Goal: Task Accomplishment & Management: Complete application form

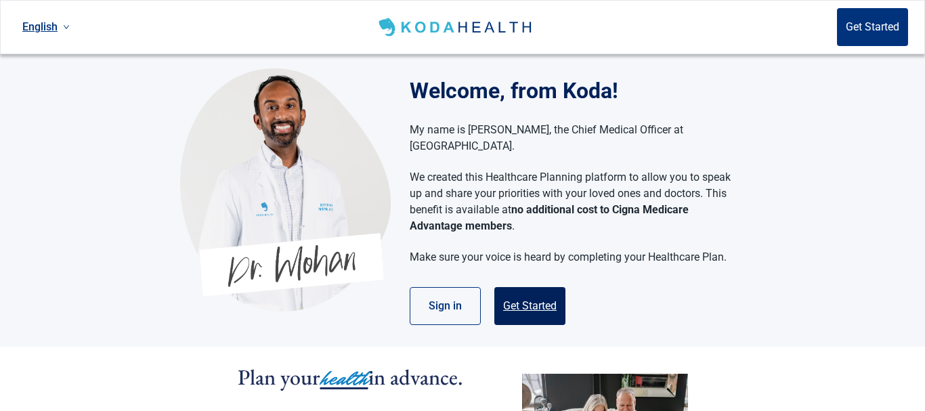
click at [537, 287] on button "Get Started" at bounding box center [529, 306] width 71 height 38
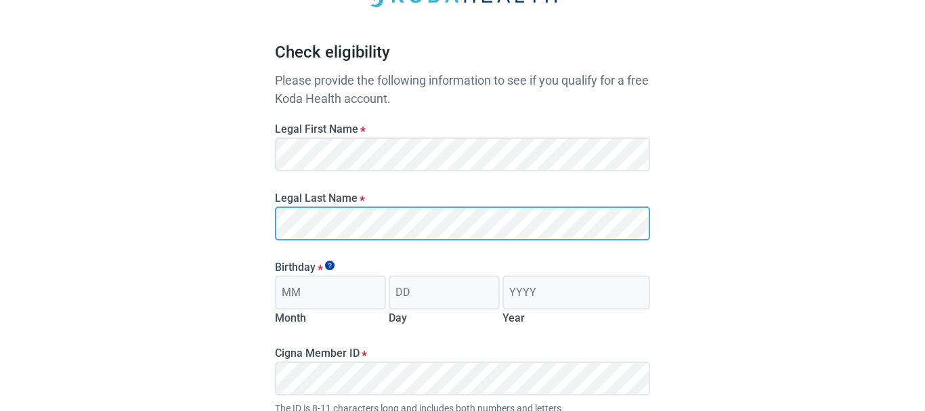
scroll to position [138, 0]
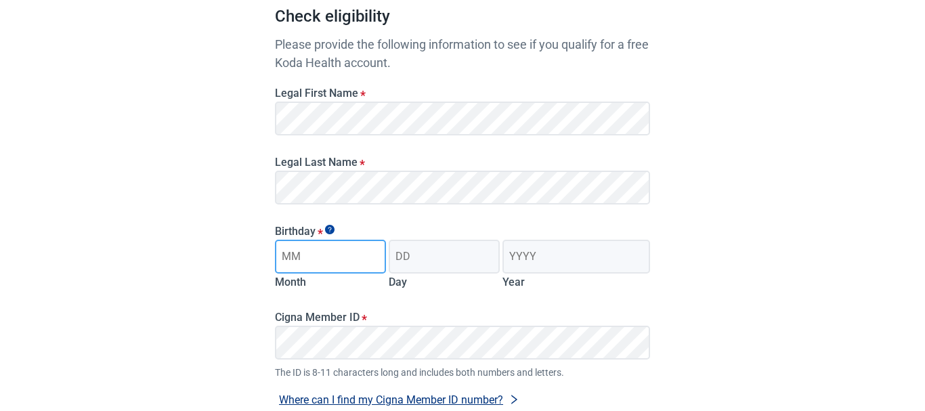
click at [304, 263] on input "Month" at bounding box center [330, 257] width 111 height 34
type input "01"
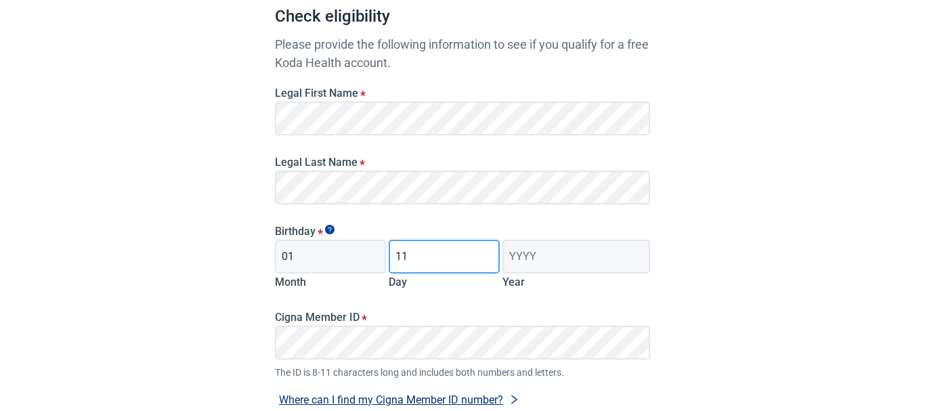
type input "11"
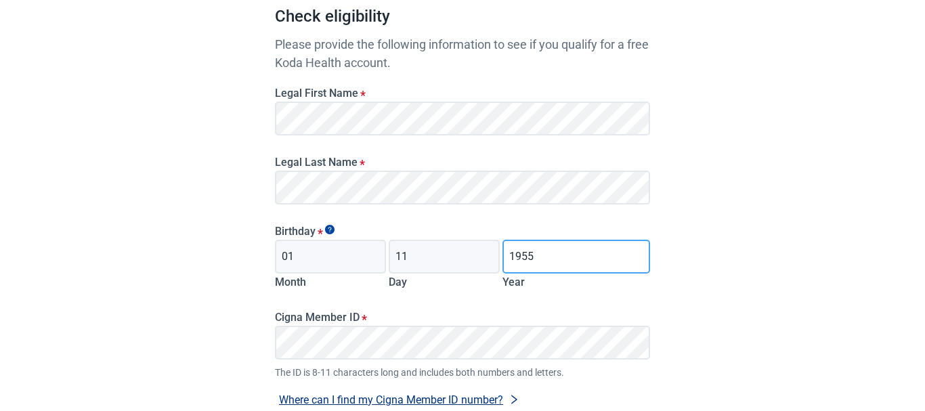
type input "1955"
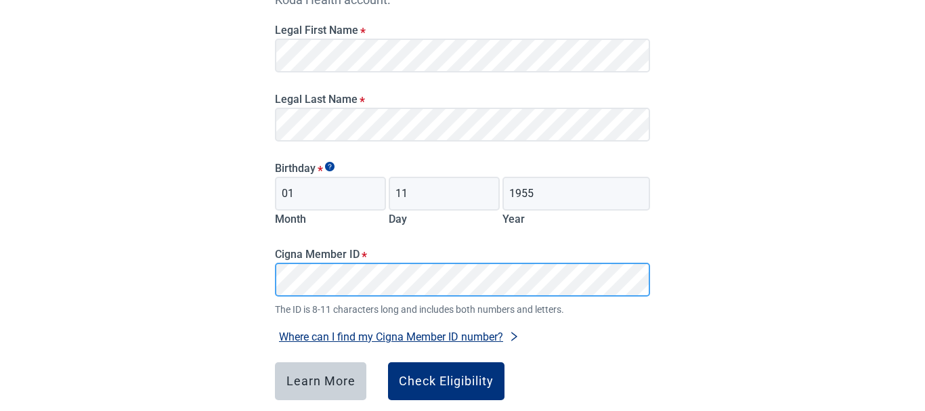
scroll to position [273, 0]
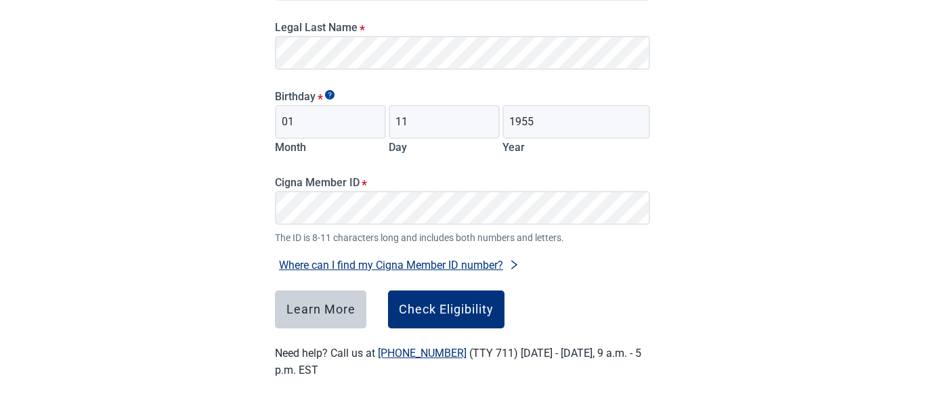
click at [442, 262] on button "Where can I find my Cigna Member ID number?" at bounding box center [399, 265] width 248 height 18
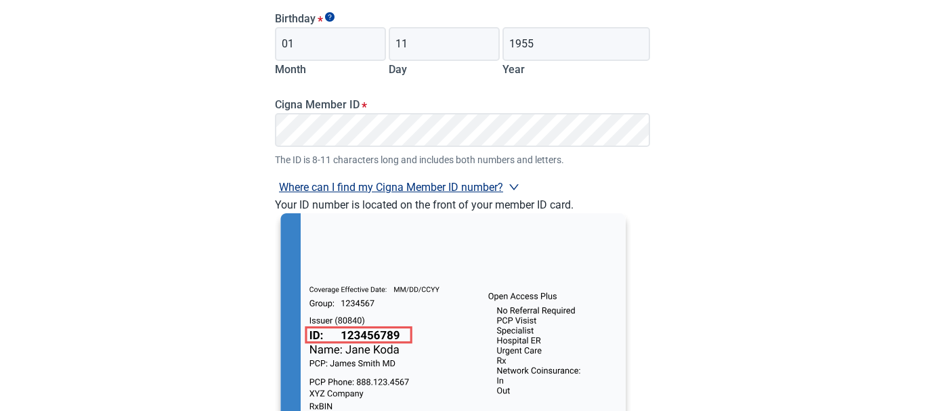
scroll to position [342, 0]
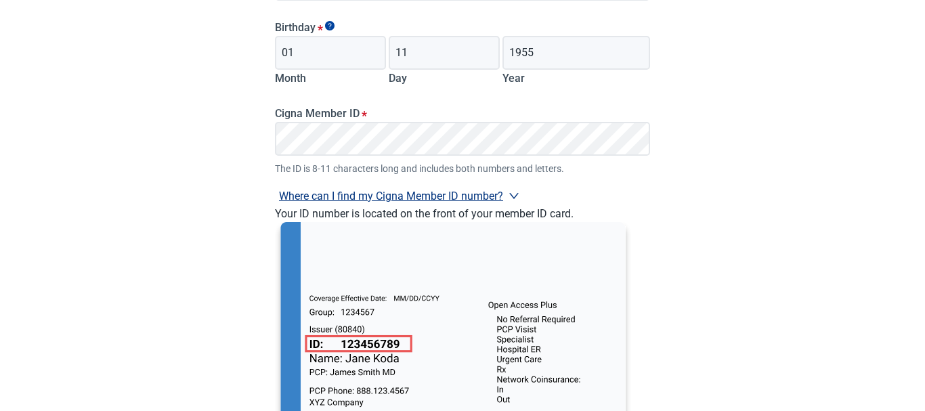
click at [684, 195] on div "Have Questions about Healthcare Planning? Learn More Here English Sign in Check…" at bounding box center [462, 122] width 925 height 928
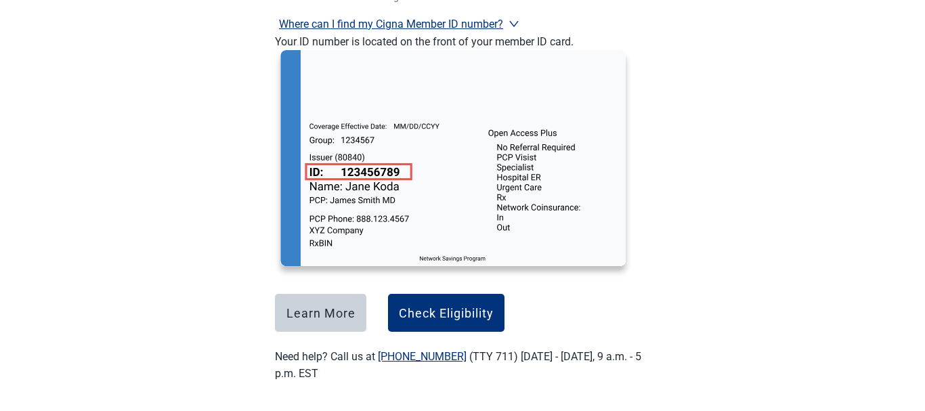
scroll to position [518, 0]
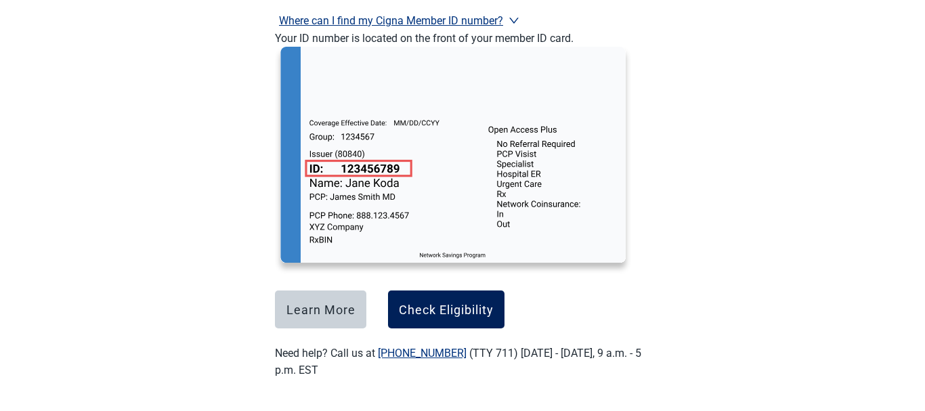
click at [435, 303] on div "Check Eligibility" at bounding box center [446, 310] width 95 height 14
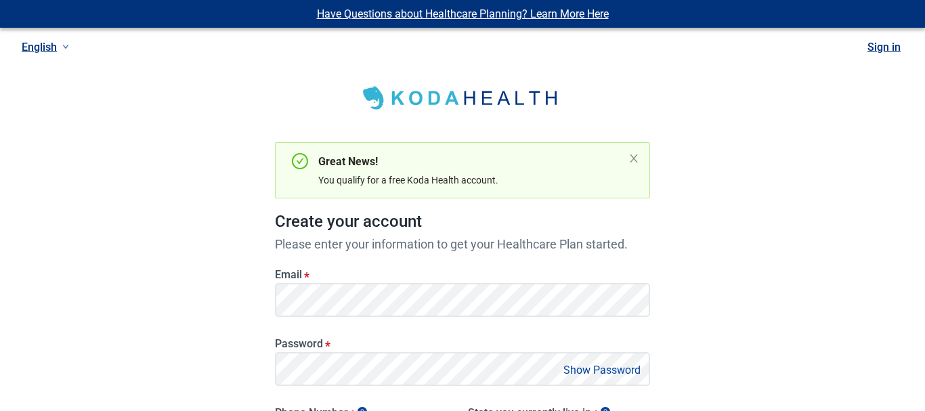
click at [830, 320] on div "Have Questions about Healthcare Planning? Learn More Here English Sign in Great…" at bounding box center [462, 349] width 925 height 698
drag, startPoint x: 585, startPoint y: 372, endPoint x: 572, endPoint y: 369, distance: 13.1
click at [586, 371] on button "Show Password" at bounding box center [601, 370] width 85 height 18
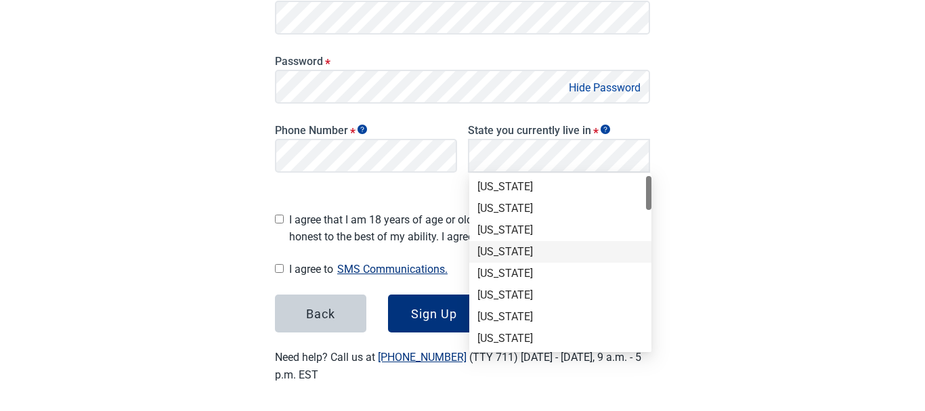
scroll to position [138, 0]
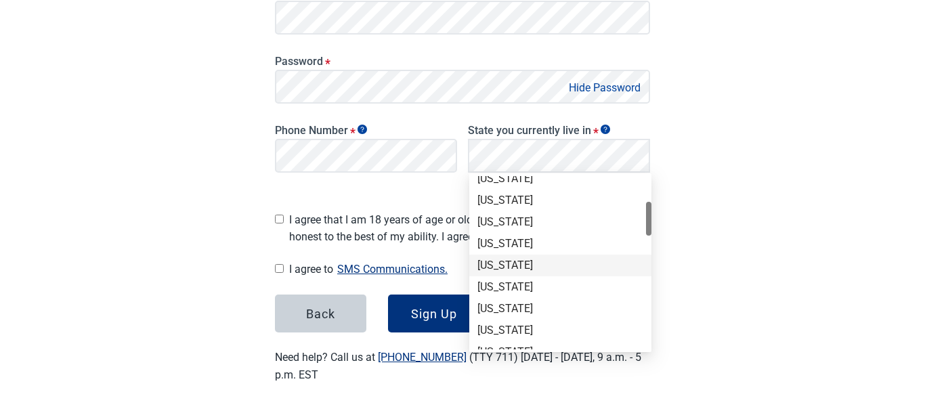
click at [491, 263] on div "[US_STATE]" at bounding box center [560, 265] width 166 height 15
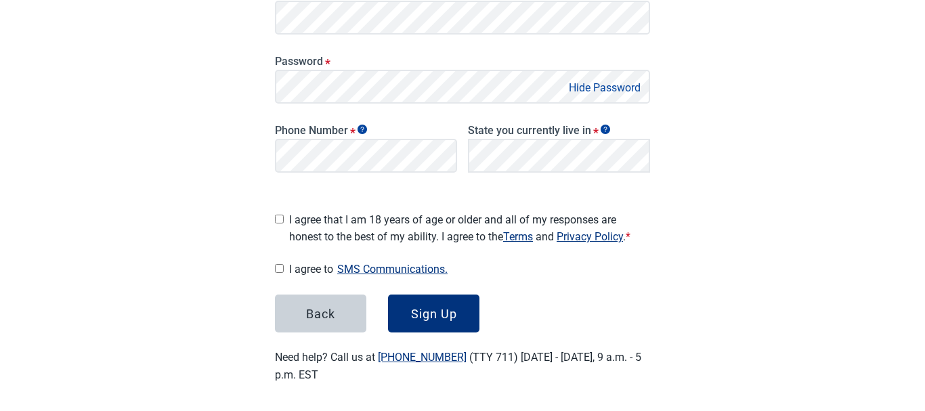
click at [280, 215] on input "I agree that I am 18 years of age or older and all of my responses are honest t…" at bounding box center [279, 219] width 9 height 9
checkbox input "true"
click at [462, 302] on button "Sign Up" at bounding box center [433, 313] width 91 height 38
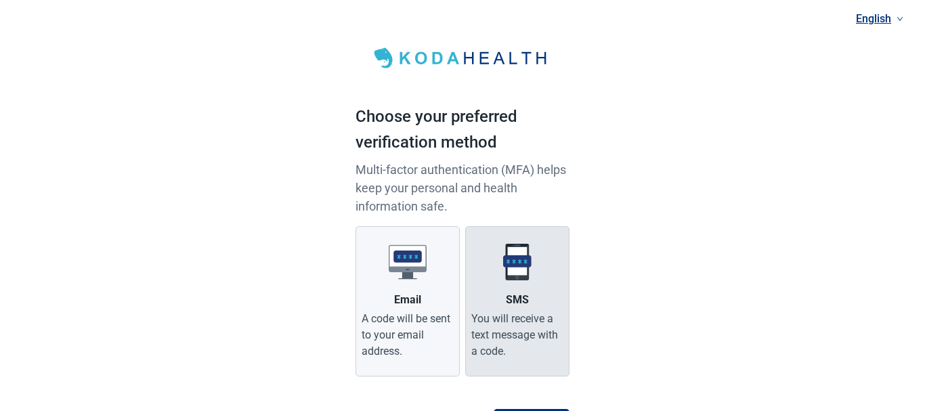
click at [512, 301] on div "SMS" at bounding box center [517, 300] width 23 height 16
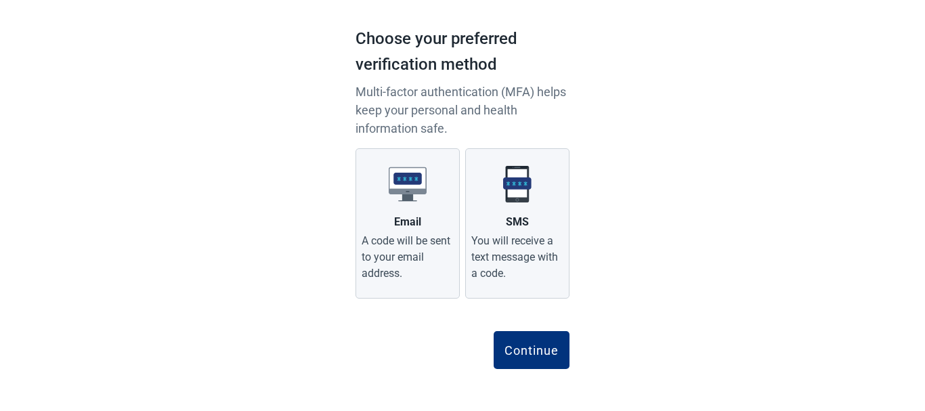
scroll to position [79, 0]
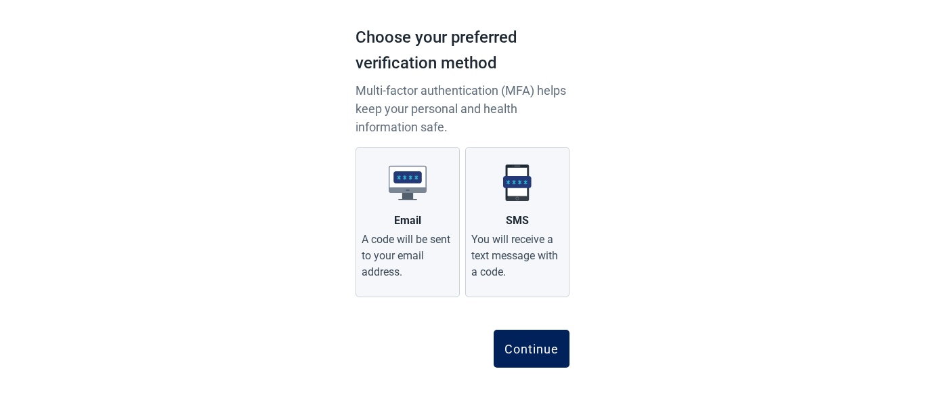
click at [537, 353] on div "Continue" at bounding box center [531, 349] width 54 height 14
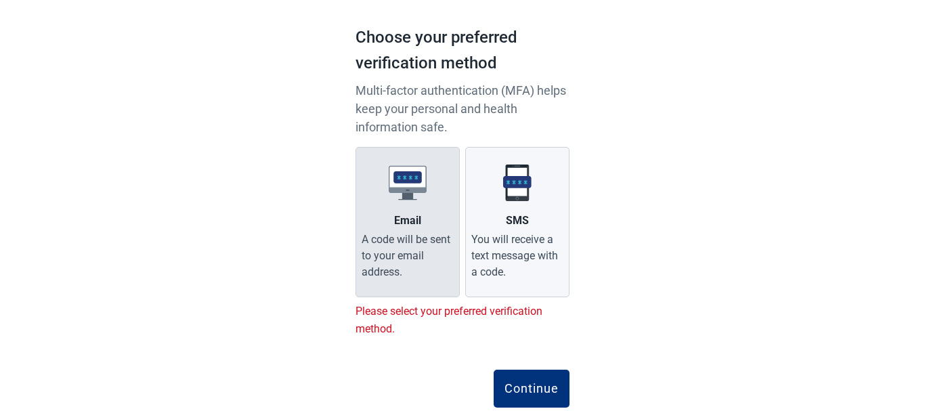
click at [402, 217] on div "Email" at bounding box center [407, 221] width 27 height 16
click at [0, 0] on input "Email A code will be sent to your email address." at bounding box center [0, 0] width 0 height 0
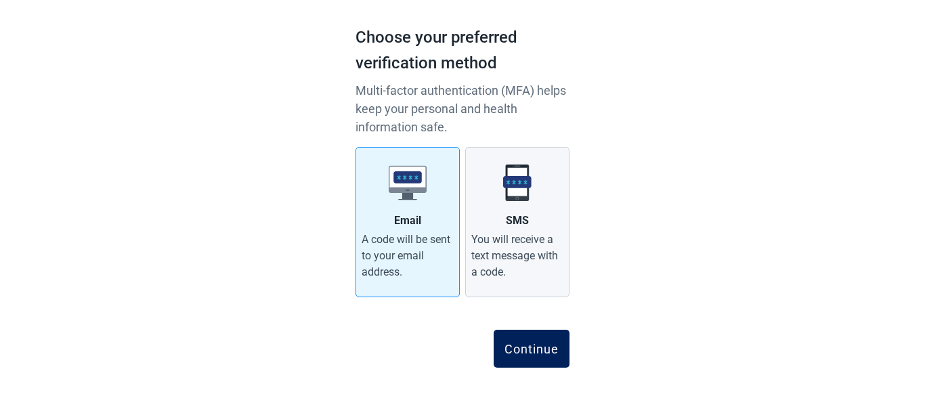
click at [533, 341] on button "Continue" at bounding box center [531, 349] width 76 height 38
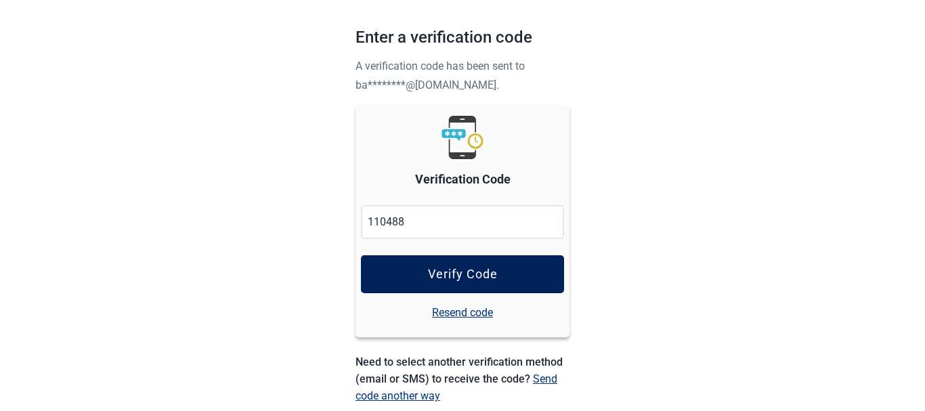
type input "110488"
click at [508, 272] on button "Verify Code" at bounding box center [462, 274] width 203 height 38
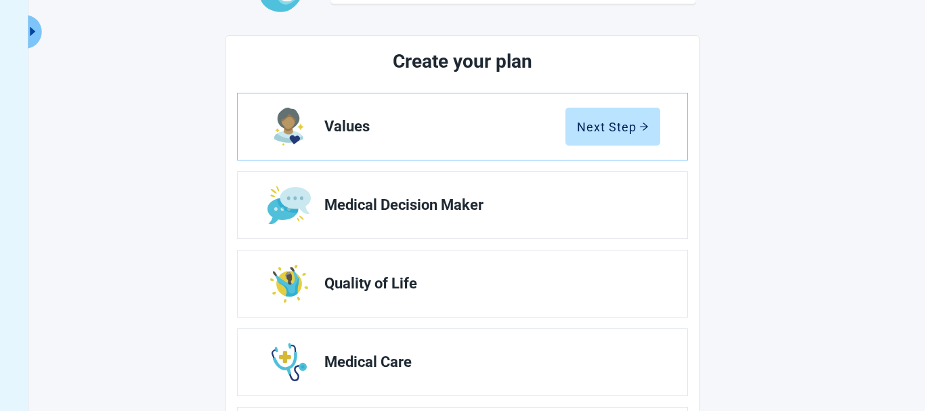
scroll to position [138, 0]
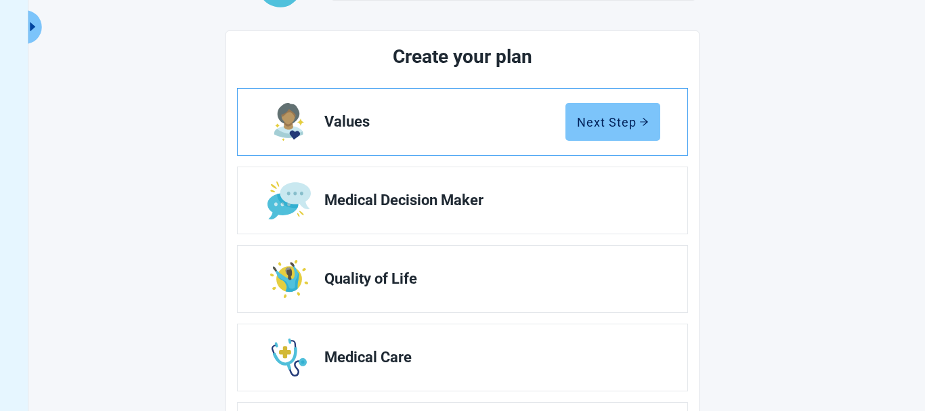
click at [589, 116] on div "Next Step" at bounding box center [613, 122] width 72 height 14
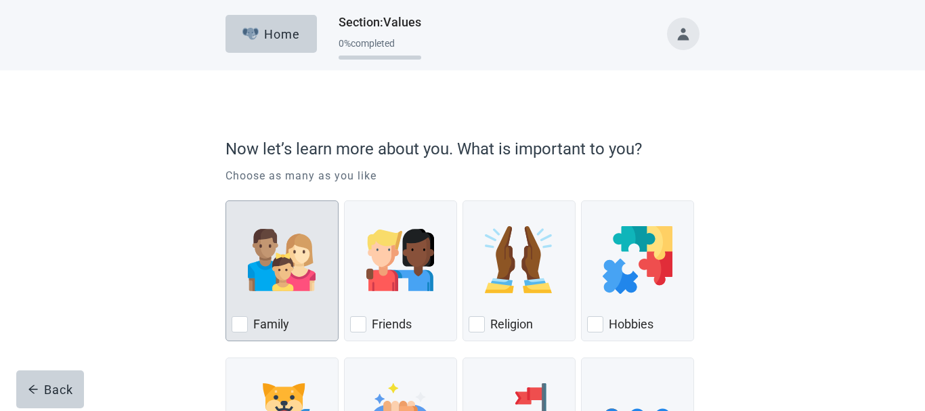
click at [243, 322] on div "Family, checkbox, not checked" at bounding box center [240, 324] width 16 height 16
click at [226, 201] on input "Family" at bounding box center [225, 200] width 1 height 1
checkbox input "true"
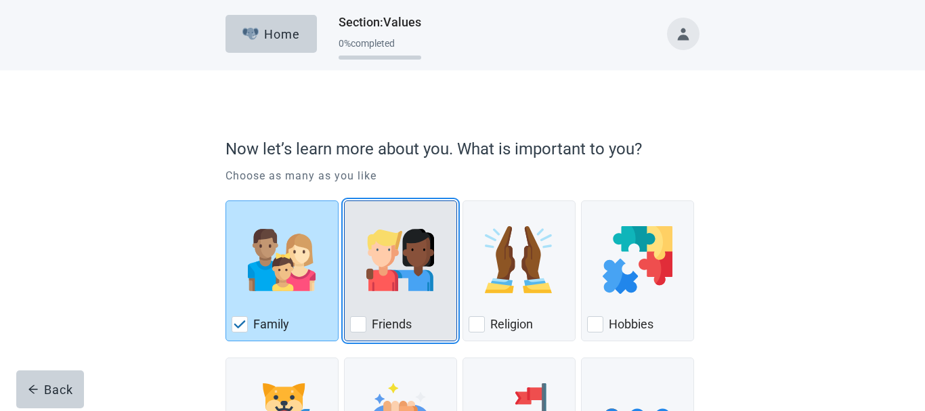
click at [358, 318] on div "Friends, checkbox, not checked" at bounding box center [358, 324] width 16 height 16
click at [345, 201] on input "Friends" at bounding box center [344, 200] width 1 height 1
checkbox input "true"
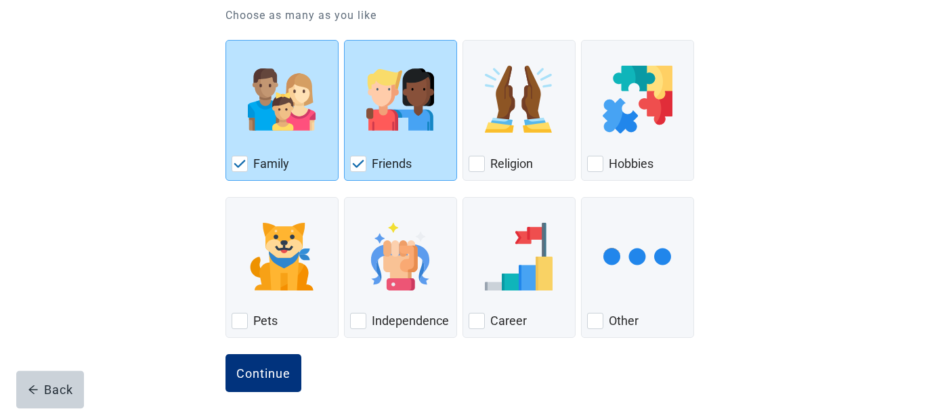
scroll to position [171, 0]
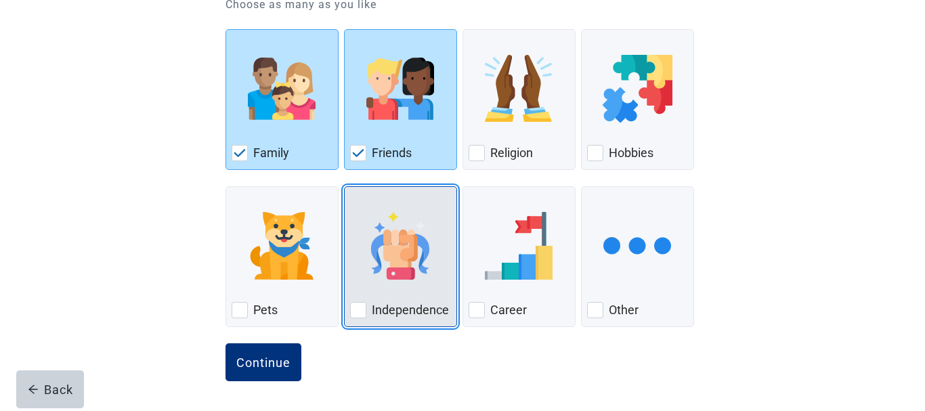
click at [362, 305] on div "Independence, checkbox, not checked" at bounding box center [358, 310] width 16 height 16
click at [345, 187] on input "Independence" at bounding box center [344, 186] width 1 height 1
checkbox input "true"
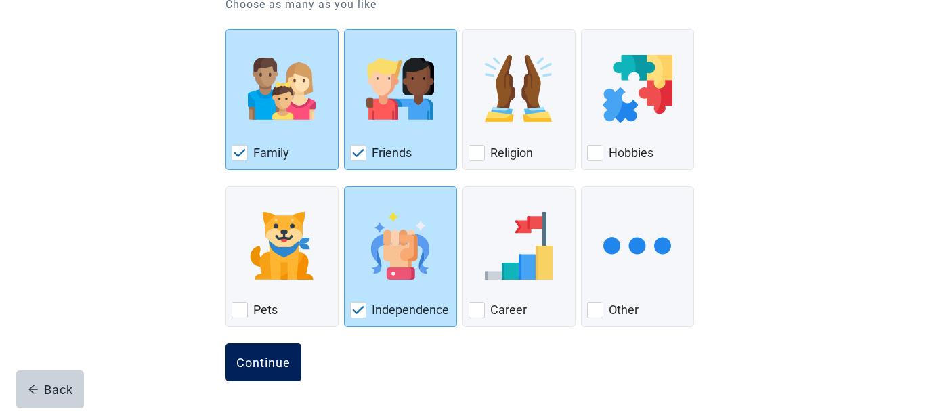
click at [256, 359] on div "Continue" at bounding box center [263, 362] width 54 height 14
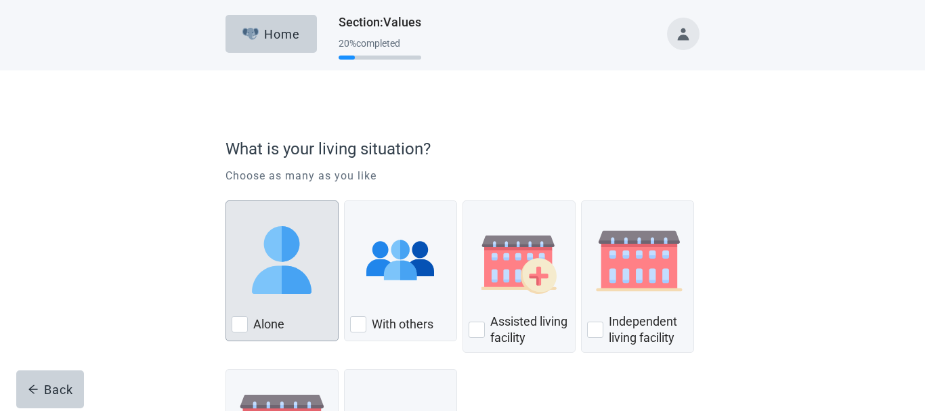
drag, startPoint x: 237, startPoint y: 300, endPoint x: 236, endPoint y: 315, distance: 15.6
click at [240, 298] on div "Alone, checkbox, not checked" at bounding box center [282, 259] width 101 height 107
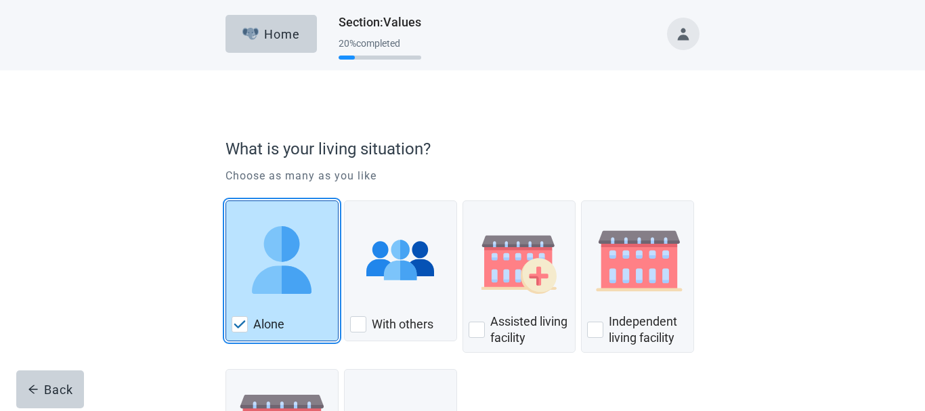
checkbox input "true"
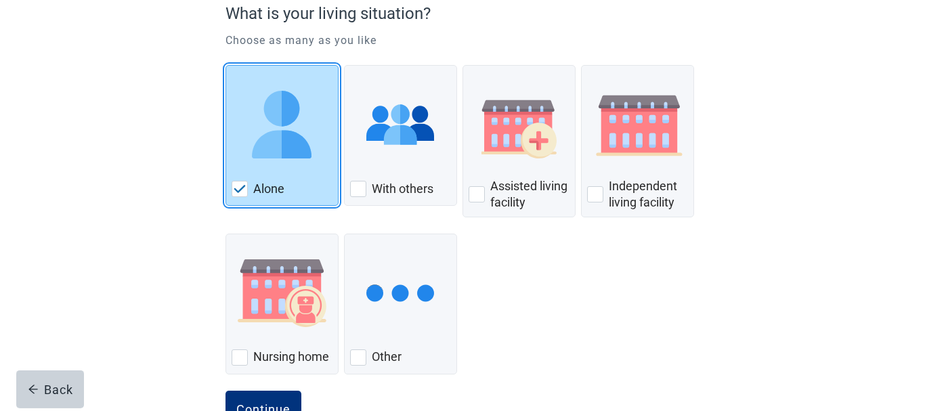
scroll to position [183, 0]
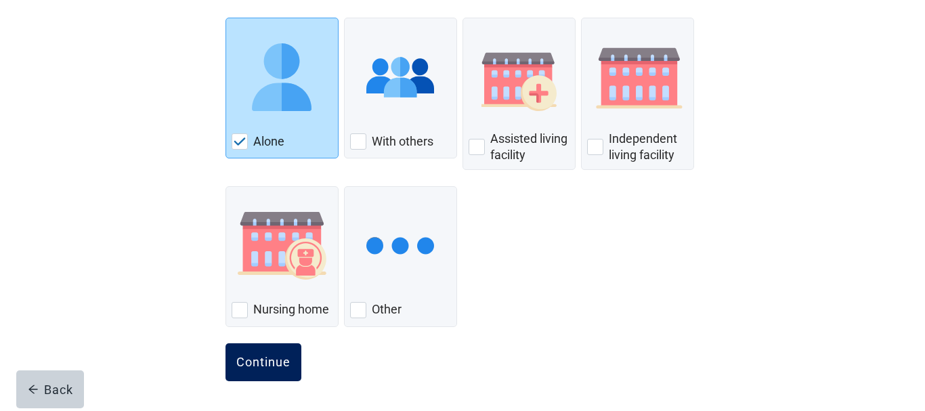
click at [249, 362] on div "Continue" at bounding box center [263, 362] width 54 height 14
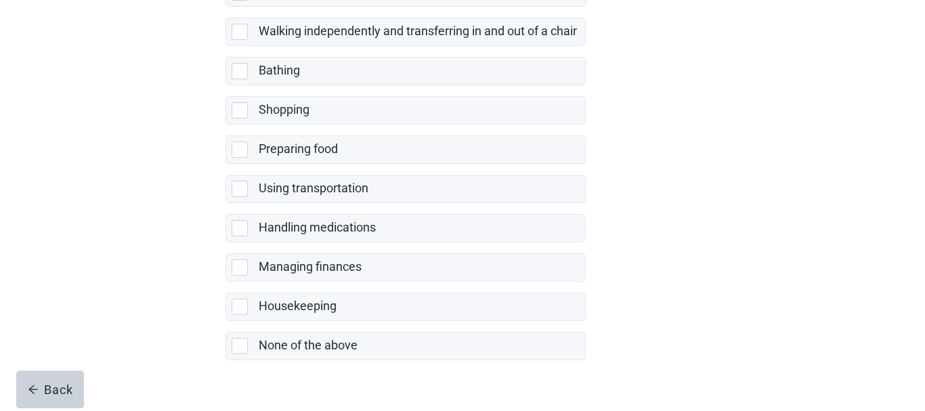
scroll to position [338, 0]
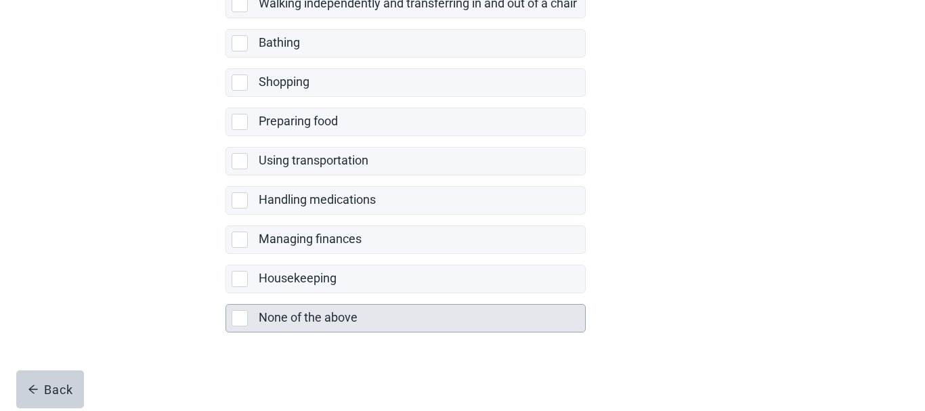
click at [239, 317] on div "None of the above, checkbox, not selected" at bounding box center [240, 318] width 16 height 16
click at [226, 294] on input "None of the above" at bounding box center [225, 293] width 1 height 1
checkbox input "true"
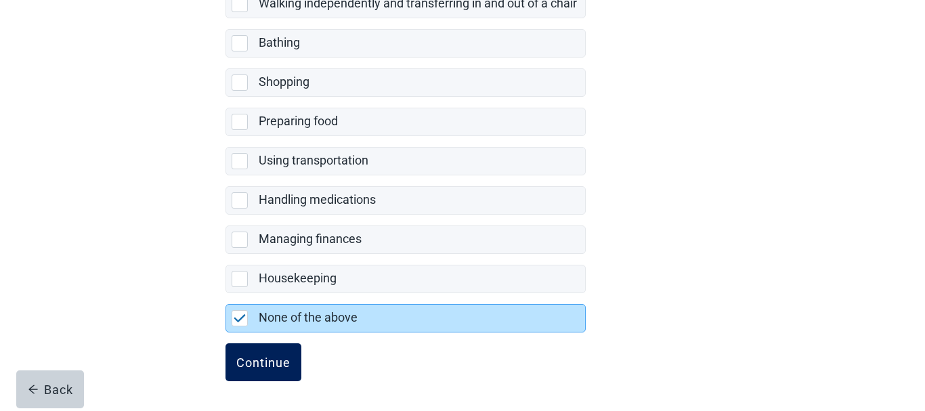
click at [244, 359] on div "Continue" at bounding box center [263, 362] width 54 height 14
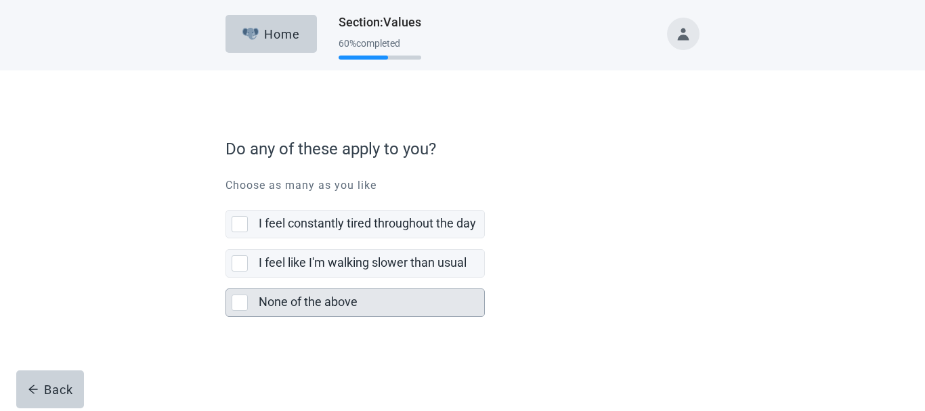
drag, startPoint x: 242, startPoint y: 302, endPoint x: 353, endPoint y: 293, distance: 111.4
click at [243, 301] on div "None of the above, checkbox, not selected" at bounding box center [240, 302] width 16 height 16
click at [226, 278] on input "None of the above" at bounding box center [225, 278] width 1 height 1
checkbox input "true"
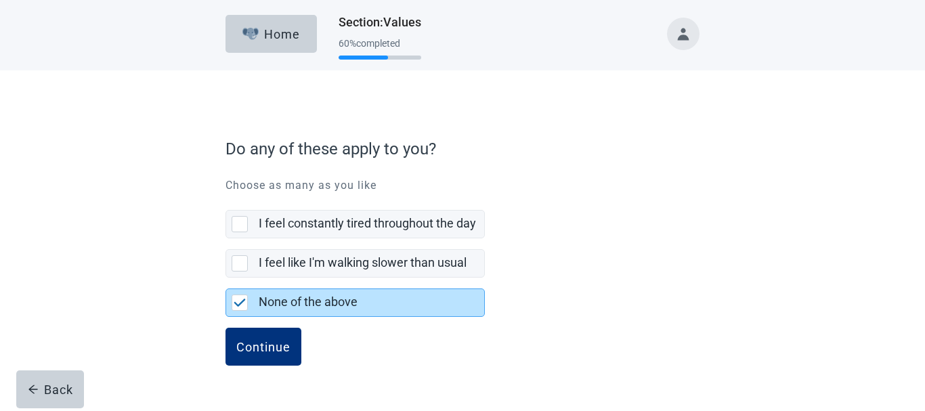
drag, startPoint x: 259, startPoint y: 340, endPoint x: 693, endPoint y: 263, distance: 441.4
click at [259, 340] on div "Continue" at bounding box center [263, 347] width 54 height 14
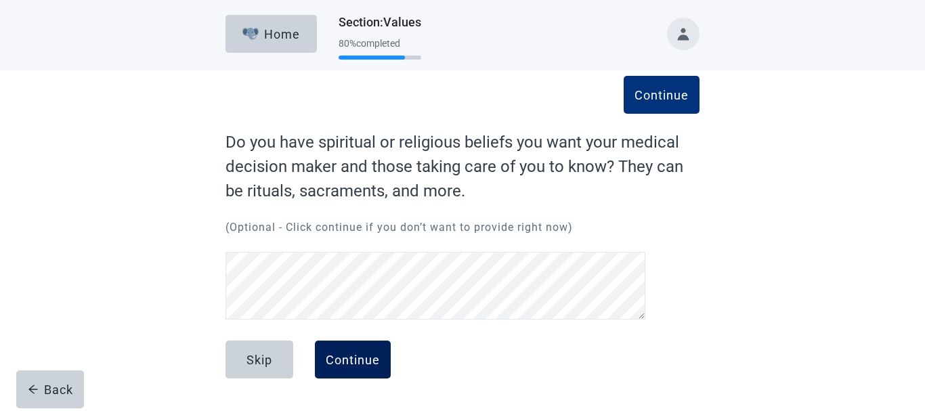
click at [355, 348] on button "Continue" at bounding box center [353, 359] width 76 height 38
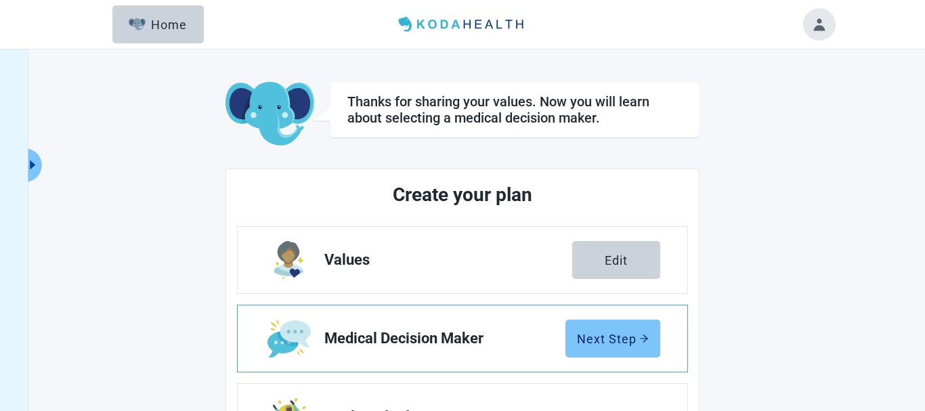
click at [604, 332] on div "Next Step" at bounding box center [613, 339] width 72 height 14
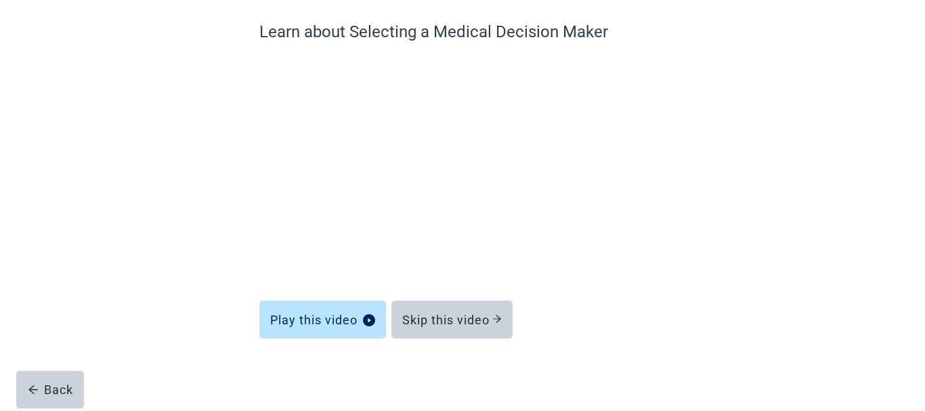
scroll to position [111, 0]
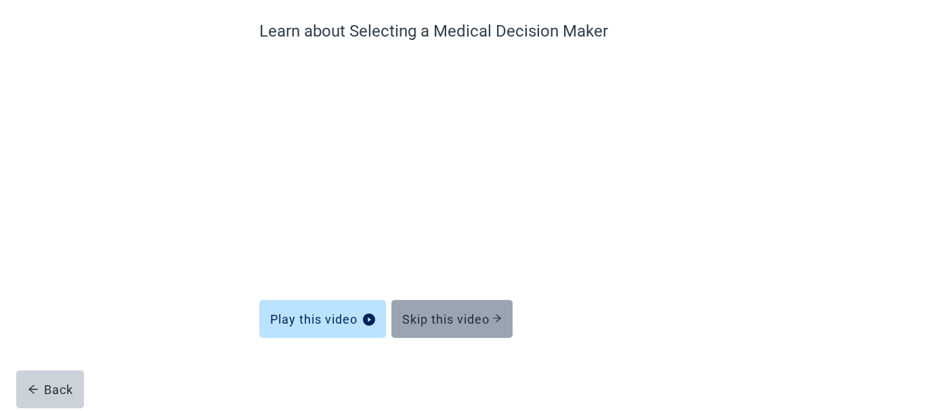
click at [448, 315] on div "Skip this video" at bounding box center [452, 319] width 100 height 14
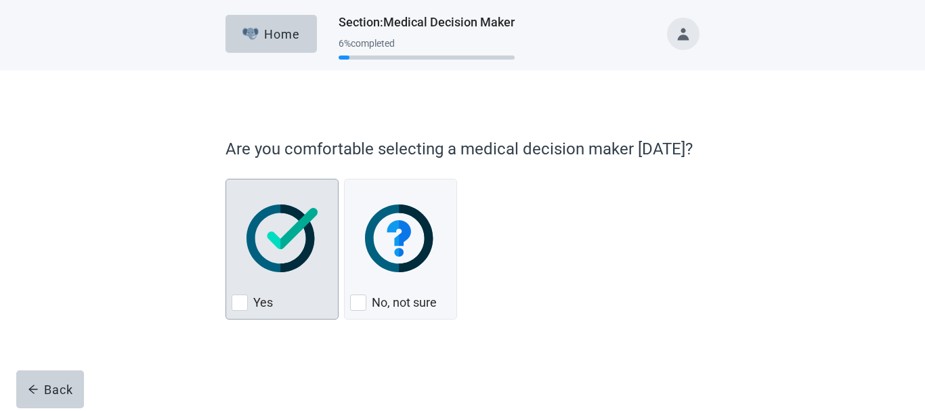
click at [236, 301] on div "Yes, checkbox, not checked" at bounding box center [240, 302] width 16 height 16
click at [226, 179] on input "Yes" at bounding box center [225, 179] width 1 height 1
checkbox input "true"
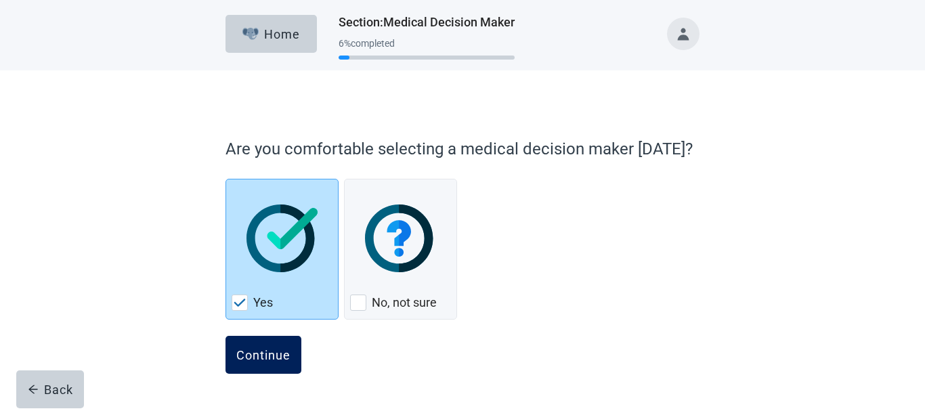
click at [271, 346] on button "Continue" at bounding box center [263, 355] width 76 height 38
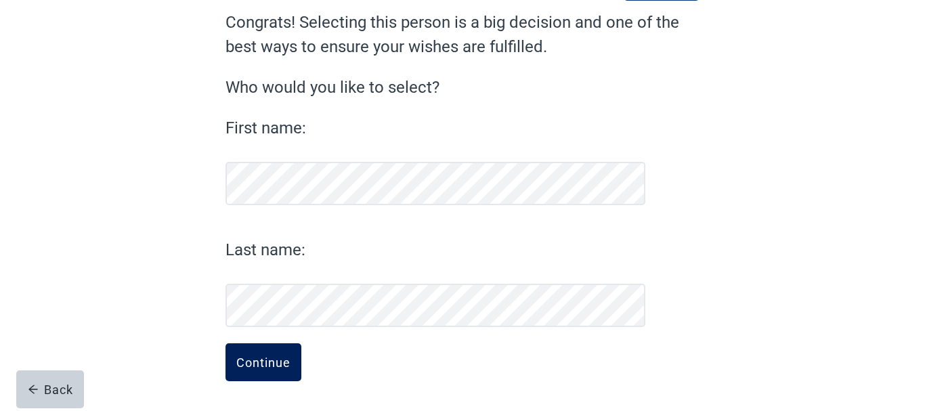
click at [266, 361] on div "Continue" at bounding box center [263, 362] width 54 height 14
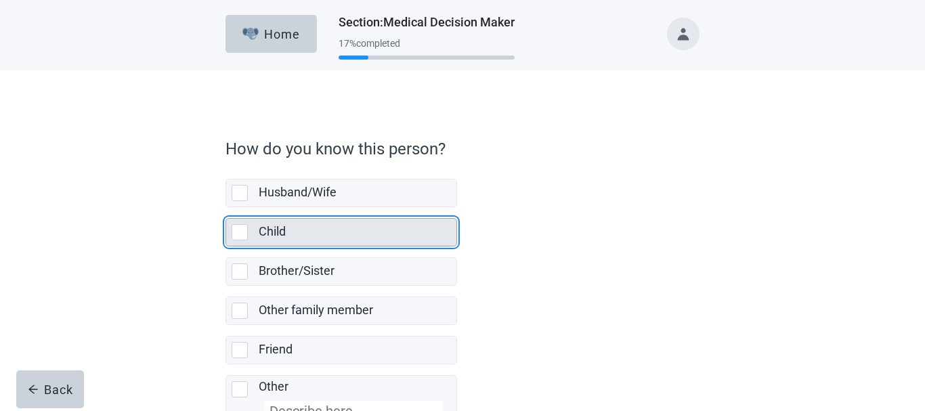
click at [243, 234] on div "Child, checkbox, not selected" at bounding box center [240, 232] width 16 height 16
click at [226, 208] on input "Child" at bounding box center [225, 207] width 1 height 1
checkbox input "true"
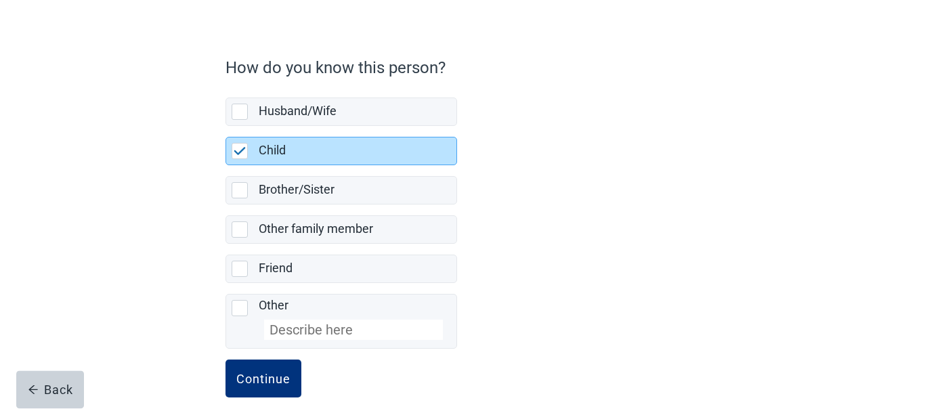
scroll to position [97, 0]
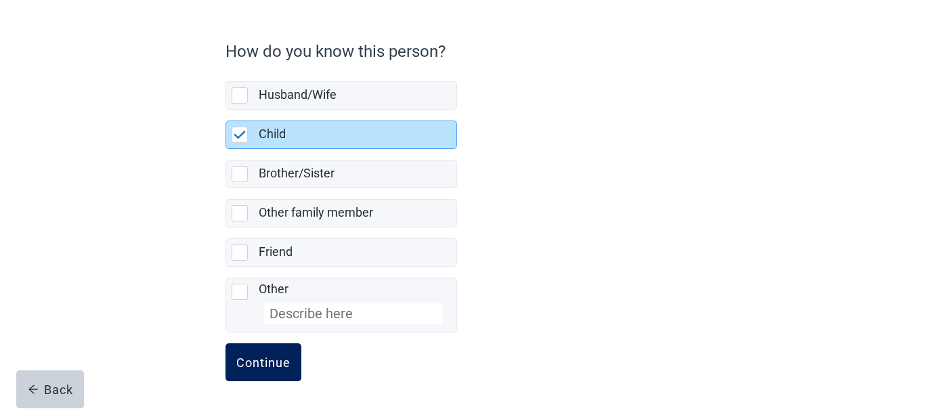
click at [247, 358] on div "Continue" at bounding box center [263, 362] width 54 height 14
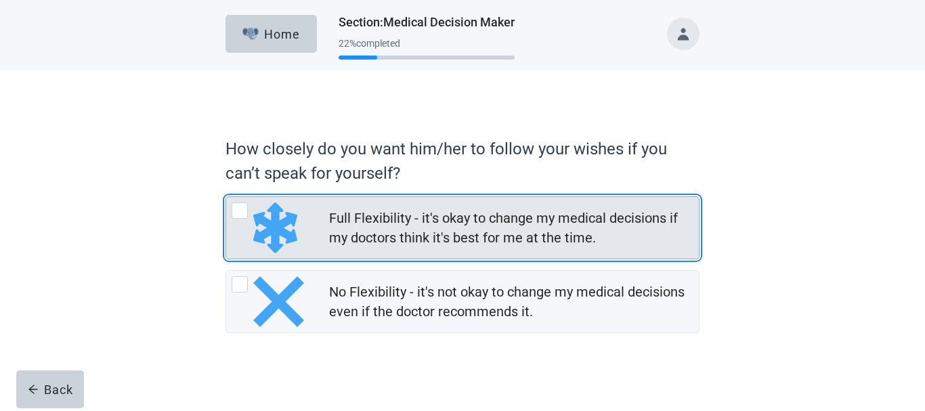
click at [244, 209] on div "Full Flexibility - it's okay to change my medical decisions if my doctors think…" at bounding box center [240, 210] width 16 height 16
click at [226, 197] on input "Full Flexibility - it's okay to change my medical decisions if my doctors think…" at bounding box center [225, 196] width 1 height 1
radio input "true"
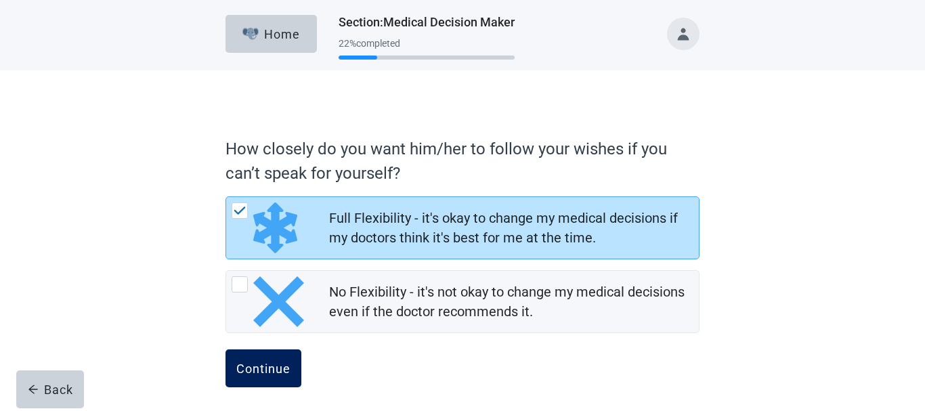
click at [270, 364] on div "Continue" at bounding box center [263, 368] width 54 height 14
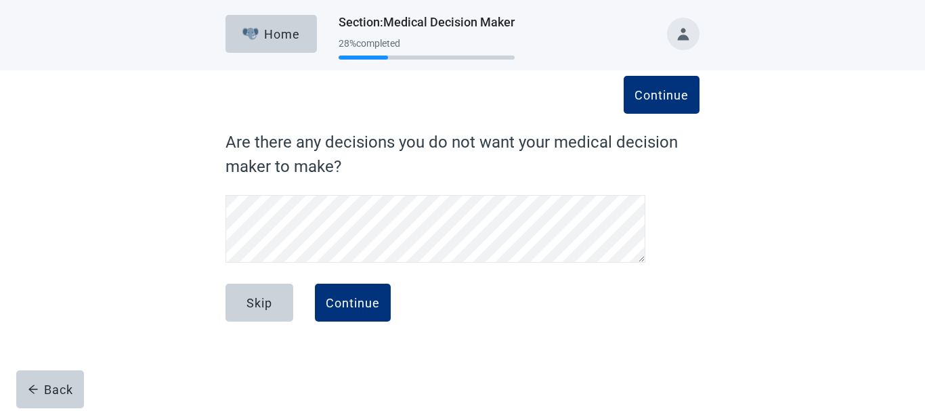
drag, startPoint x: 363, startPoint y: 303, endPoint x: 606, endPoint y: 303, distance: 243.0
click at [362, 303] on div "Continue" at bounding box center [353, 303] width 54 height 14
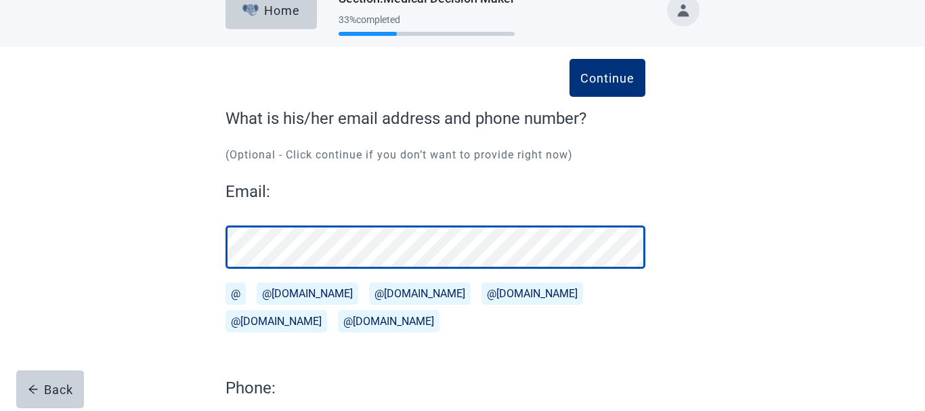
scroll to position [93, 0]
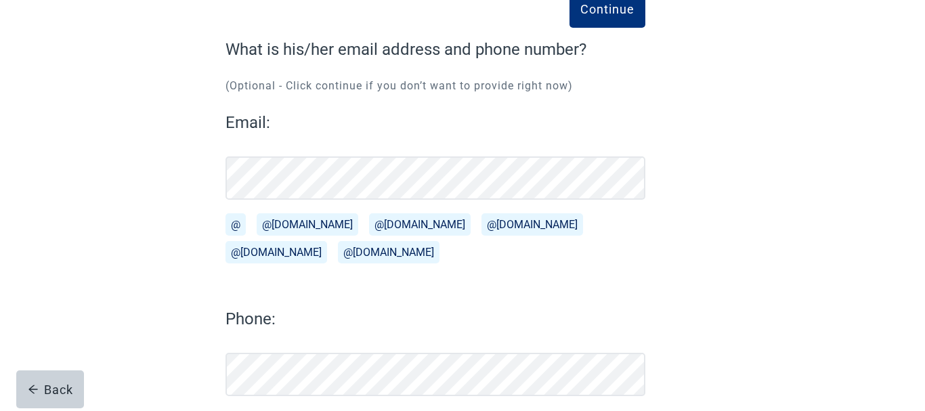
drag, startPoint x: 313, startPoint y: 226, endPoint x: 739, endPoint y: 306, distance: 433.2
click at [313, 226] on button "@[DOMAIN_NAME]" at bounding box center [308, 224] width 102 height 22
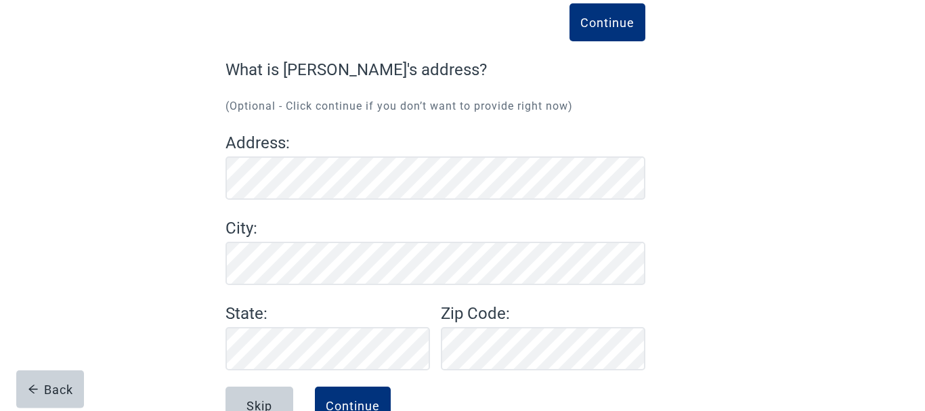
scroll to position [116, 0]
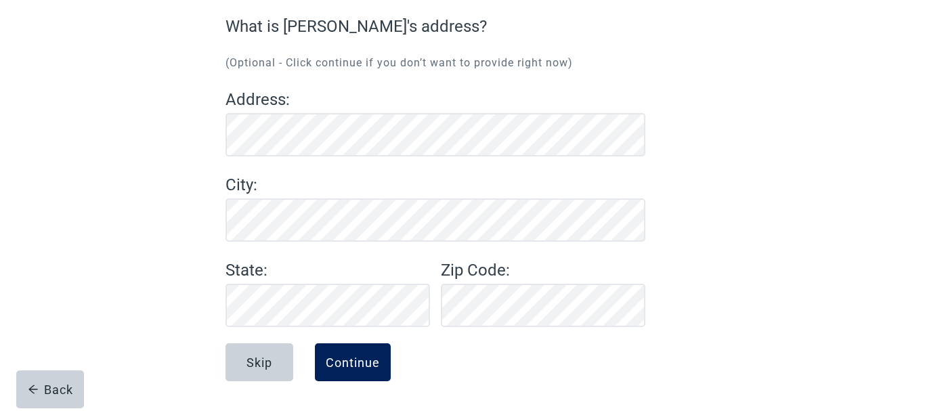
click at [330, 353] on button "Continue" at bounding box center [353, 362] width 76 height 38
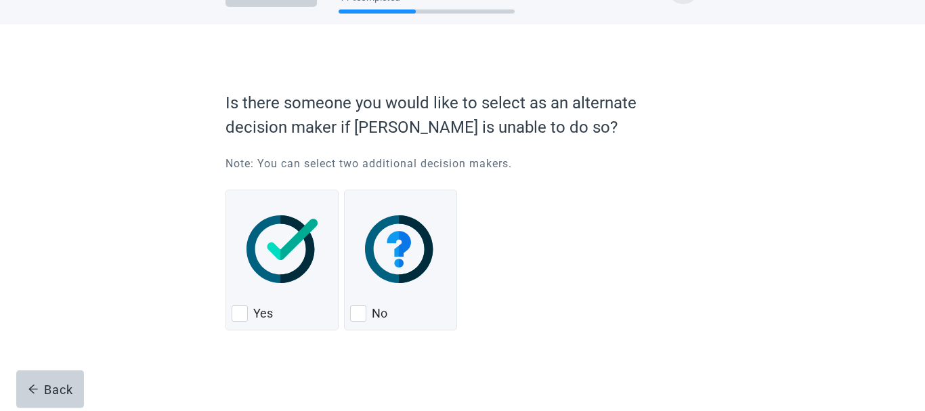
scroll to position [49, 0]
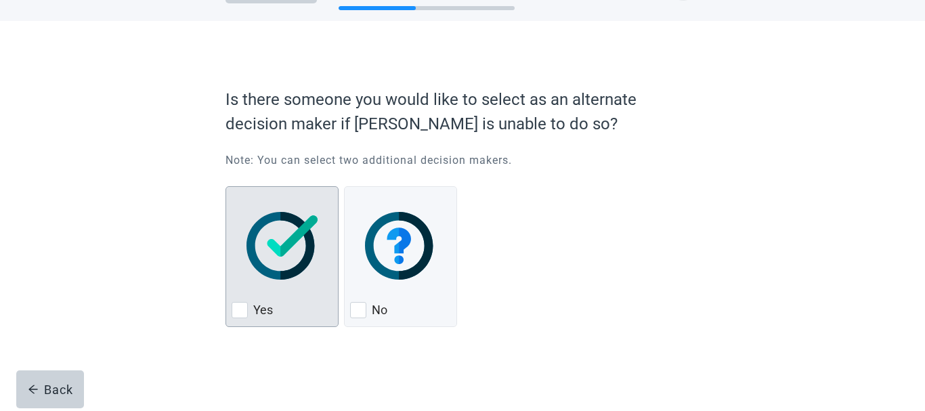
click at [233, 306] on div "Yes, checkbox, not checked" at bounding box center [240, 310] width 16 height 16
click at [226, 187] on input "Yes" at bounding box center [225, 186] width 1 height 1
checkbox input "true"
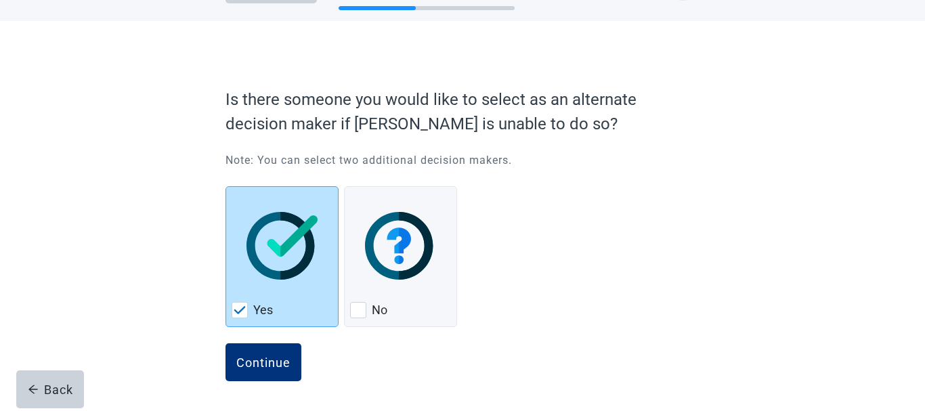
drag, startPoint x: 248, startPoint y: 357, endPoint x: 359, endPoint y: 346, distance: 110.9
click at [251, 357] on div "Continue" at bounding box center [263, 362] width 54 height 14
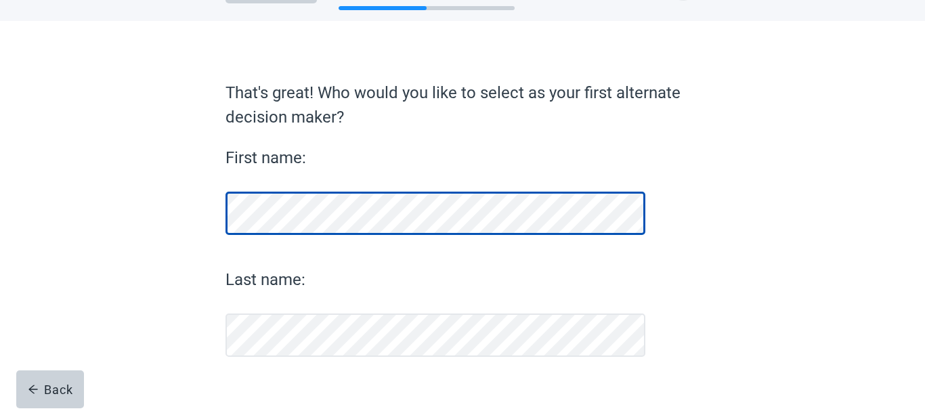
scroll to position [79, 0]
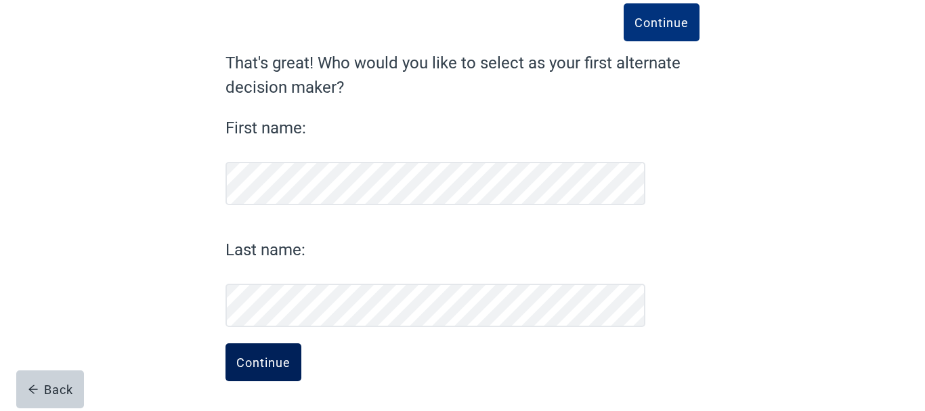
click at [269, 357] on div "Continue" at bounding box center [263, 362] width 54 height 14
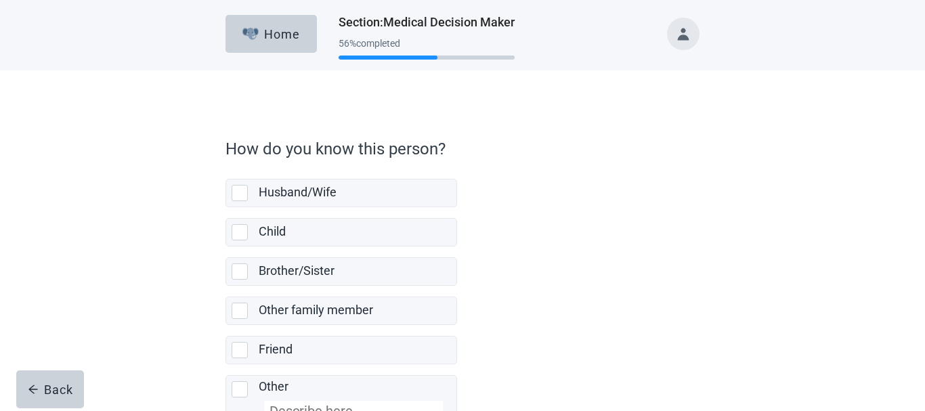
drag, startPoint x: 239, startPoint y: 234, endPoint x: 453, endPoint y: 248, distance: 214.4
click at [240, 233] on div "Child, checkbox, not selected" at bounding box center [240, 232] width 16 height 16
click at [226, 208] on input "Child" at bounding box center [225, 207] width 1 height 1
checkbox input "true"
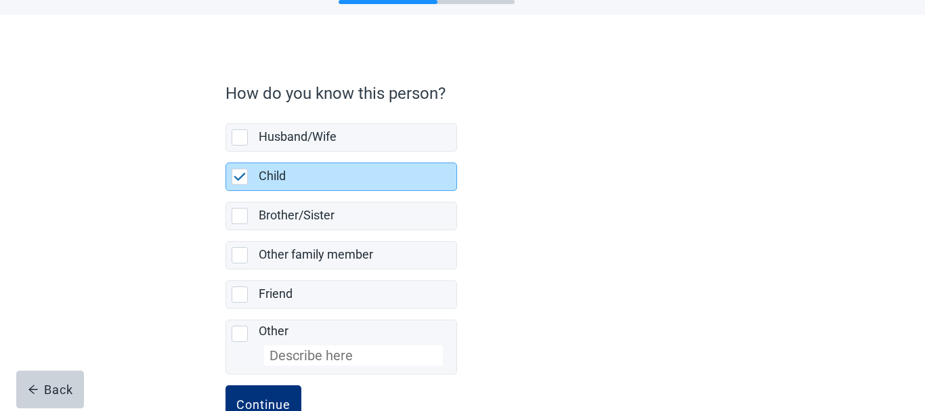
scroll to position [97, 0]
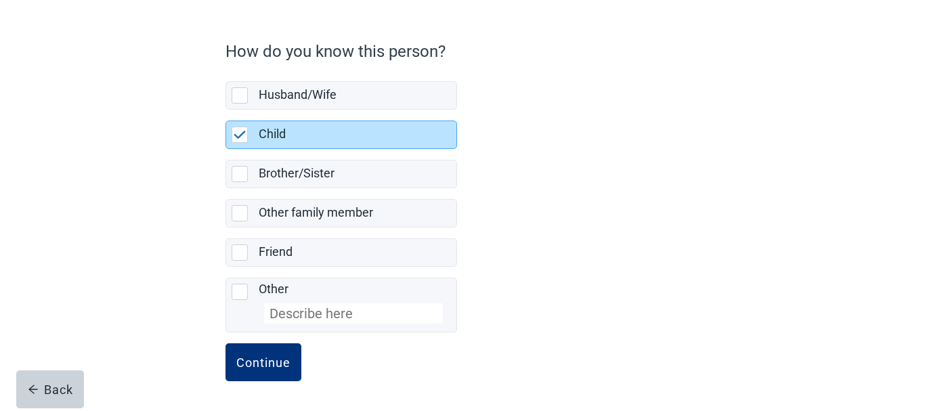
click at [261, 353] on button "Continue" at bounding box center [263, 362] width 76 height 38
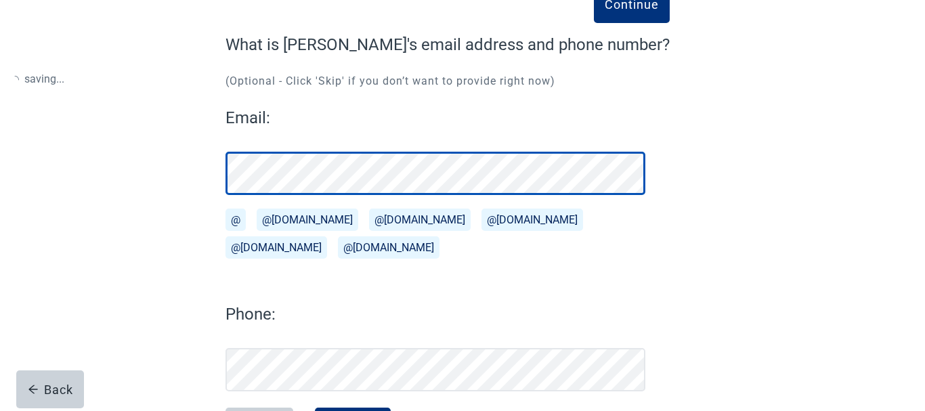
scroll to position [162, 0]
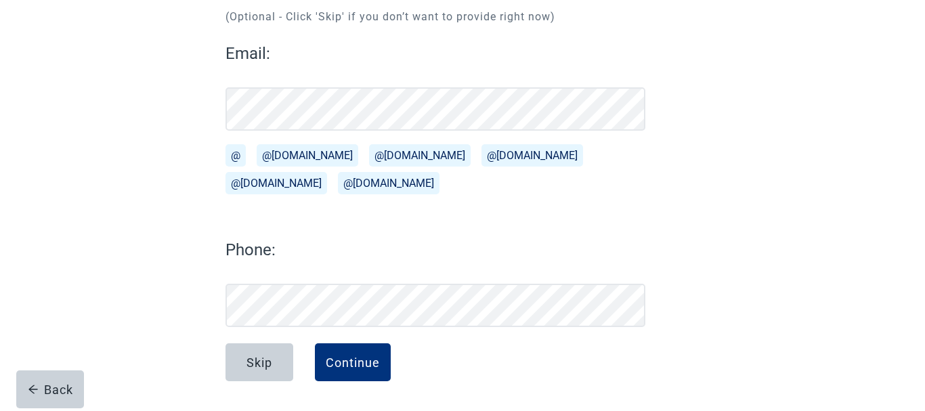
click at [303, 150] on button "@[DOMAIN_NAME]" at bounding box center [308, 155] width 102 height 22
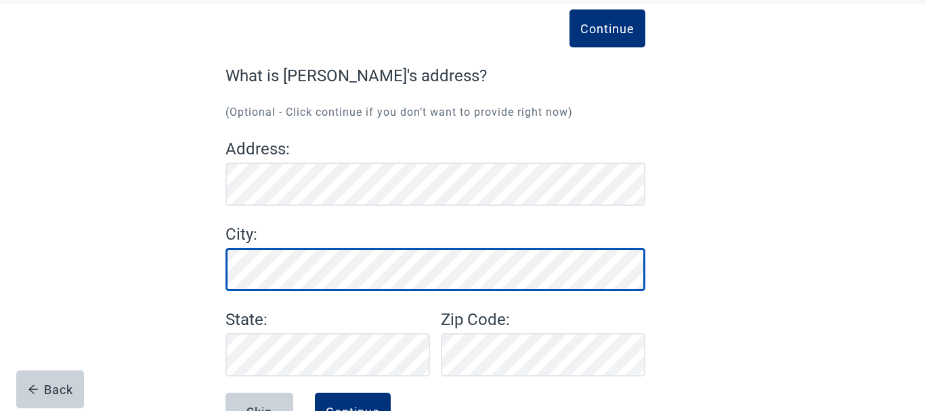
scroll to position [116, 0]
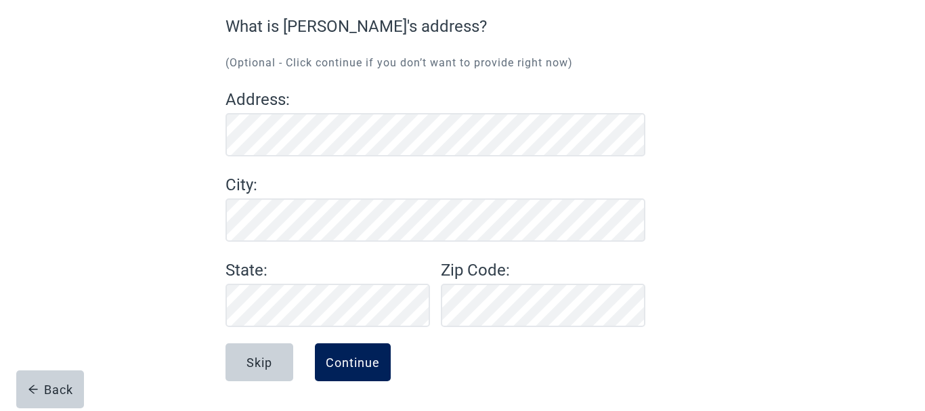
click at [358, 361] on div "Continue" at bounding box center [353, 362] width 54 height 14
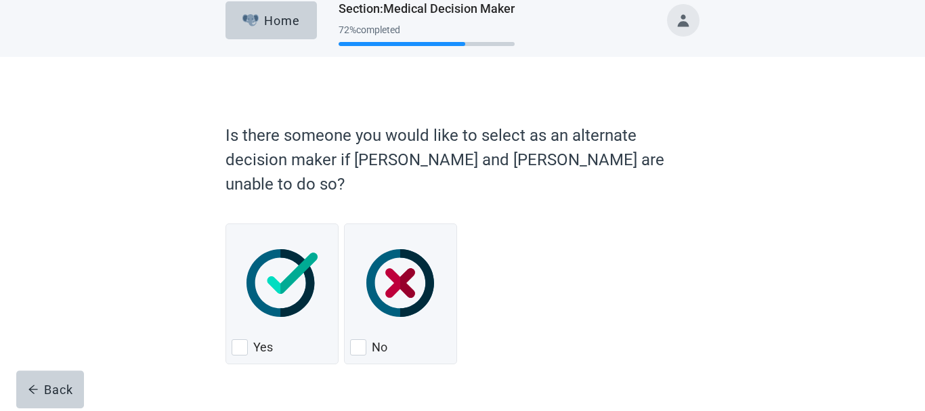
scroll to position [26, 0]
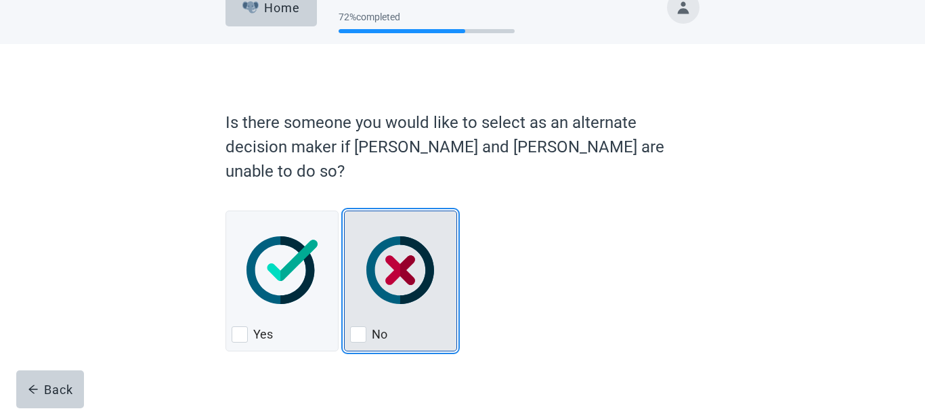
click at [361, 326] on div "No, checkbox, not checked" at bounding box center [358, 334] width 16 height 16
click at [345, 211] on input "No" at bounding box center [344, 211] width 1 height 1
checkbox input "true"
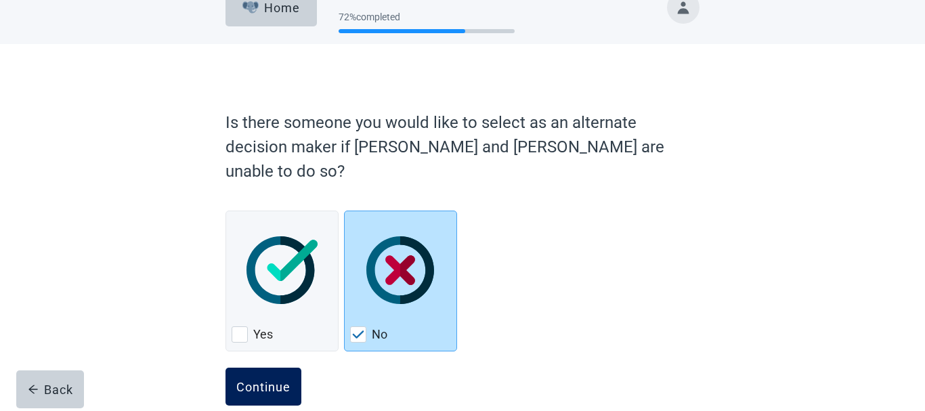
click at [265, 380] on div "Continue" at bounding box center [263, 387] width 54 height 14
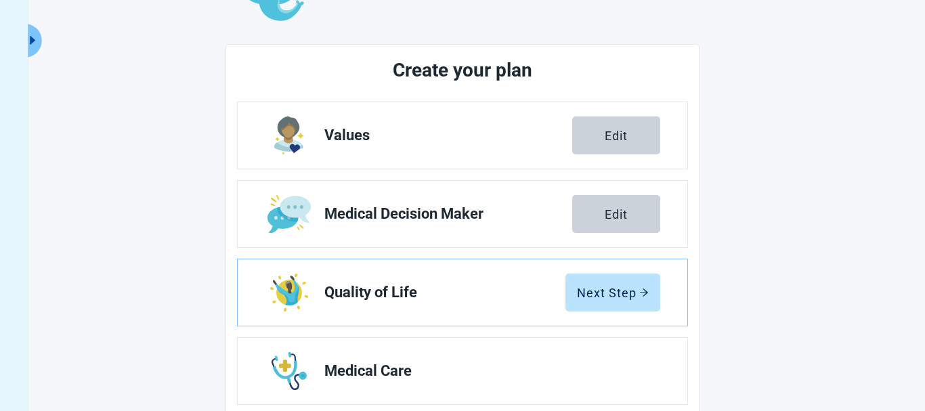
scroll to position [164, 0]
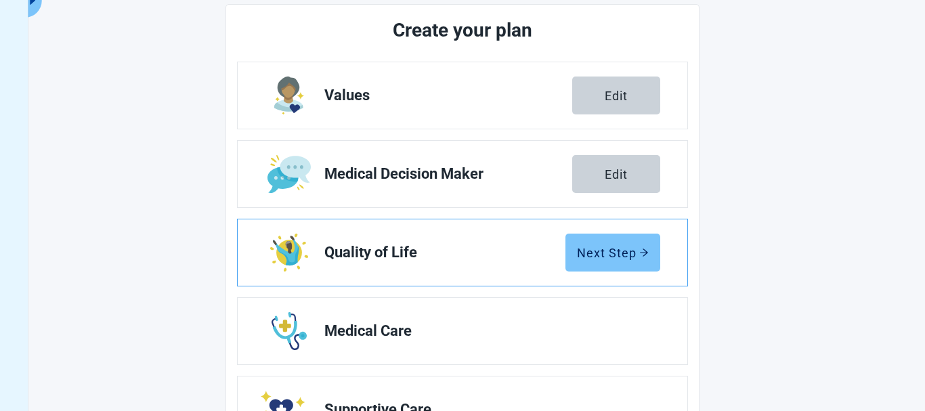
click at [628, 254] on div "Next Step" at bounding box center [613, 253] width 72 height 14
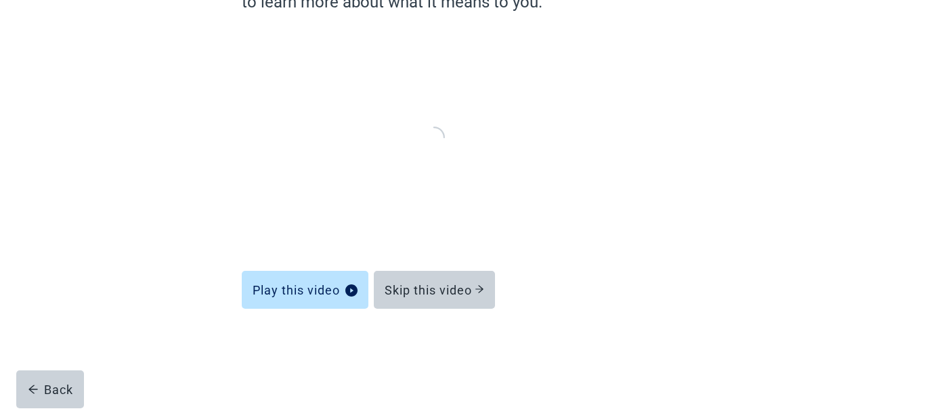
scroll to position [135, 0]
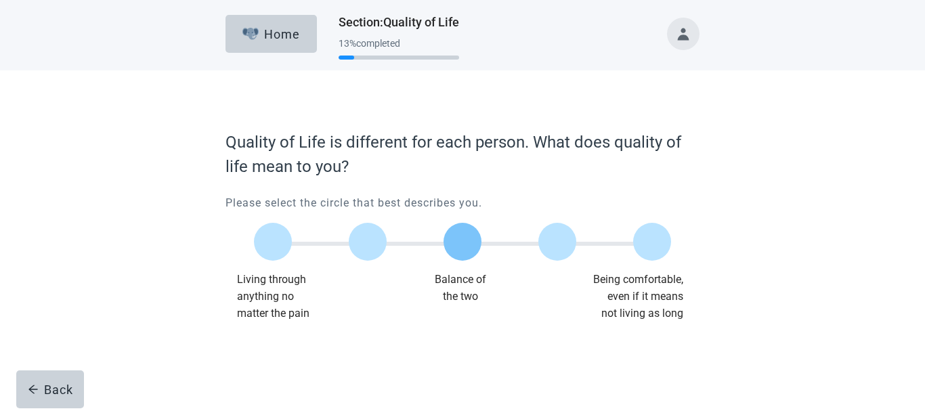
click at [456, 241] on label "Main content" at bounding box center [462, 242] width 38 height 38
click at [462, 242] on input "Quality of life scale: 50 out of 100. Balance of the two" at bounding box center [462, 242] width 0 height 0
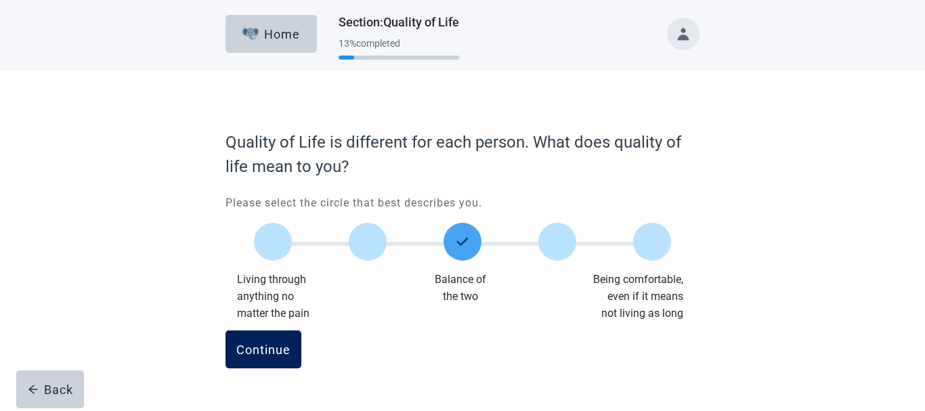
click at [265, 338] on button "Continue" at bounding box center [263, 349] width 76 height 38
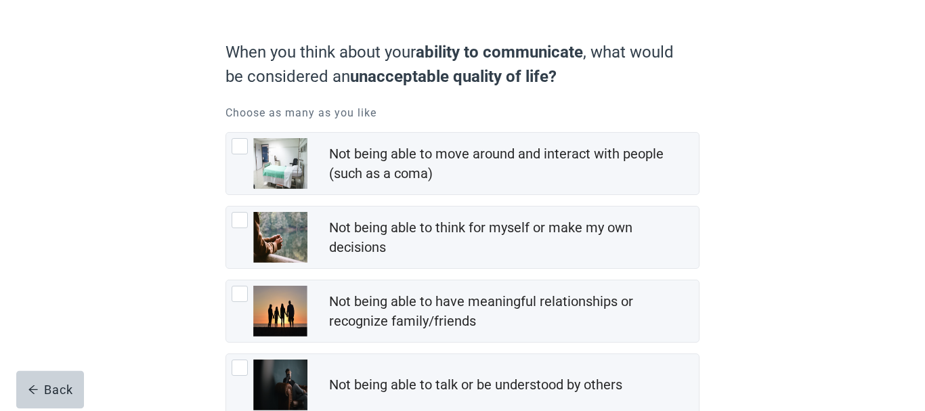
scroll to position [138, 0]
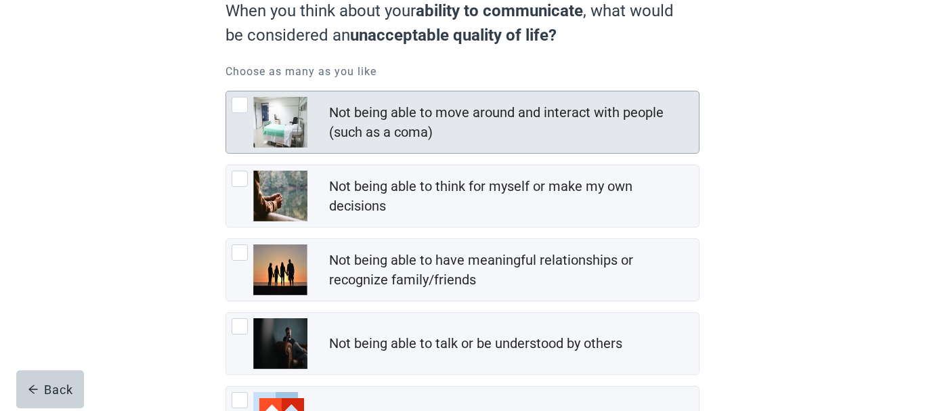
drag, startPoint x: 242, startPoint y: 95, endPoint x: 237, endPoint y: 102, distance: 8.8
click at [238, 97] on div "Not being able to move around and interact with people (such as a coma)" at bounding box center [462, 122] width 472 height 62
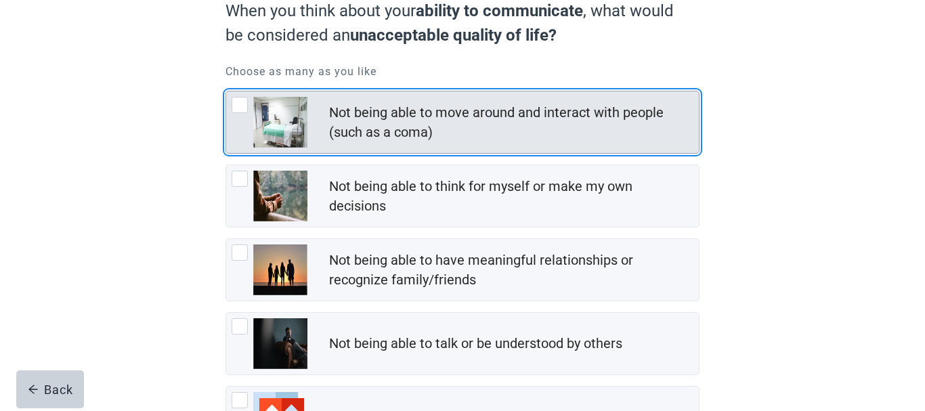
click at [243, 100] on div "Not being able to move around and interact with people (such as a coma), checkb…" at bounding box center [240, 105] width 16 height 16
click at [226, 91] on input "Not being able to move around and interact with people (such as a coma)" at bounding box center [225, 91] width 1 height 1
checkbox input "true"
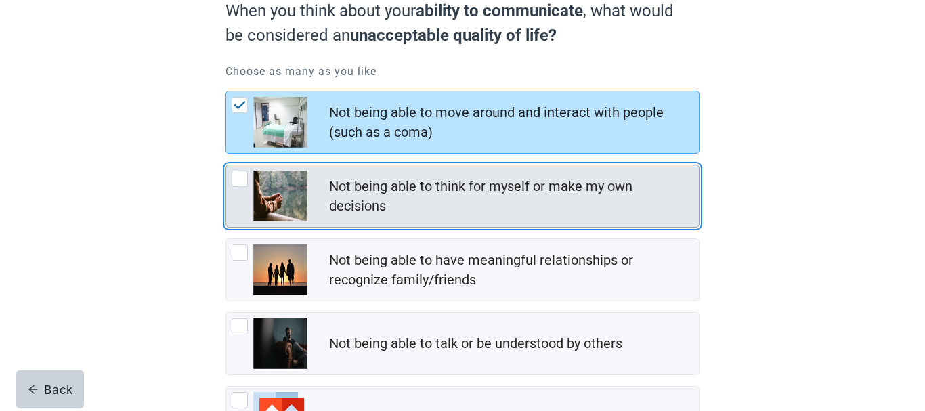
click at [236, 176] on div "Not being able to think for myself or make my own decisions, checkbox, not chec…" at bounding box center [240, 179] width 16 height 16
click at [226, 165] on input "Not being able to think for myself or make my own decisions" at bounding box center [225, 164] width 1 height 1
checkbox input "true"
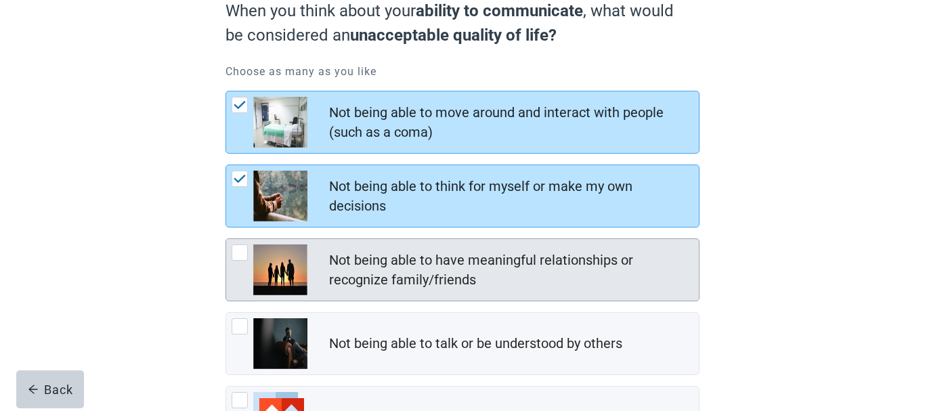
click at [240, 251] on div "Not being able to have meaningful relationships or recognize family/friends, ch…" at bounding box center [240, 252] width 16 height 16
click at [226, 239] on input "Not being able to have meaningful relationships or recognize family/friends" at bounding box center [225, 238] width 1 height 1
checkbox input "true"
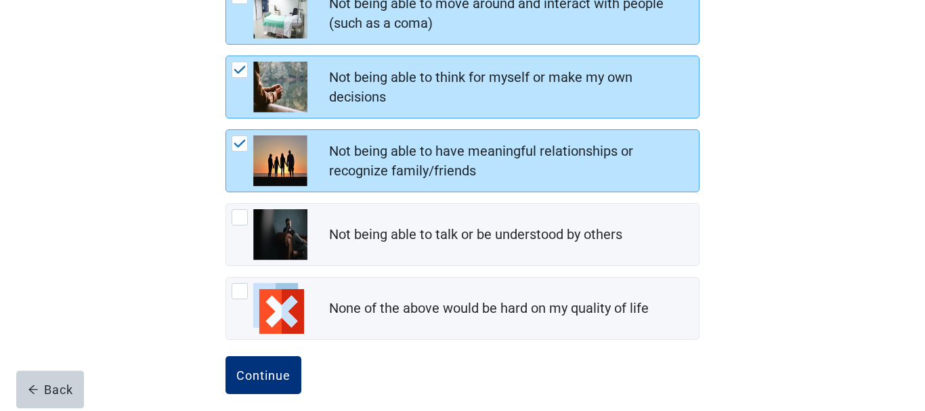
scroll to position [260, 0]
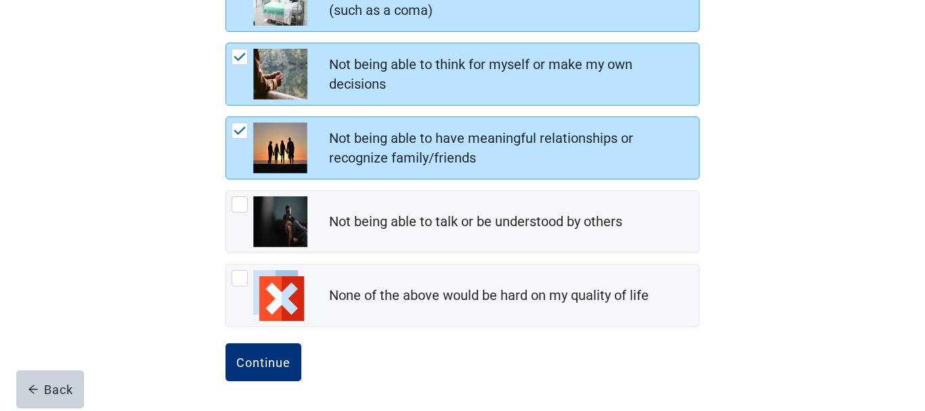
drag, startPoint x: 238, startPoint y: 356, endPoint x: 754, endPoint y: 259, distance: 524.8
click at [238, 354] on button "Continue" at bounding box center [263, 362] width 76 height 38
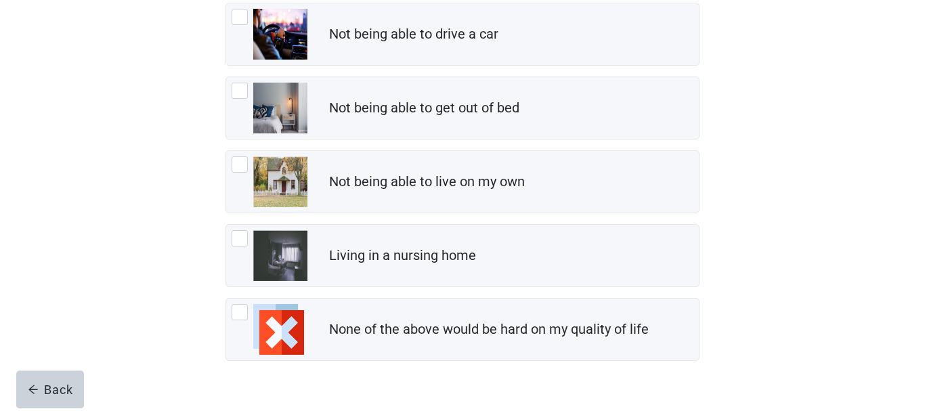
scroll to position [191, 0]
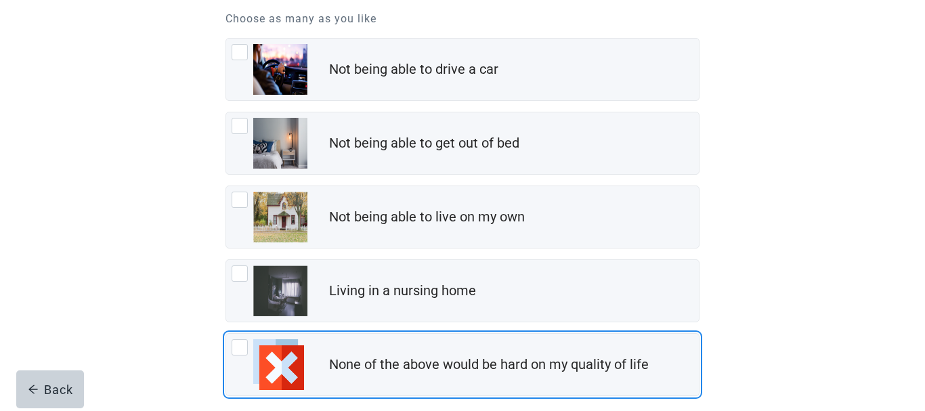
drag, startPoint x: 236, startPoint y: 345, endPoint x: 545, endPoint y: 323, distance: 309.5
click at [236, 345] on div "None of the above would be hard on my quality of life, checkbox, not checked" at bounding box center [240, 347] width 16 height 16
click at [226, 334] on input "None of the above would be hard on my quality of life" at bounding box center [225, 333] width 1 height 1
checkbox input "true"
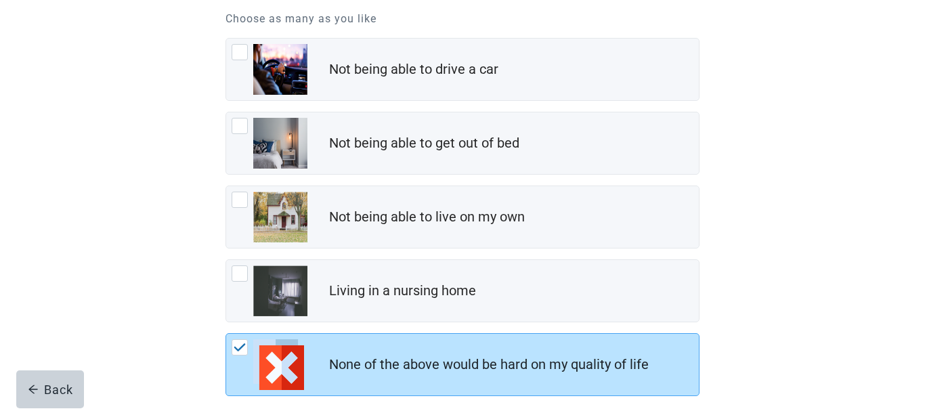
scroll to position [260, 0]
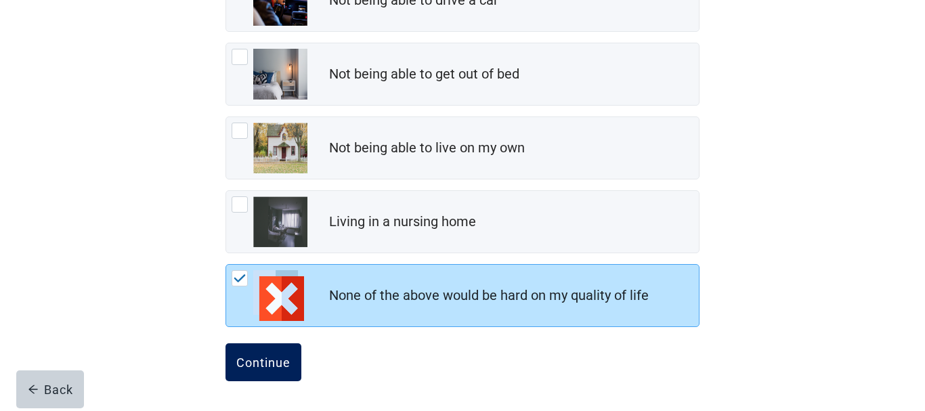
click at [276, 353] on button "Continue" at bounding box center [263, 362] width 76 height 38
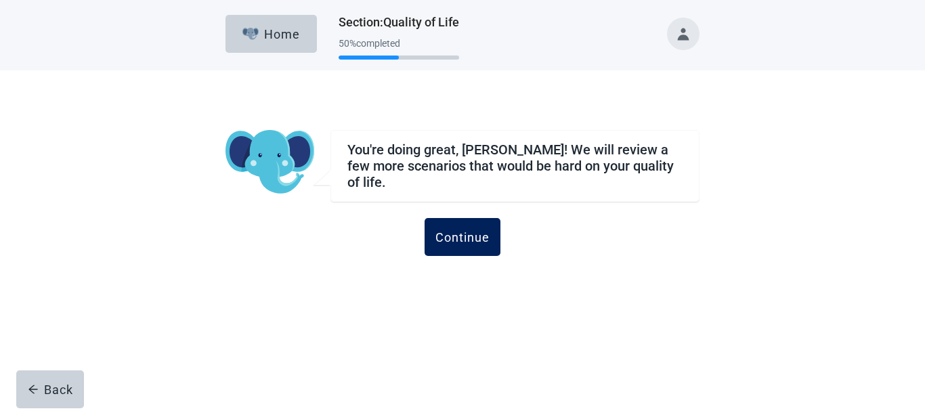
click at [453, 222] on button "Continue" at bounding box center [462, 237] width 76 height 38
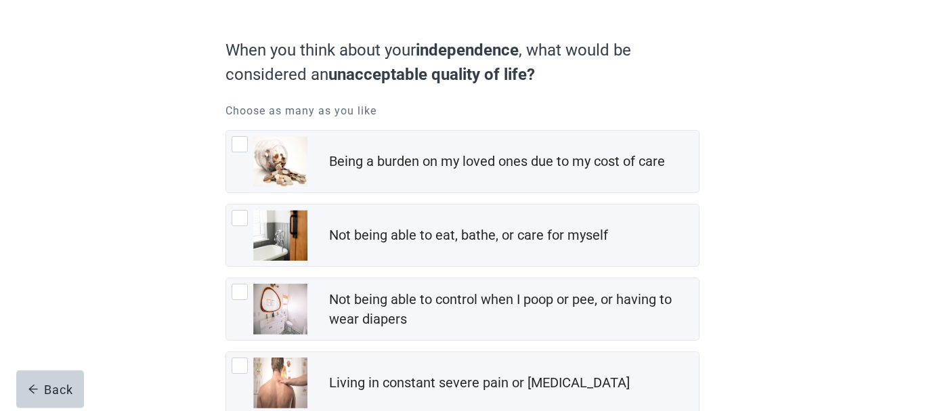
scroll to position [138, 0]
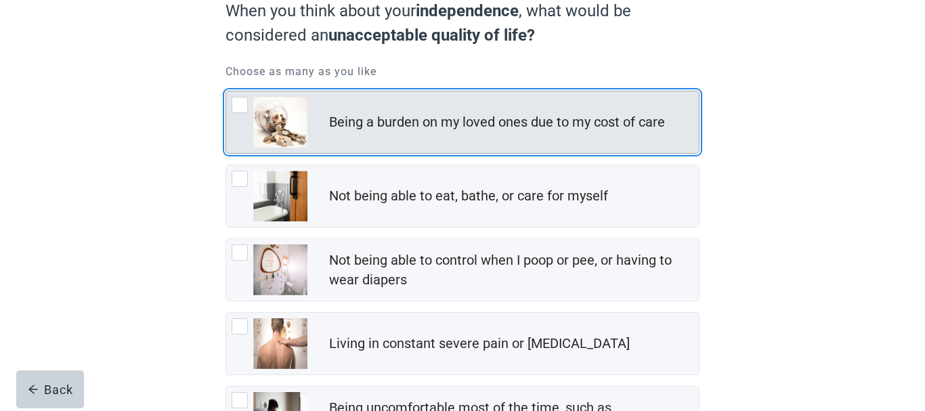
drag, startPoint x: 242, startPoint y: 107, endPoint x: 233, endPoint y: 125, distance: 20.3
click at [242, 107] on div "Being a burden on my loved ones due to my cost of care, checkbox, not checked" at bounding box center [240, 105] width 16 height 16
click at [226, 91] on input "Being a burden on my loved ones due to my cost of care" at bounding box center [225, 91] width 1 height 1
checkbox input "true"
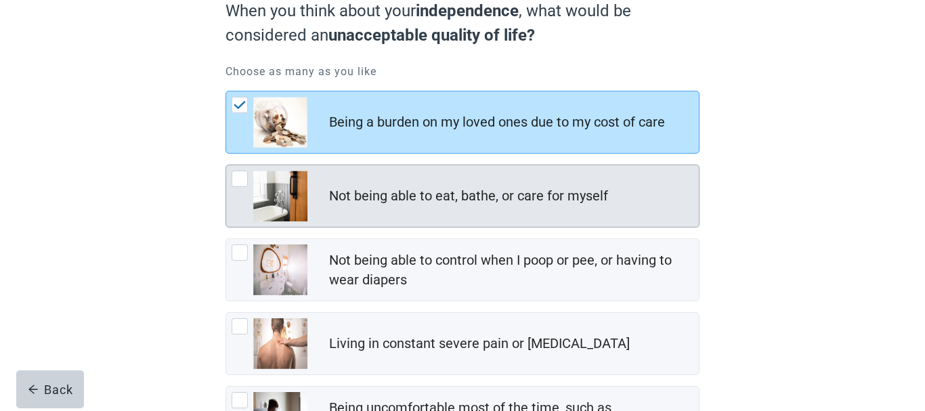
drag, startPoint x: 246, startPoint y: 177, endPoint x: 242, endPoint y: 200, distance: 23.4
click at [246, 177] on div "Not being able to eat, bathe, or care for myself, checkbox, not checked" at bounding box center [240, 179] width 16 height 16
click at [226, 165] on input "Not being able to eat, bathe, or care for myself" at bounding box center [225, 164] width 1 height 1
checkbox input "true"
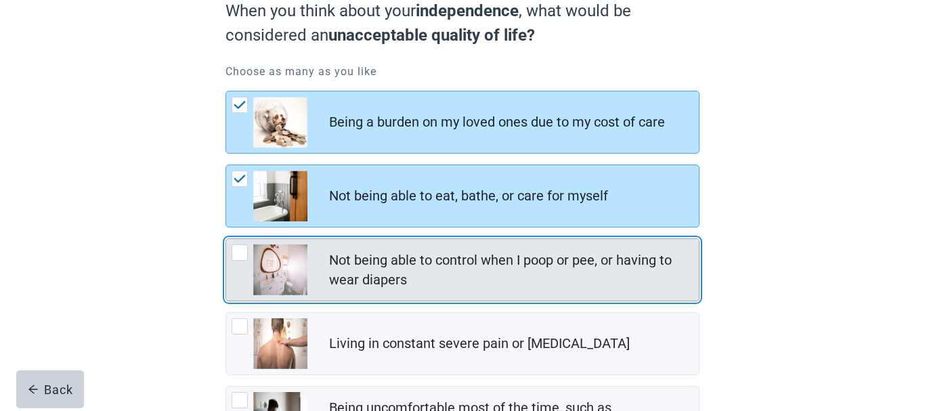
click at [238, 250] on div "Not being able to control when I poop or pee, or having to wear diapers, checkb…" at bounding box center [240, 252] width 16 height 16
click at [226, 239] on input "Not being able to control when I poop or pee, or having to wear diapers" at bounding box center [225, 238] width 1 height 1
checkbox input "true"
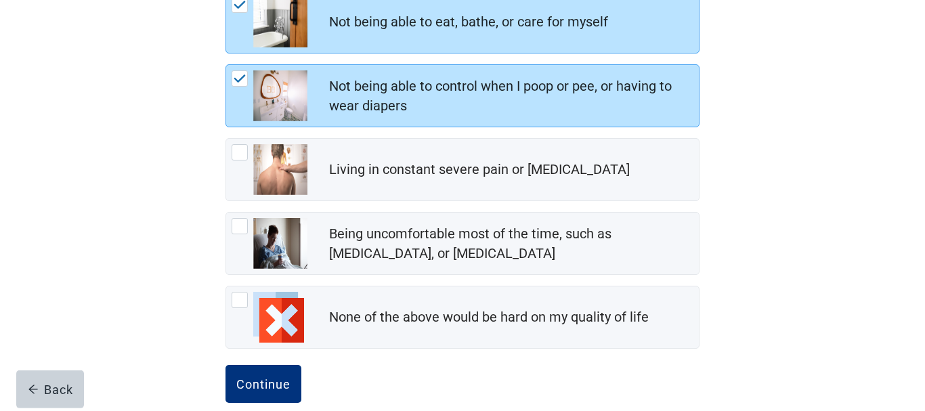
scroll to position [334, 0]
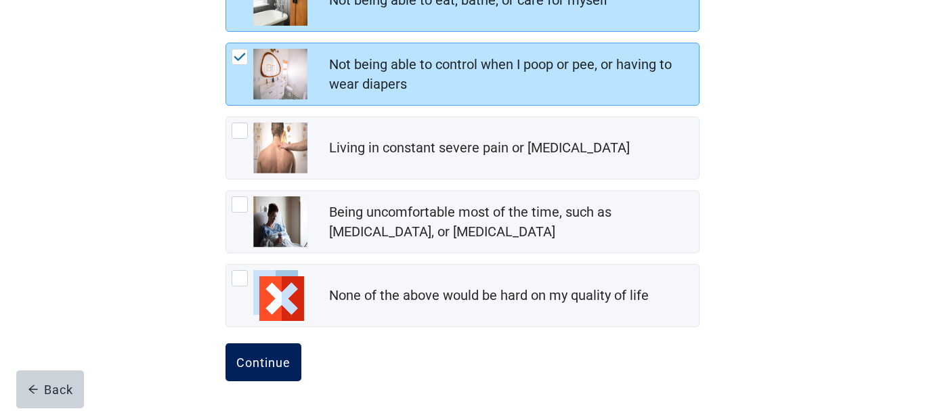
click at [268, 356] on div "Continue" at bounding box center [263, 362] width 54 height 14
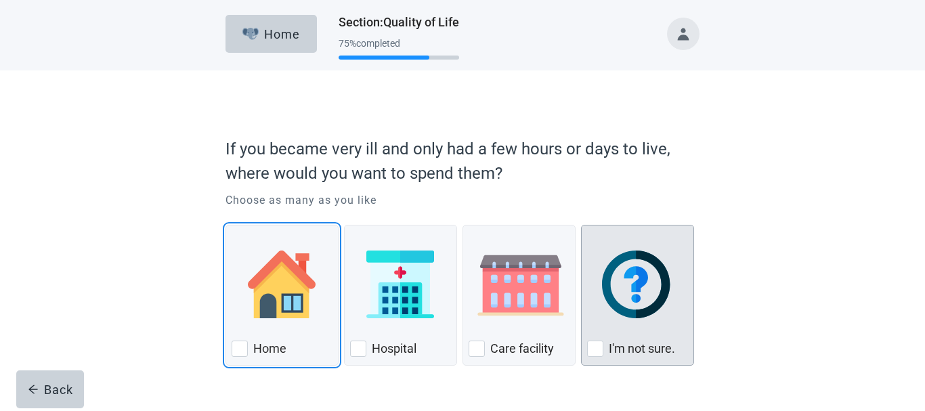
drag, startPoint x: 243, startPoint y: 345, endPoint x: 686, endPoint y: 254, distance: 451.9
click at [243, 343] on div "Home, checkbox, not checked" at bounding box center [240, 348] width 16 height 16
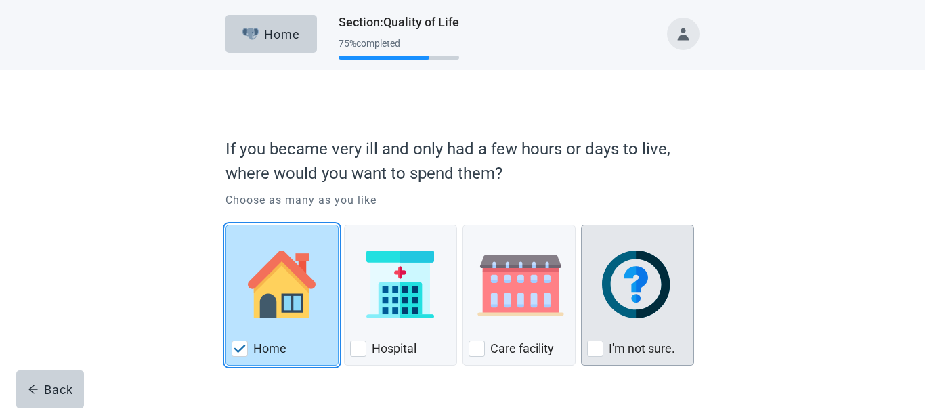
checkbox input "true"
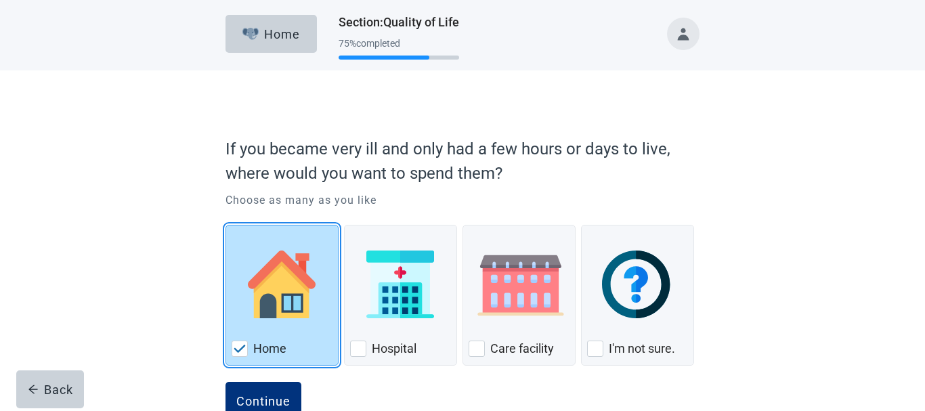
scroll to position [39, 0]
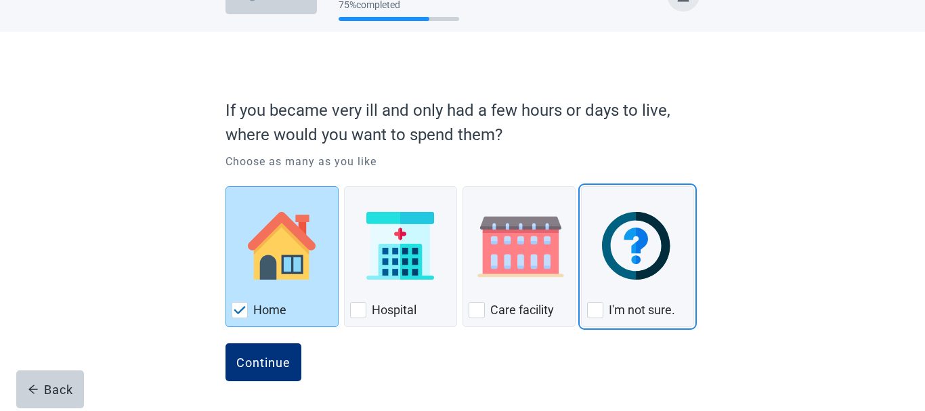
drag, startPoint x: 592, startPoint y: 305, endPoint x: 763, endPoint y: 307, distance: 170.6
click at [589, 304] on div "I'm not sure., checkbox, not checked" at bounding box center [595, 310] width 16 height 16
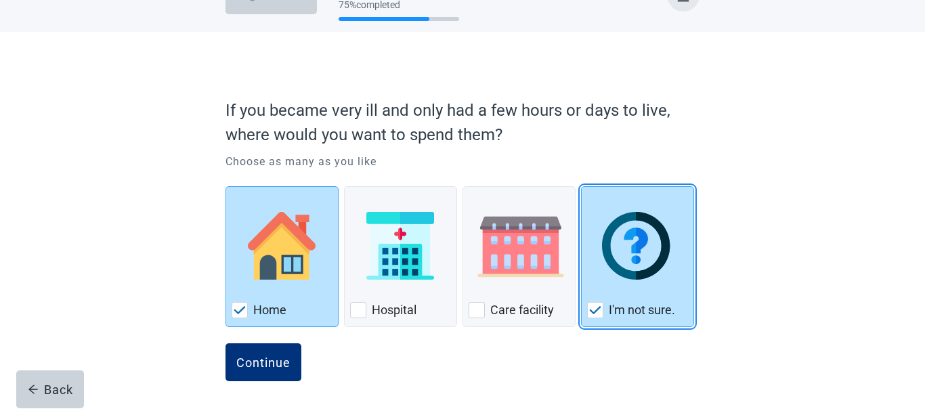
checkbox input "true"
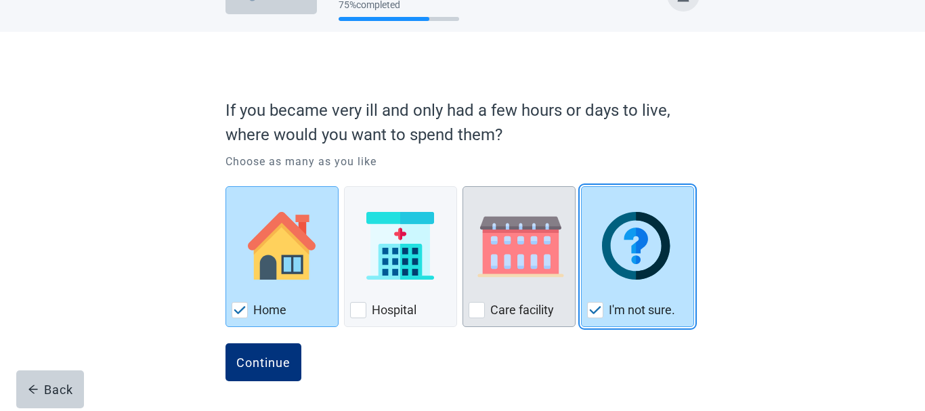
click at [479, 307] on div "Care Facility, checkbox, not checked" at bounding box center [476, 310] width 16 height 16
click at [463, 187] on input "Care facility" at bounding box center [462, 186] width 1 height 1
checkbox input "true"
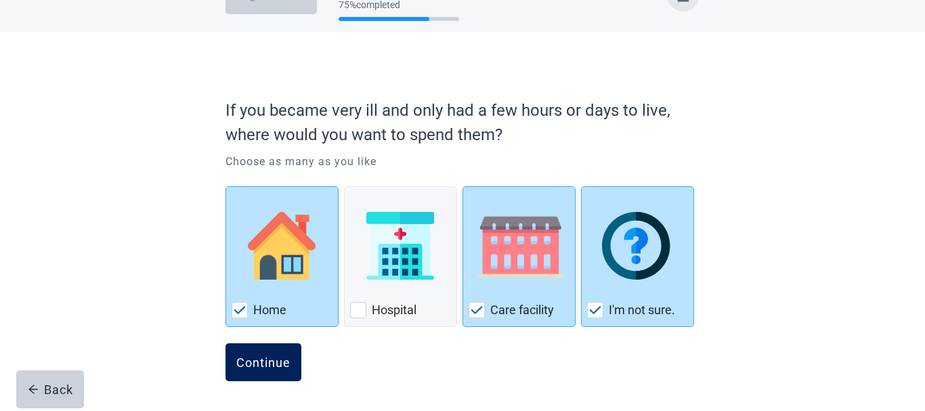
click at [269, 353] on button "Continue" at bounding box center [263, 362] width 76 height 38
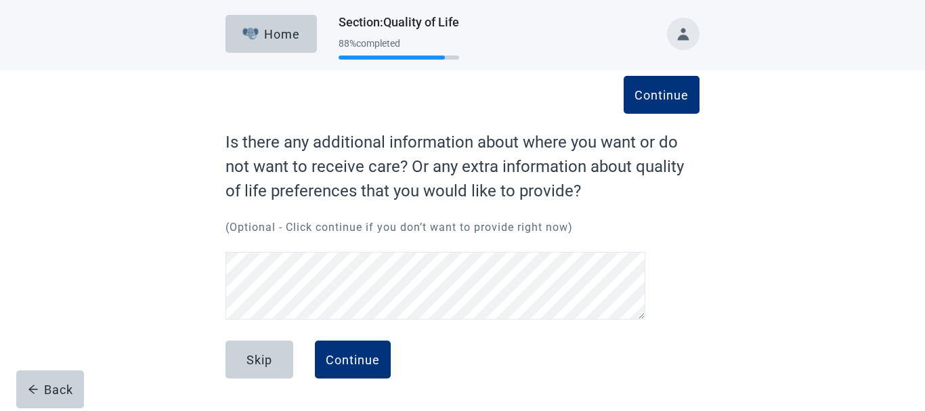
drag, startPoint x: 361, startPoint y: 353, endPoint x: 776, endPoint y: 279, distance: 422.1
click at [366, 349] on button "Continue" at bounding box center [353, 359] width 76 height 38
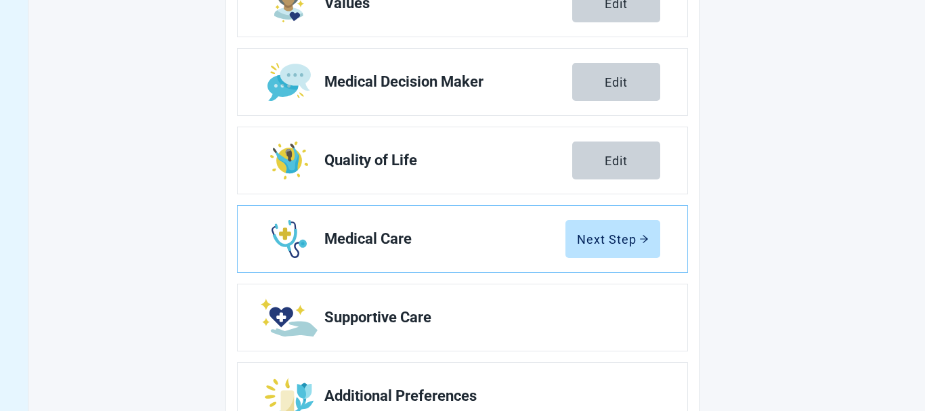
scroll to position [276, 0]
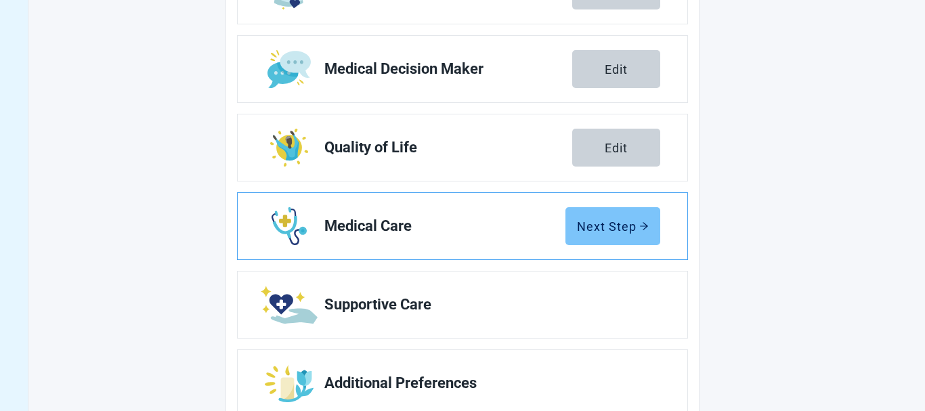
click at [586, 220] on div "Next Step" at bounding box center [613, 226] width 72 height 14
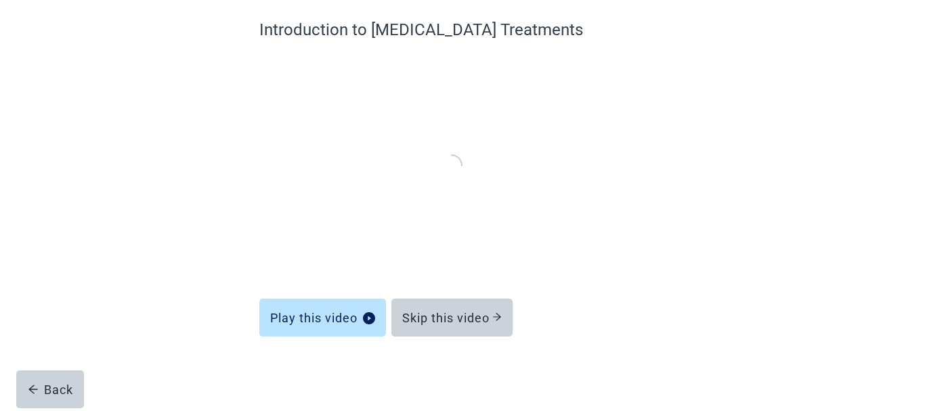
scroll to position [111, 0]
drag, startPoint x: 445, startPoint y: 315, endPoint x: 801, endPoint y: 292, distance: 356.8
click at [445, 313] on div "Skip this video" at bounding box center [452, 319] width 100 height 14
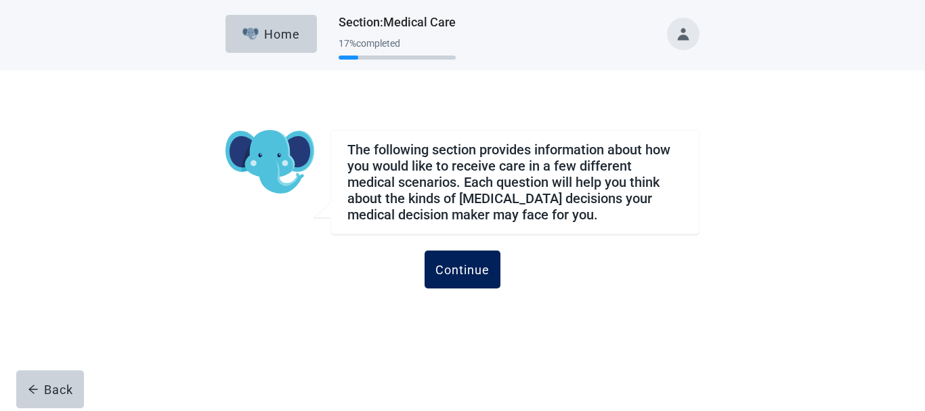
click at [470, 266] on div "Continue" at bounding box center [462, 270] width 54 height 14
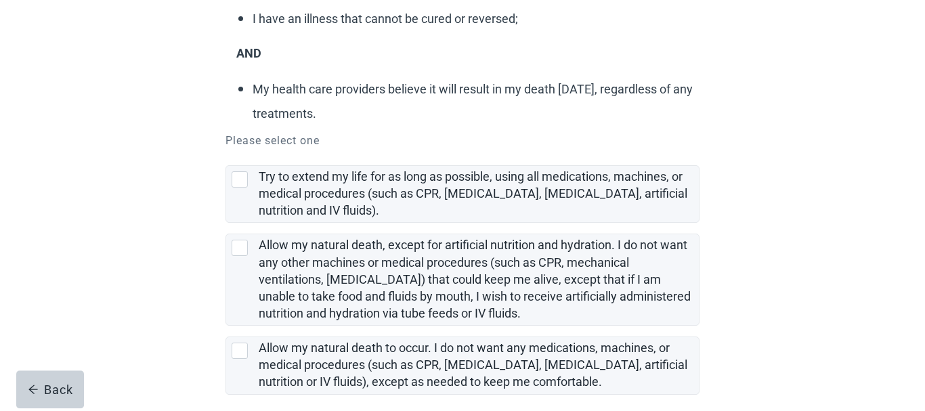
scroll to position [207, 0]
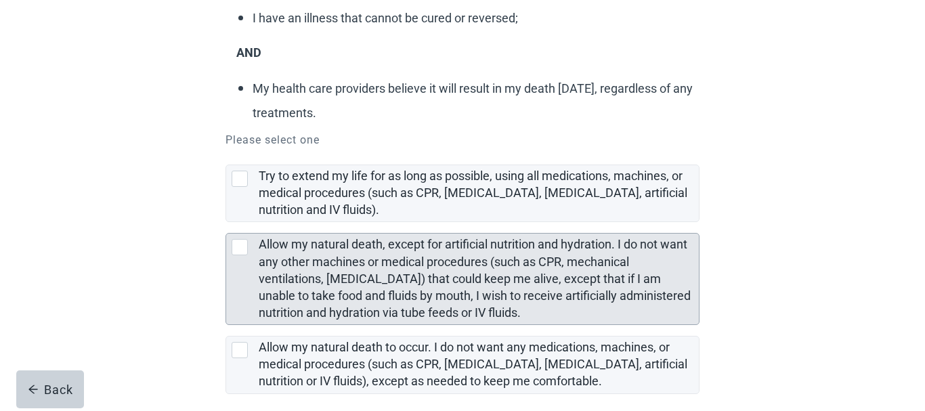
click at [239, 240] on div "Allow my natural death, except for artificial nutrition and hydration. I do not…" at bounding box center [240, 247] width 16 height 16
click at [226, 223] on input "Allow my natural death, except for artificial nutrition and hydration. I do not…" at bounding box center [225, 222] width 1 height 1
checkbox input "true"
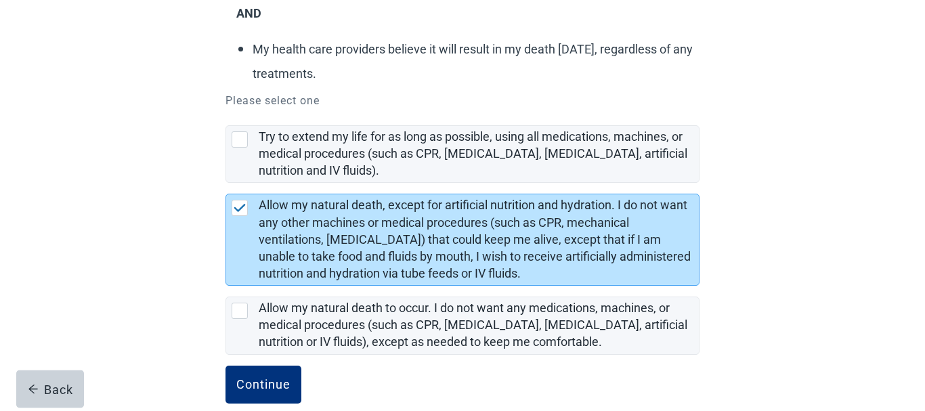
scroll to position [267, 0]
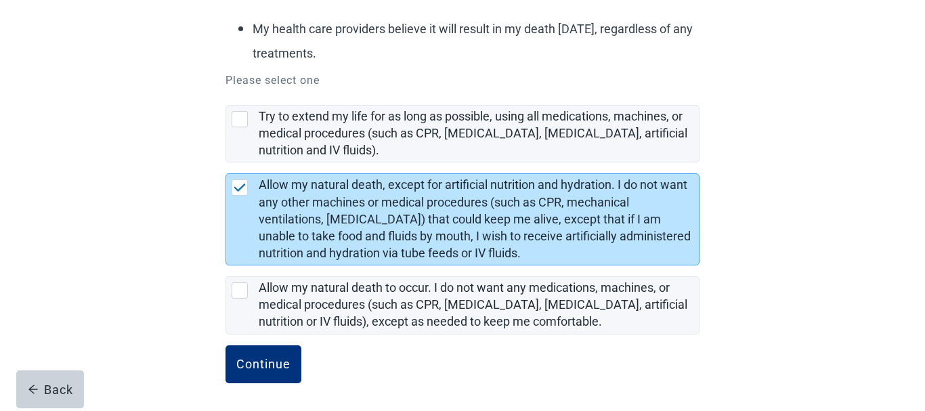
drag, startPoint x: 255, startPoint y: 364, endPoint x: 420, endPoint y: 353, distance: 164.8
click at [255, 363] on div "Continue" at bounding box center [263, 364] width 54 height 14
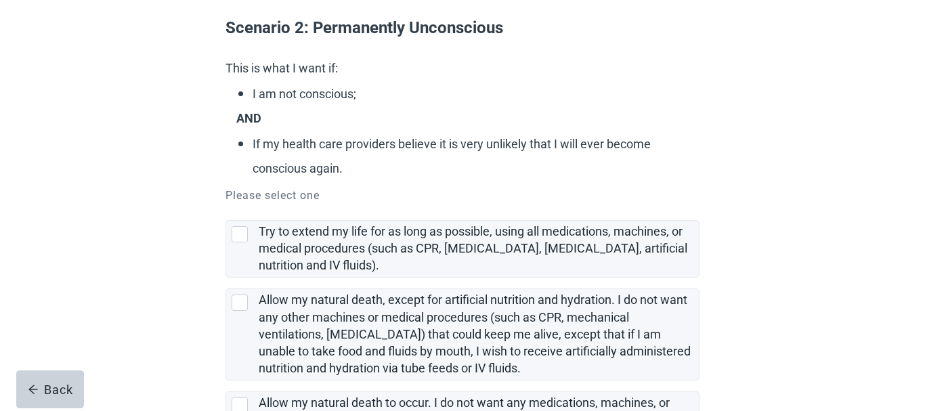
scroll to position [138, 0]
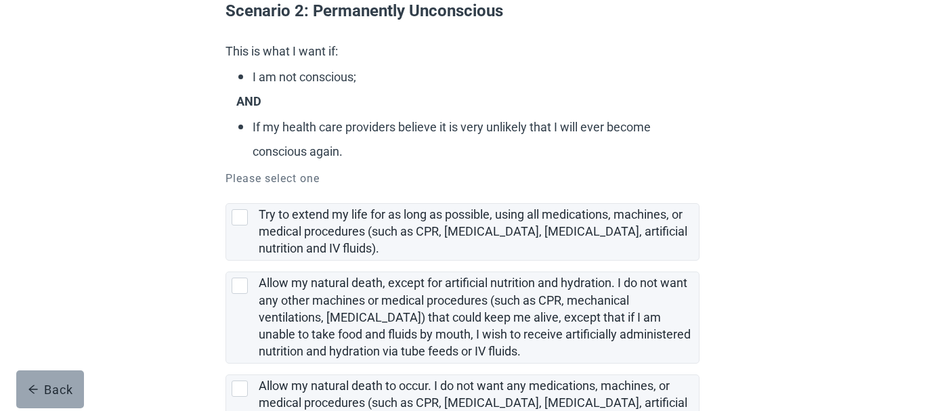
click at [40, 378] on button "Back" at bounding box center [50, 389] width 68 height 38
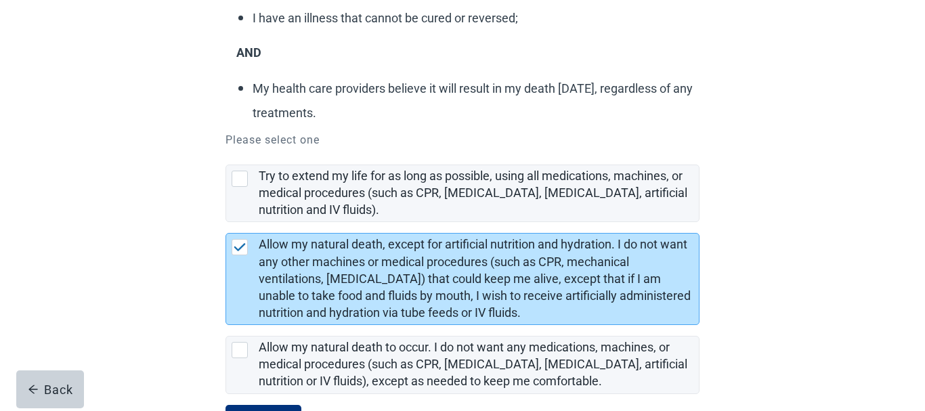
scroll to position [267, 0]
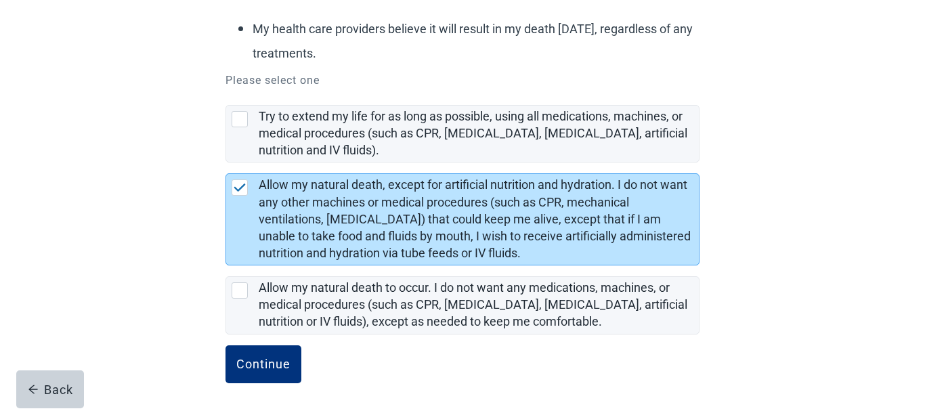
drag, startPoint x: 267, startPoint y: 357, endPoint x: 841, endPoint y: 259, distance: 582.5
click at [270, 354] on button "Continue" at bounding box center [263, 364] width 76 height 38
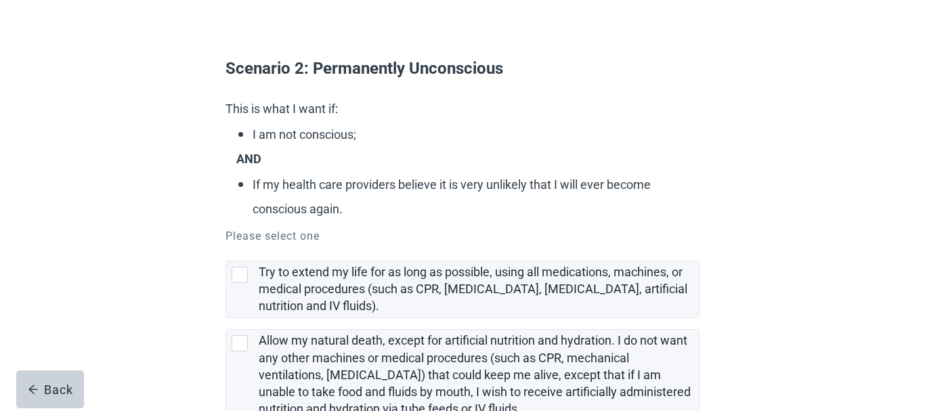
scroll to position [138, 0]
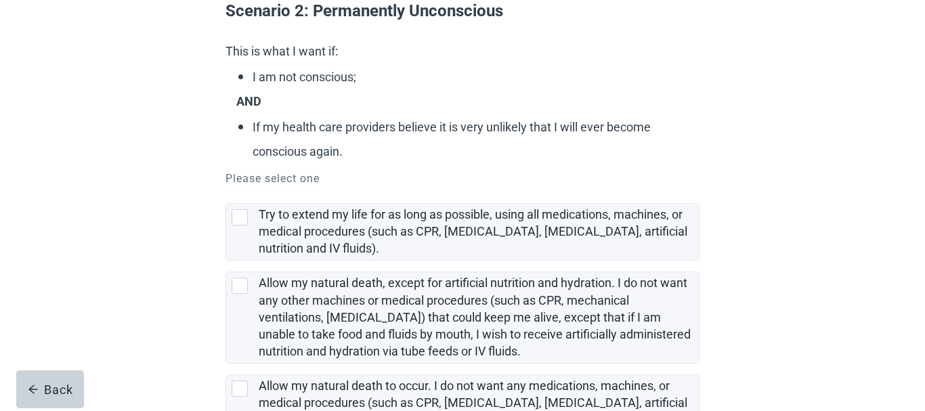
drag, startPoint x: 238, startPoint y: 386, endPoint x: 749, endPoint y: 362, distance: 511.6
click at [239, 386] on div "Allow my natural death to occur. I do not want any medications, machines, or me…" at bounding box center [240, 388] width 16 height 16
click at [226, 364] on input "Allow my natural death to occur. I do not want any medications, machines, or me…" at bounding box center [225, 364] width 1 height 1
checkbox input "true"
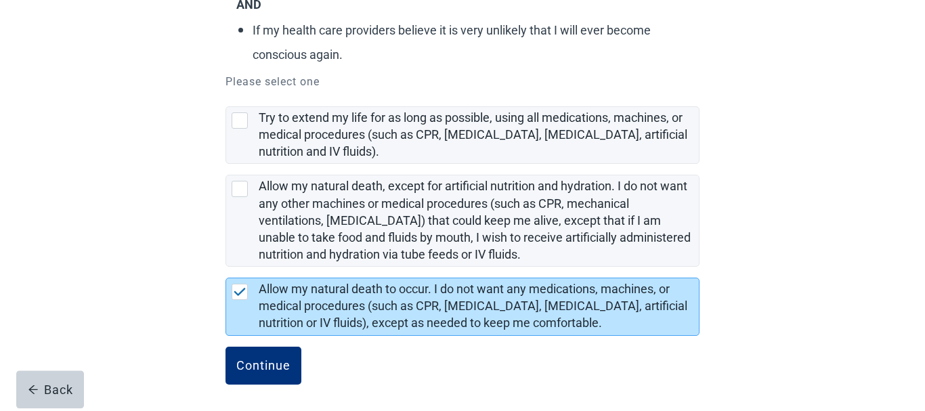
scroll to position [236, 0]
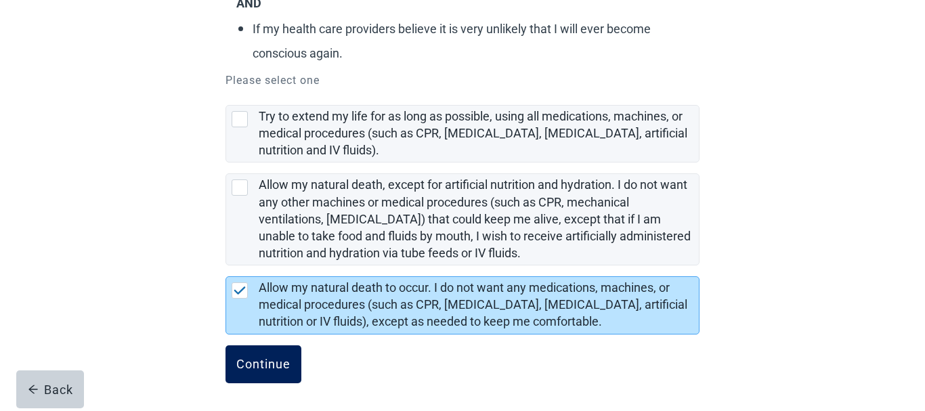
click at [286, 359] on div "Continue" at bounding box center [263, 364] width 54 height 14
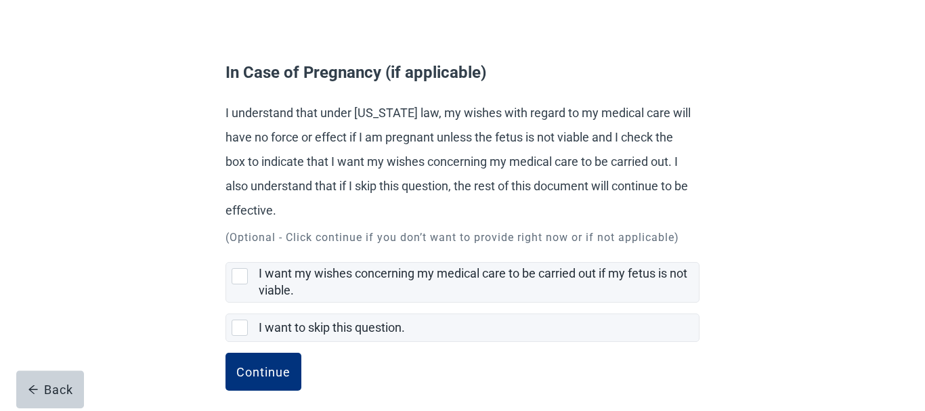
scroll to position [86, 0]
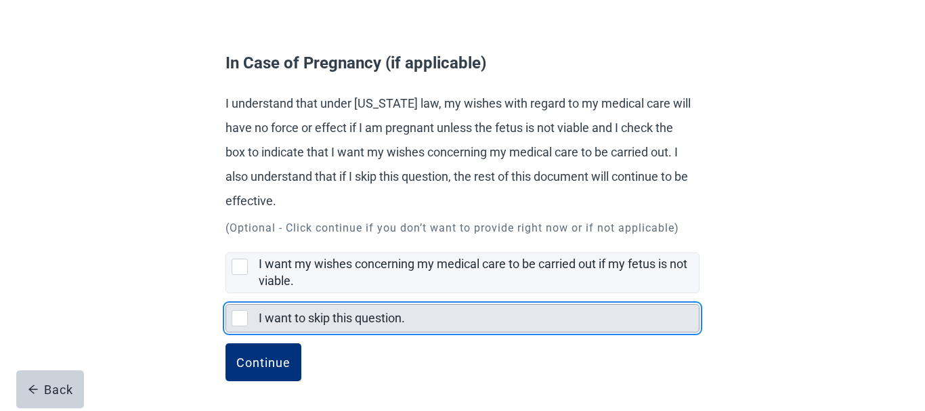
click at [236, 315] on div "I want to skip this question., checkbox, not selected" at bounding box center [240, 318] width 16 height 16
click at [226, 294] on input "I want to skip this question." at bounding box center [225, 293] width 1 height 1
checkbox input "true"
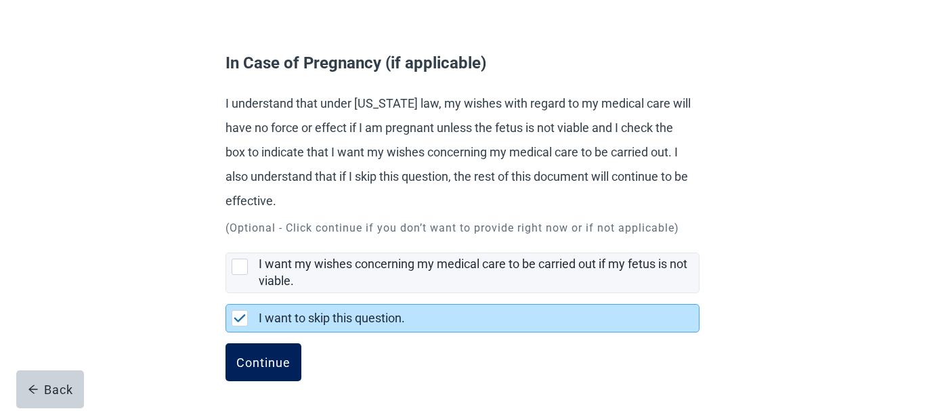
click at [252, 361] on div "Continue" at bounding box center [263, 362] width 54 height 14
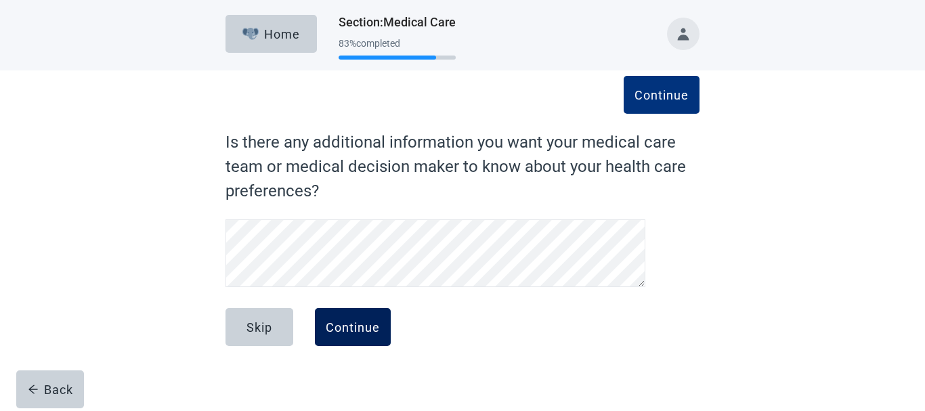
click at [344, 324] on div "Continue" at bounding box center [353, 327] width 54 height 14
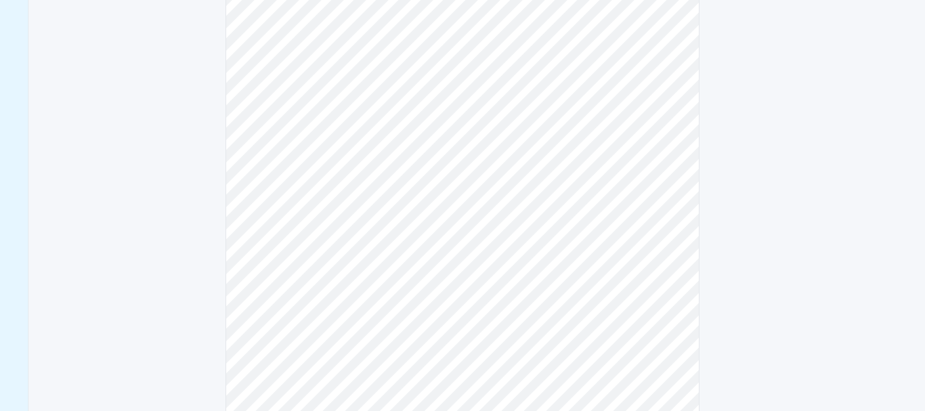
scroll to position [414, 0]
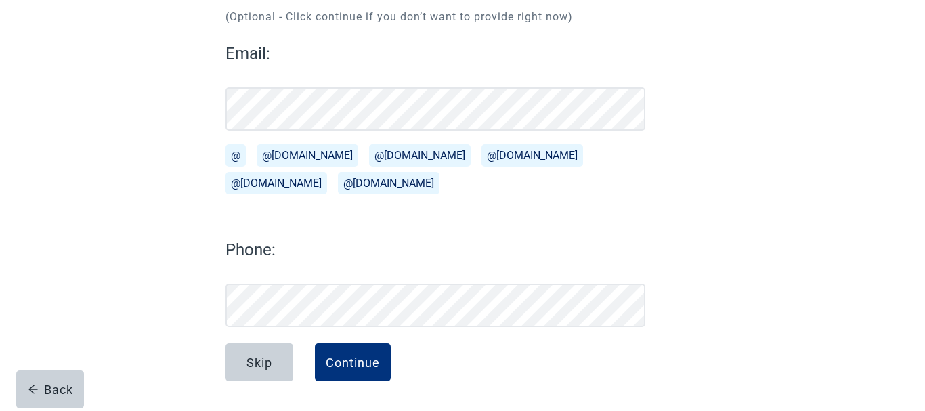
scroll to position [162, 0]
click at [347, 355] on div "Continue" at bounding box center [353, 362] width 54 height 14
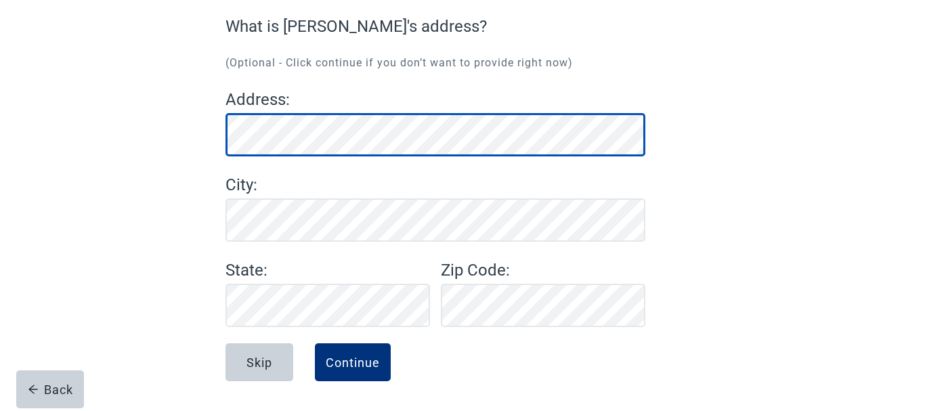
scroll to position [116, 0]
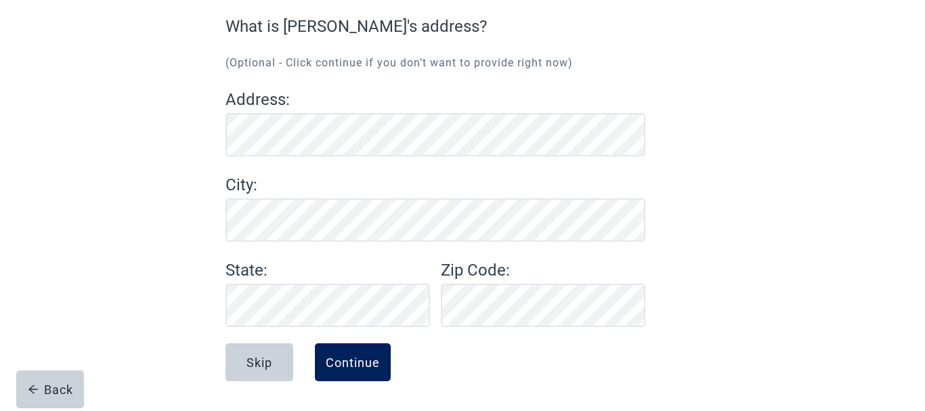
click at [353, 355] on div "Continue" at bounding box center [353, 362] width 54 height 14
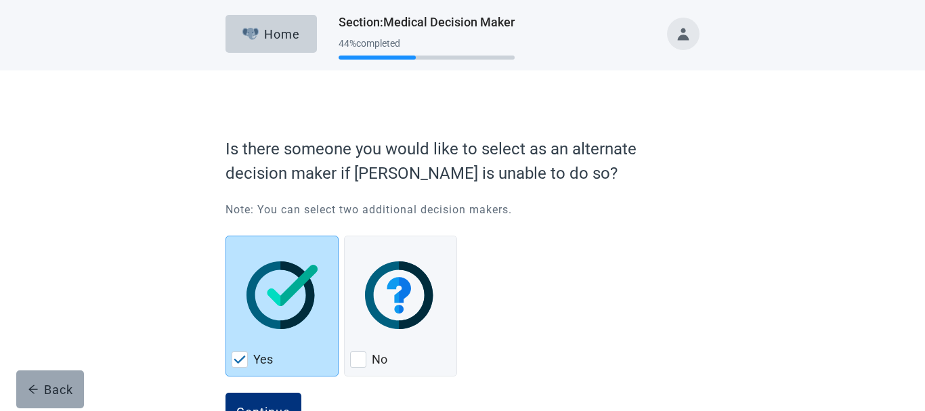
click at [41, 389] on div "Back" at bounding box center [50, 389] width 45 height 14
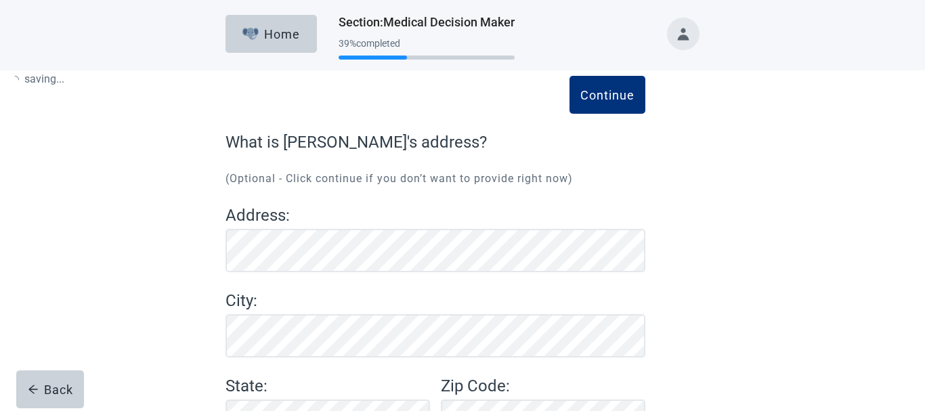
scroll to position [116, 0]
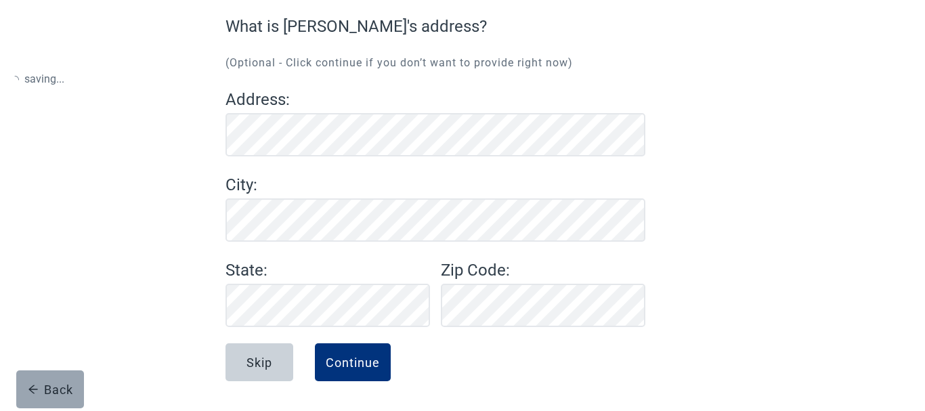
click at [68, 387] on div "Back" at bounding box center [50, 389] width 45 height 14
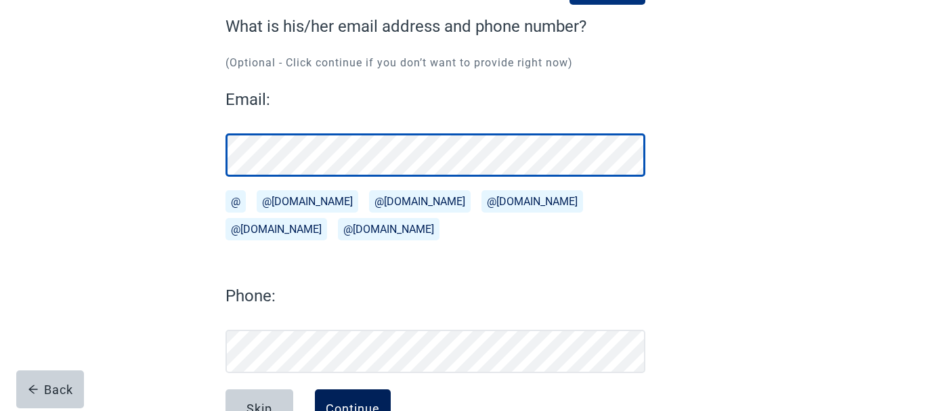
scroll to position [162, 0]
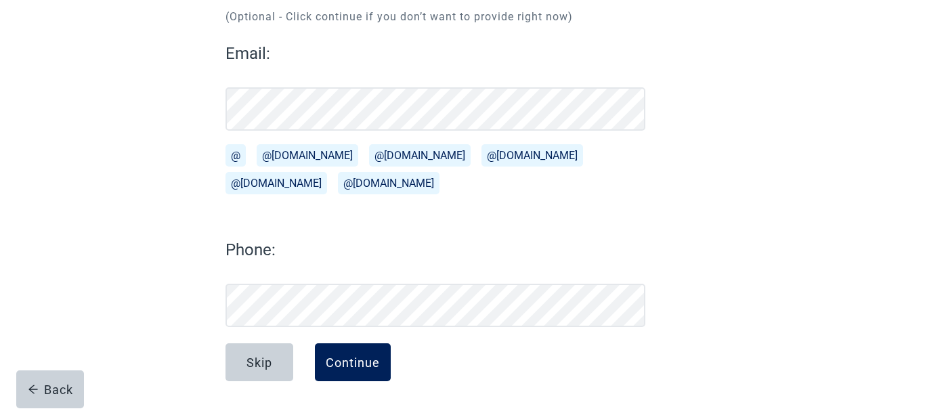
click at [353, 358] on div "Continue" at bounding box center [353, 362] width 54 height 14
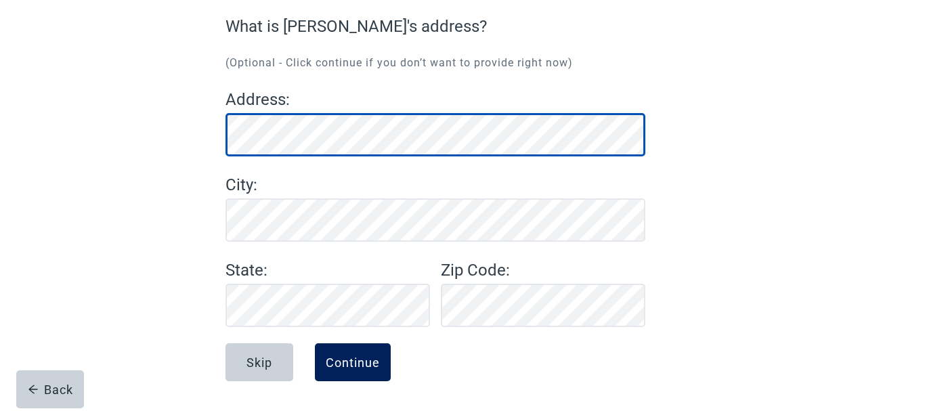
scroll to position [116, 0]
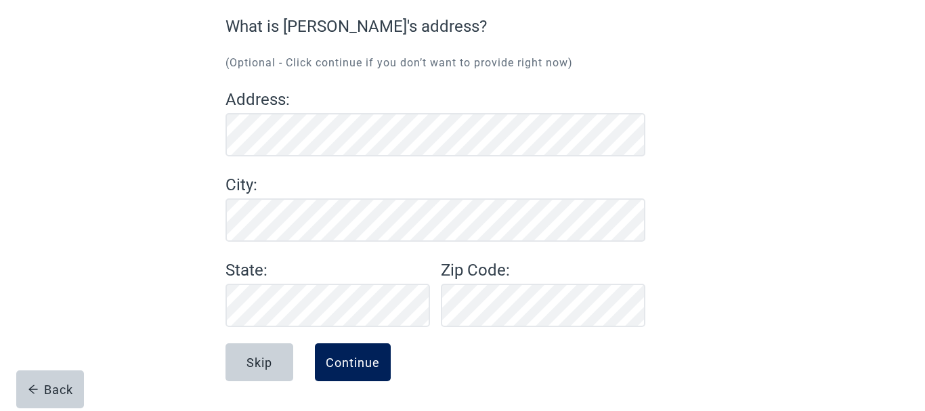
click at [346, 355] on div "Continue" at bounding box center [353, 362] width 54 height 14
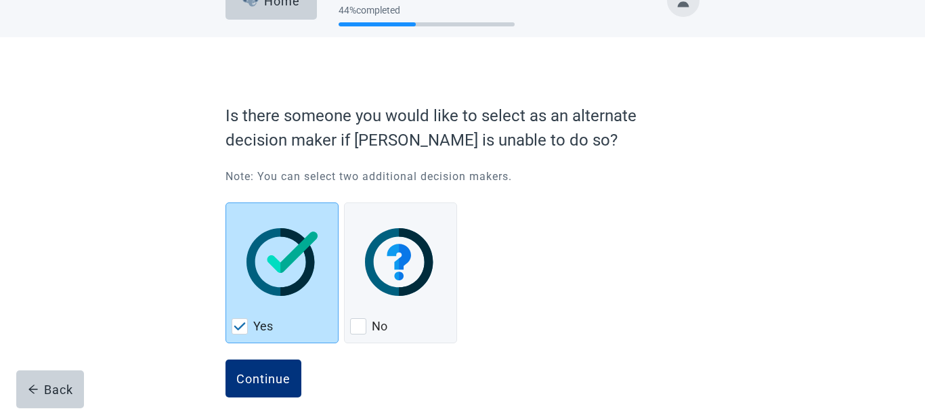
scroll to position [49, 0]
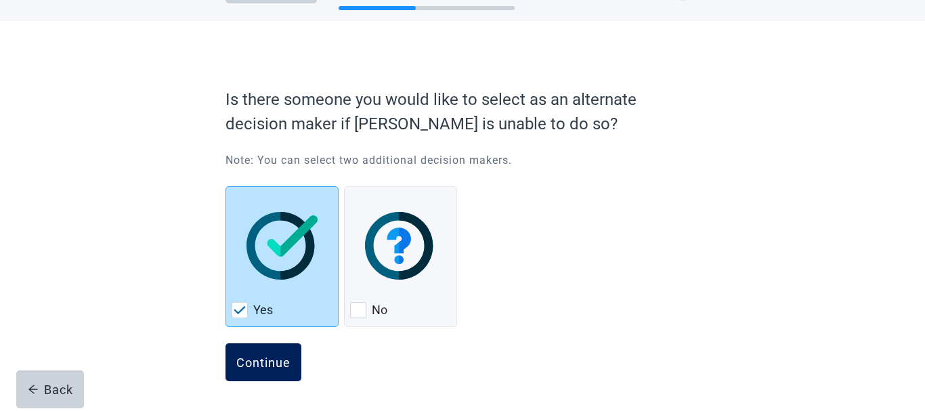
click at [259, 359] on div "Continue" at bounding box center [263, 362] width 54 height 14
click at [260, 361] on div "Continue" at bounding box center [263, 362] width 54 height 14
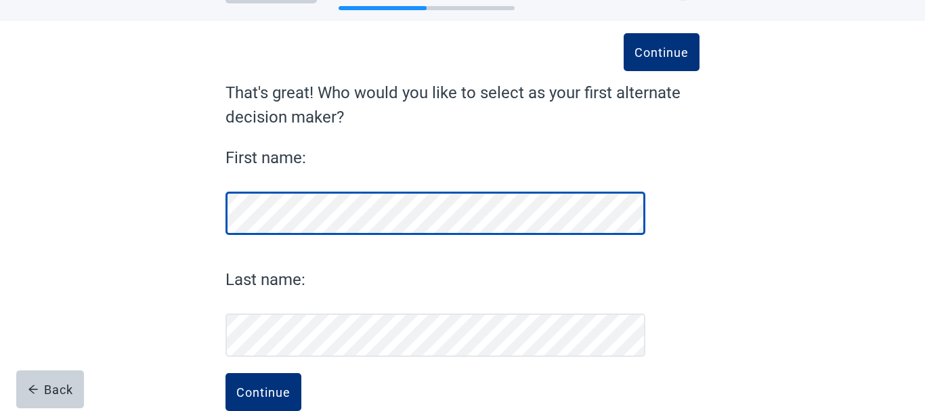
scroll to position [81, 0]
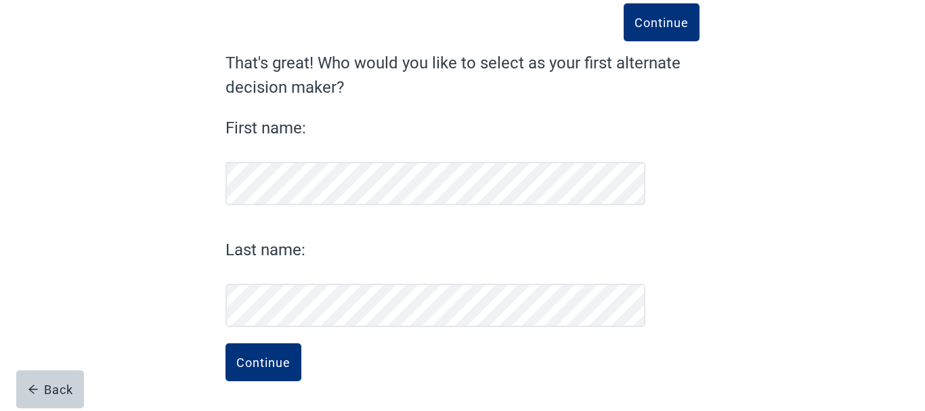
click at [260, 361] on div "Continue" at bounding box center [263, 362] width 54 height 14
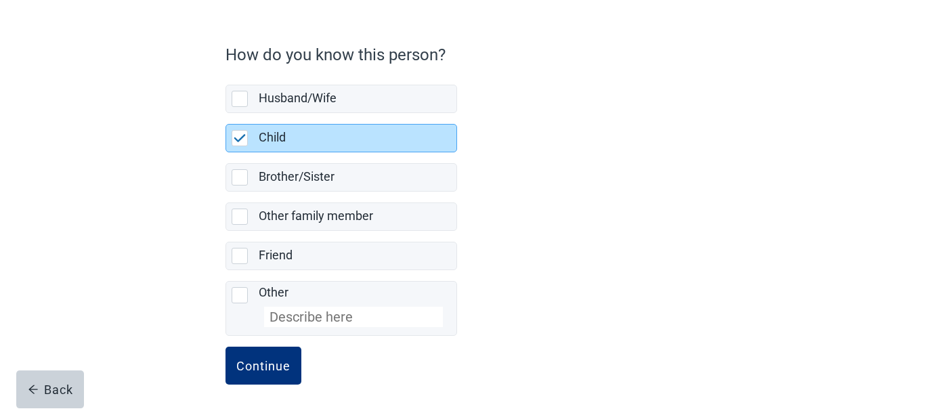
scroll to position [97, 0]
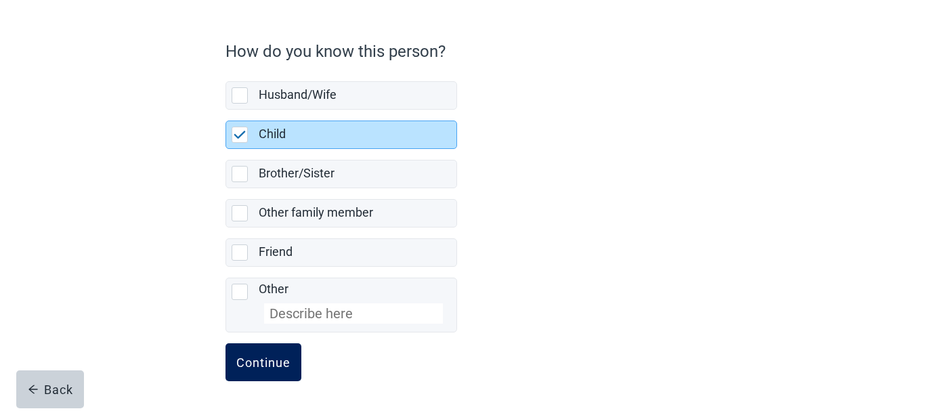
click at [263, 361] on div "Continue" at bounding box center [263, 362] width 54 height 14
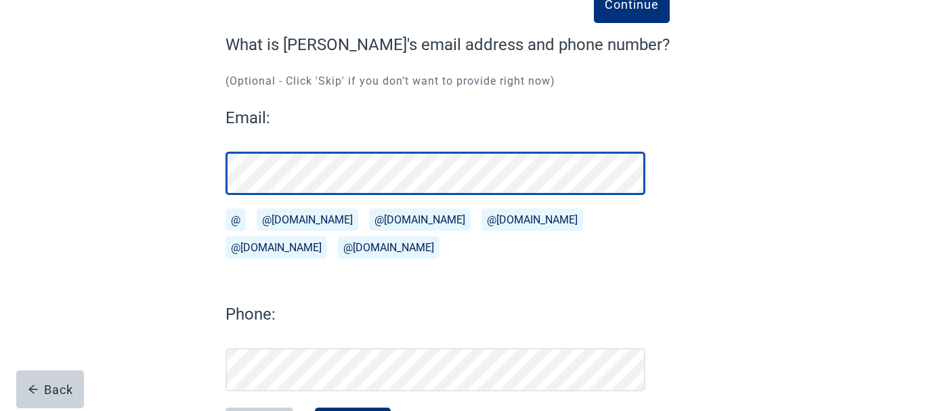
scroll to position [162, 0]
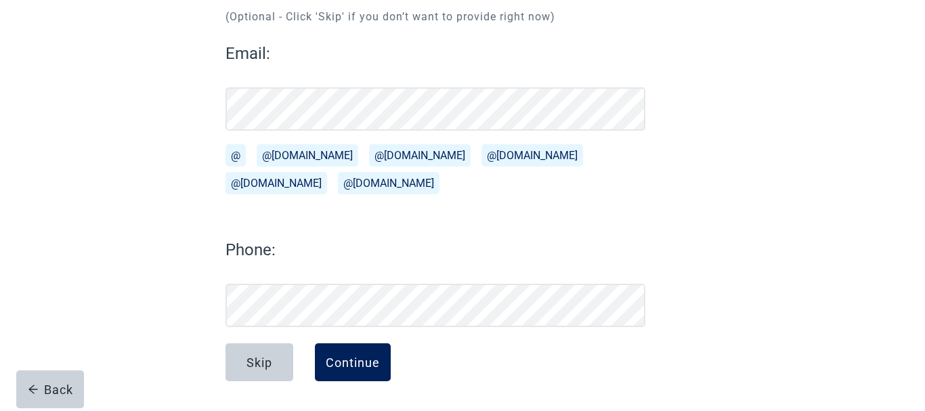
click at [364, 361] on div "Continue" at bounding box center [353, 362] width 54 height 14
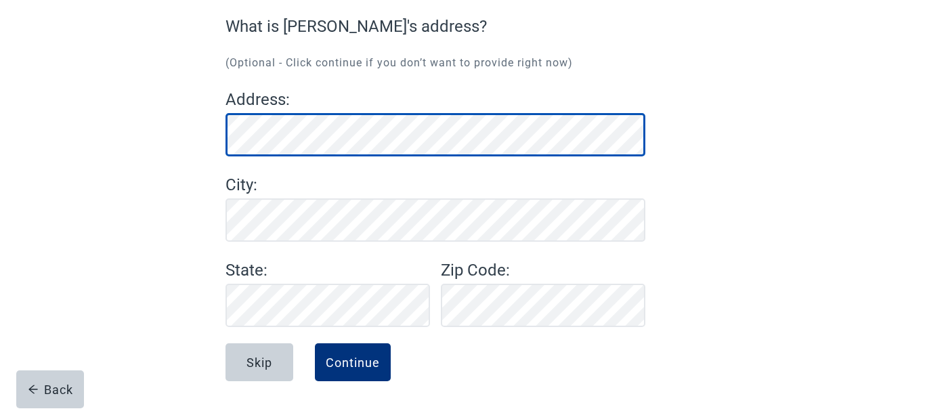
scroll to position [116, 0]
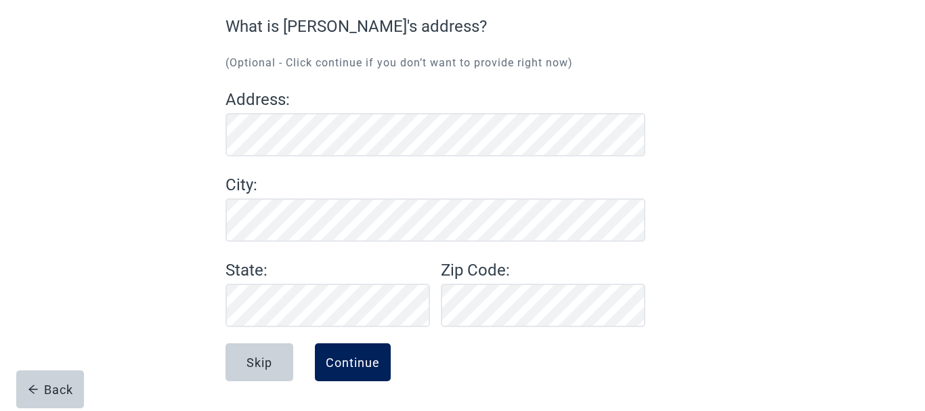
click at [353, 361] on div "Continue" at bounding box center [353, 362] width 54 height 14
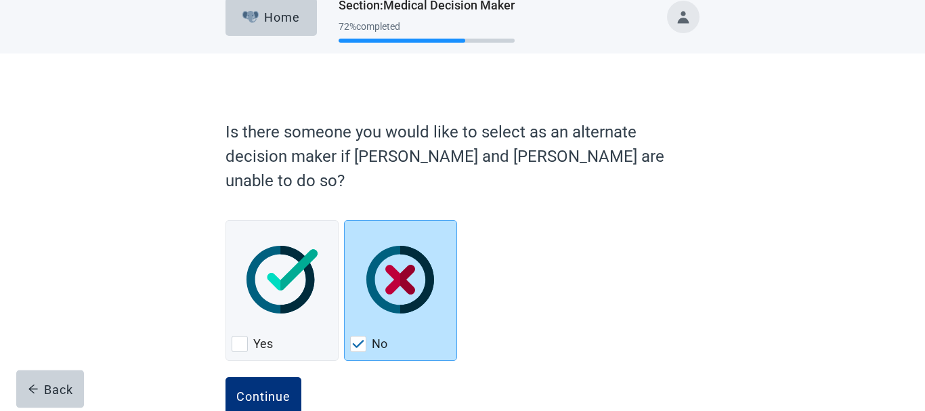
scroll to position [26, 0]
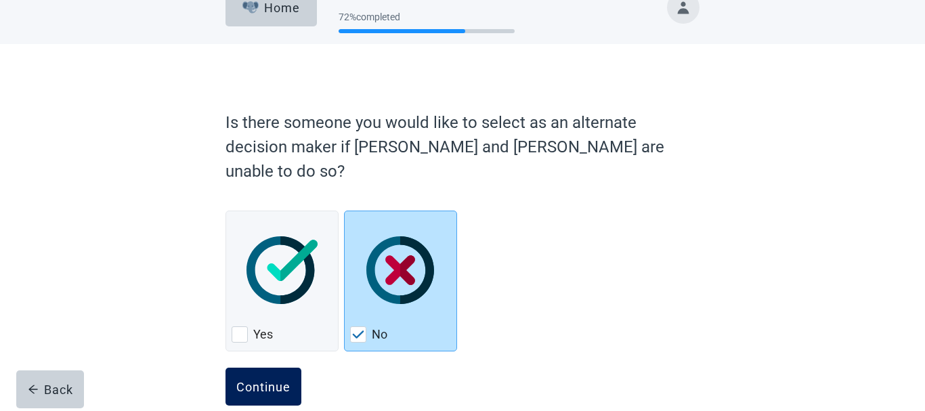
click at [265, 380] on div "Continue" at bounding box center [263, 387] width 54 height 14
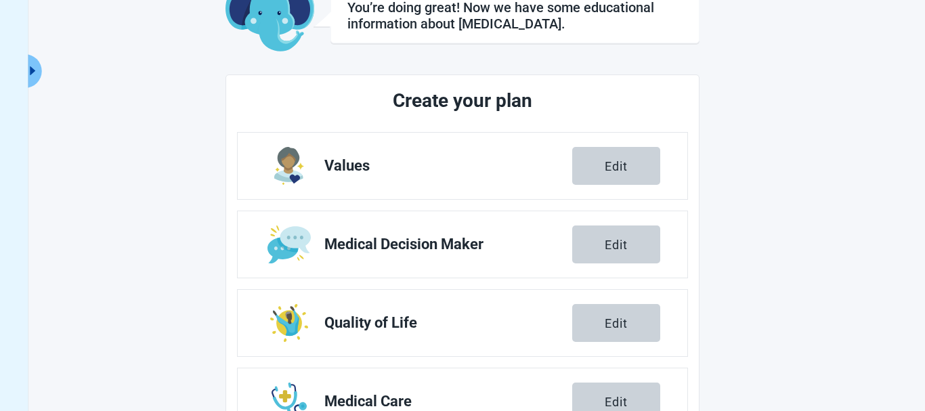
scroll to position [309, 0]
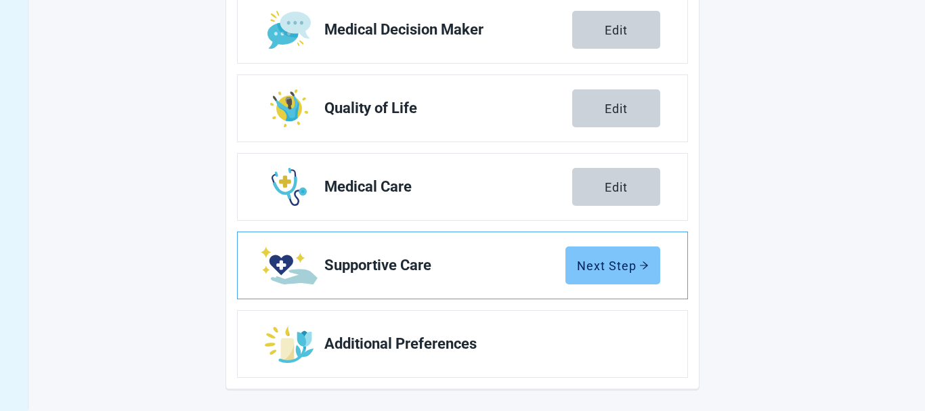
click at [628, 268] on div "Next Step" at bounding box center [613, 266] width 72 height 14
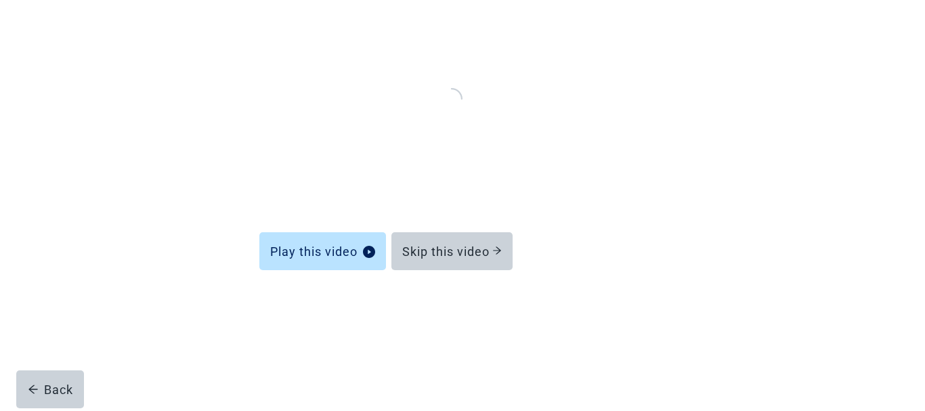
scroll to position [111, 0]
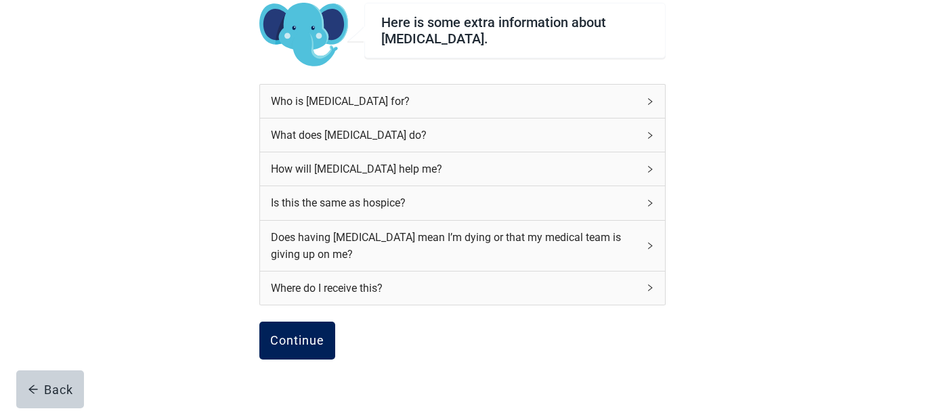
click at [291, 332] on button "Continue" at bounding box center [297, 341] width 76 height 38
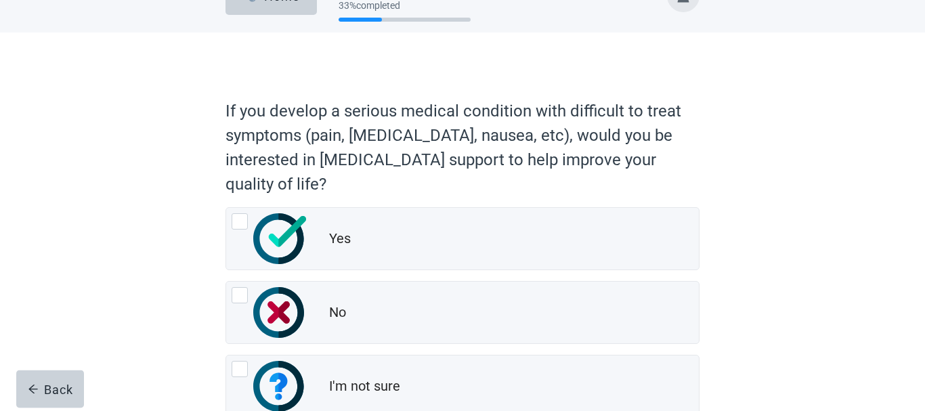
scroll to position [69, 0]
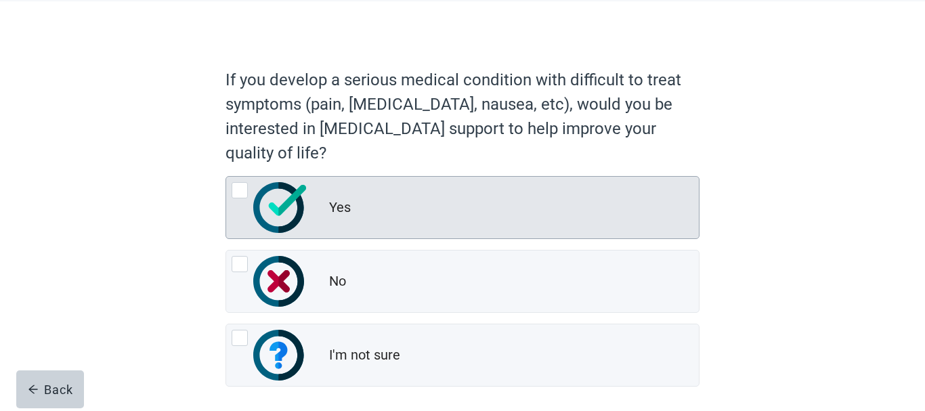
click at [237, 189] on div "Yes, radio button, not checked" at bounding box center [240, 190] width 16 height 16
click at [226, 177] on input "Yes" at bounding box center [225, 176] width 1 height 1
radio input "true"
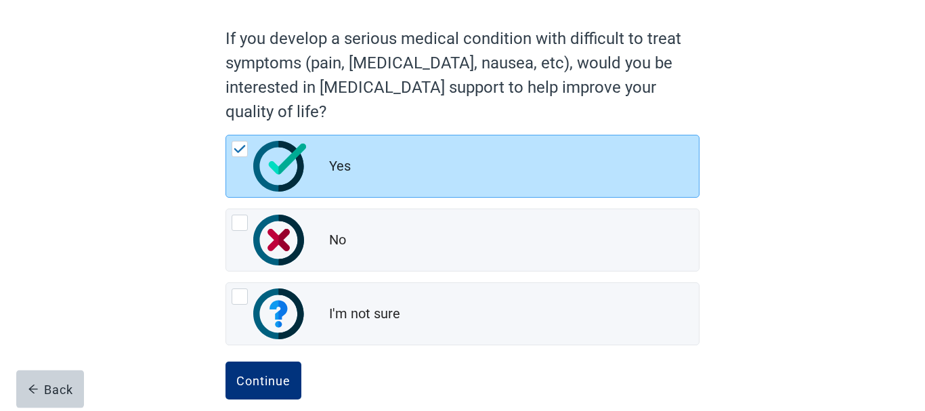
scroll to position [129, 0]
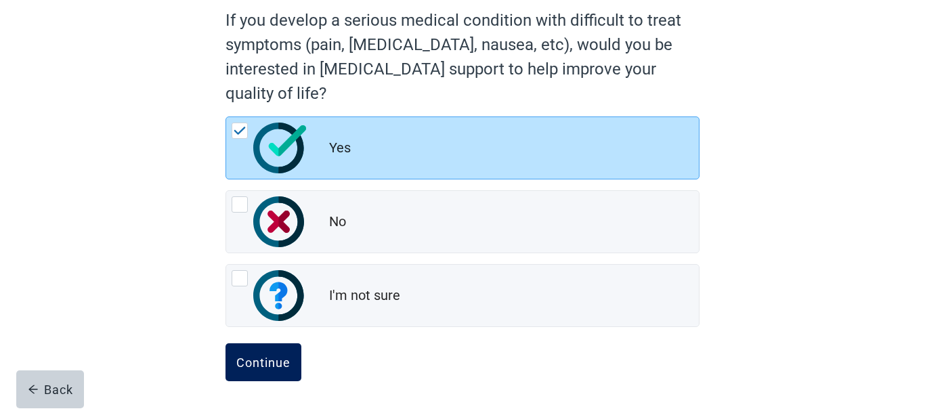
click at [274, 359] on div "Continue" at bounding box center [263, 362] width 54 height 14
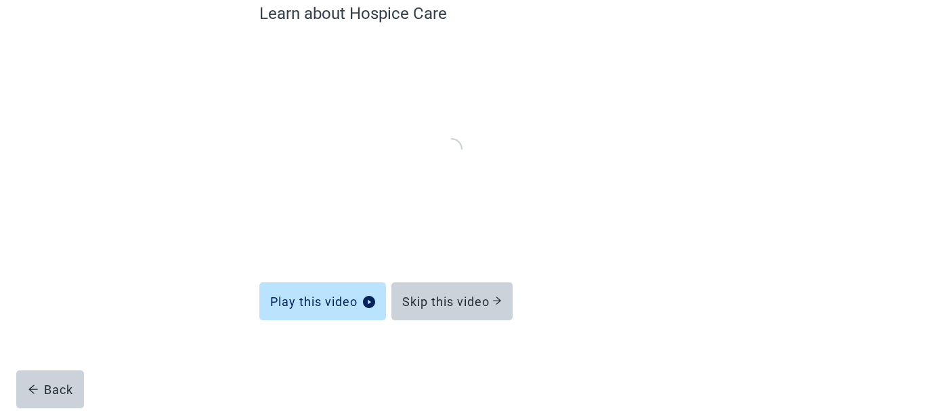
scroll to position [111, 0]
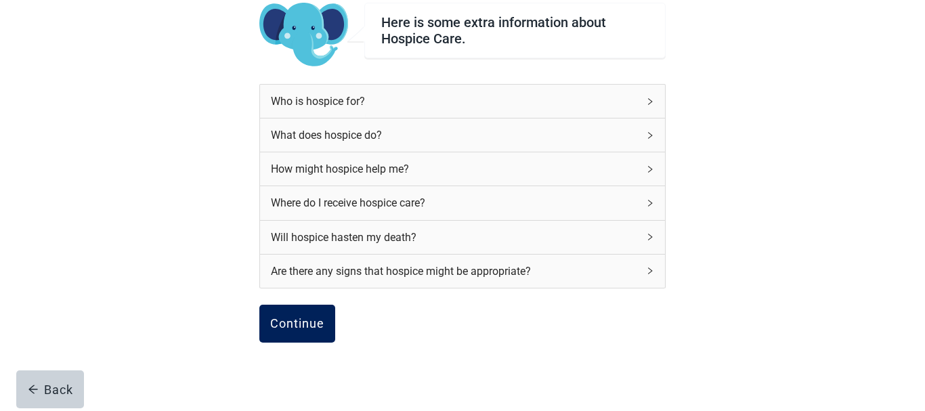
click at [292, 317] on div "Continue" at bounding box center [297, 324] width 54 height 14
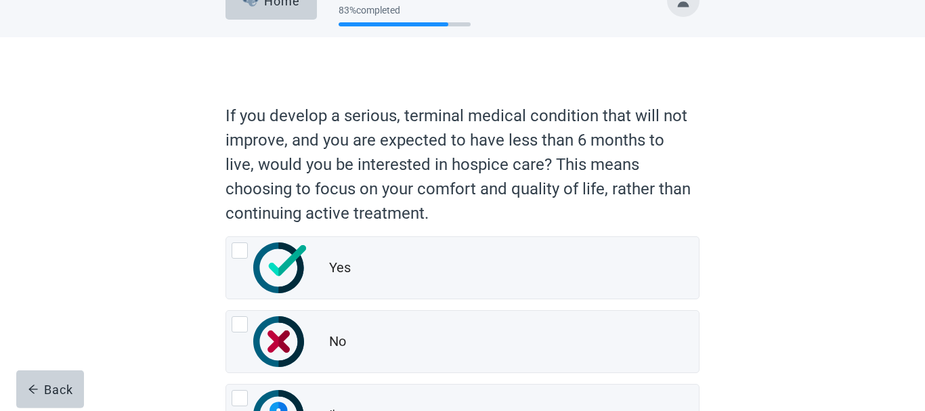
scroll to position [69, 0]
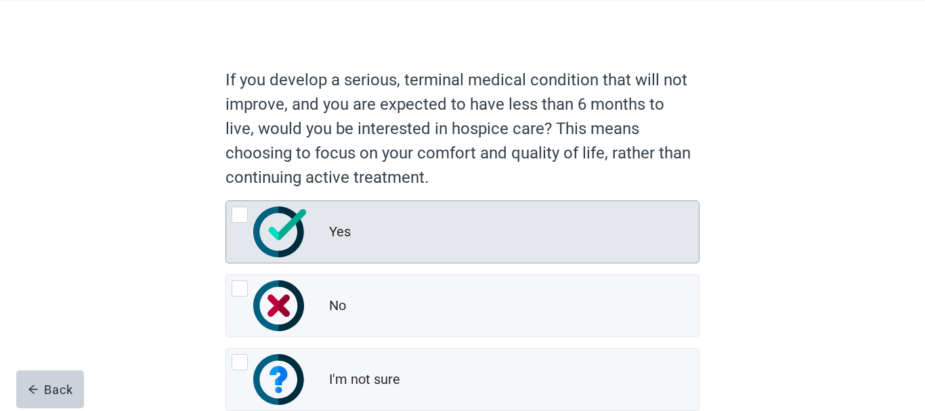
click at [239, 214] on div "Yes, radio button, not checked" at bounding box center [240, 214] width 16 height 16
click at [226, 201] on input "Yes" at bounding box center [225, 200] width 1 height 1
radio input "true"
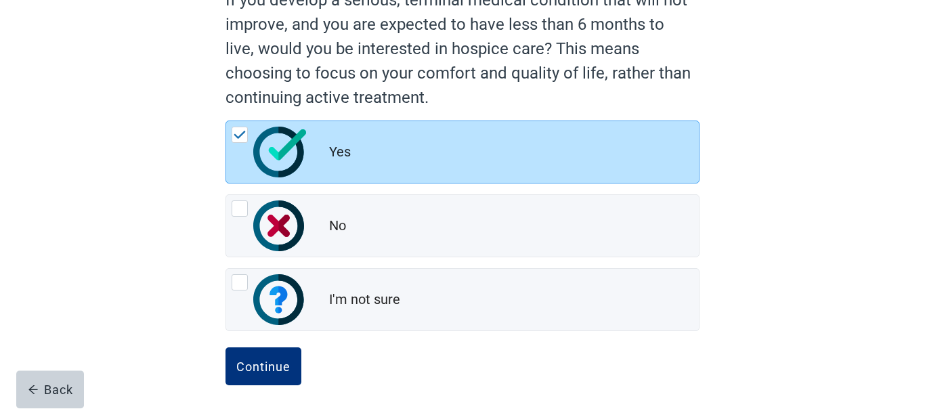
scroll to position [153, 0]
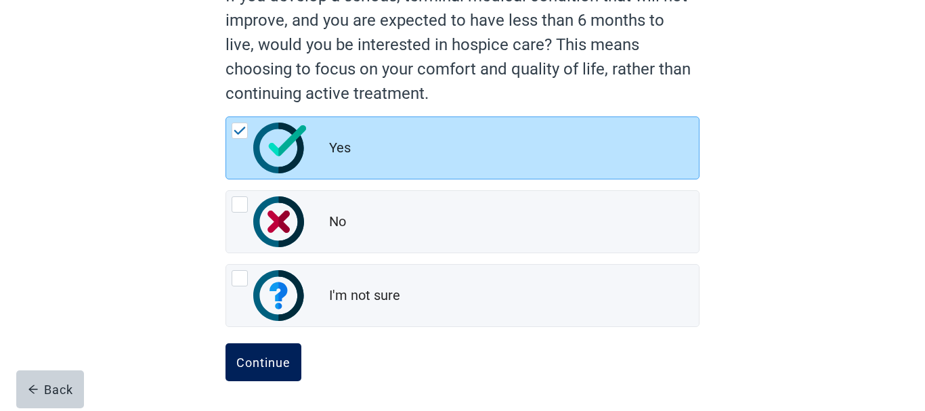
click at [261, 364] on div "Continue" at bounding box center [263, 362] width 54 height 14
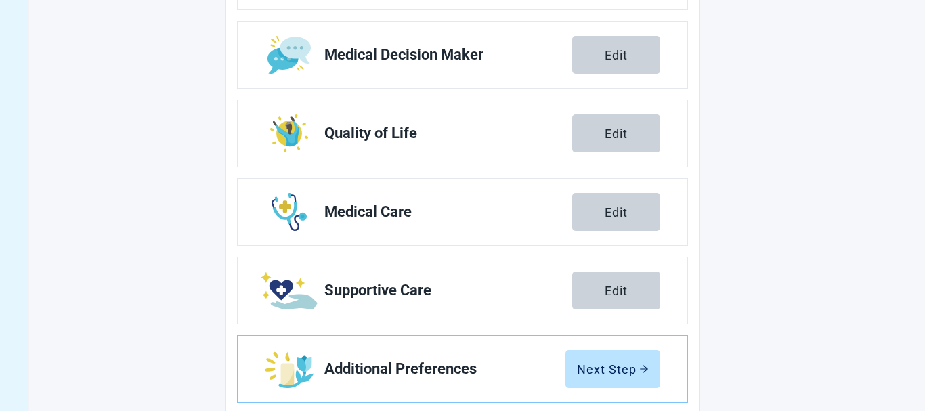
scroll to position [309, 0]
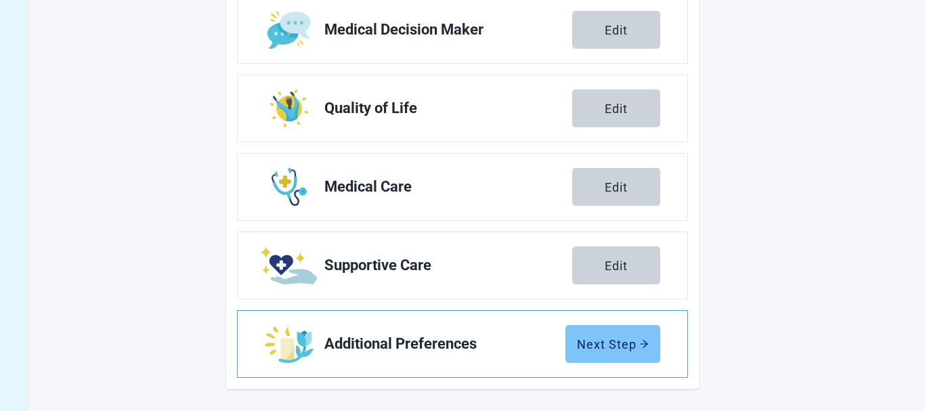
click at [593, 345] on div "Next Step" at bounding box center [613, 344] width 72 height 14
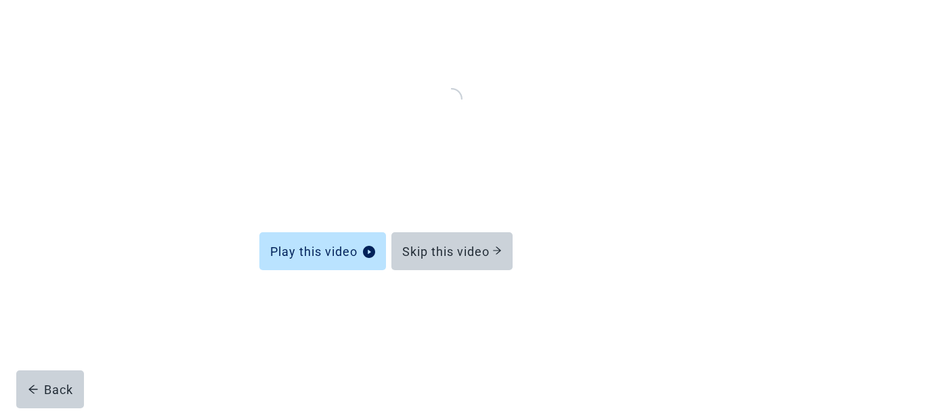
scroll to position [111, 0]
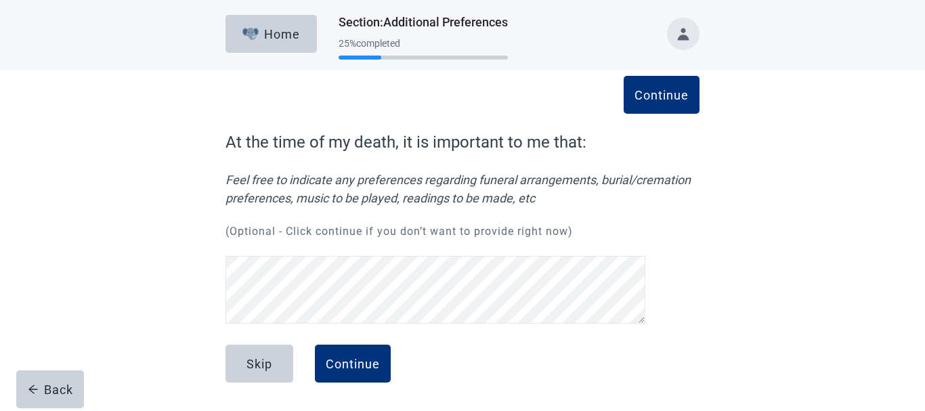
scroll to position [28, 0]
click at [331, 357] on div "Continue" at bounding box center [353, 364] width 54 height 14
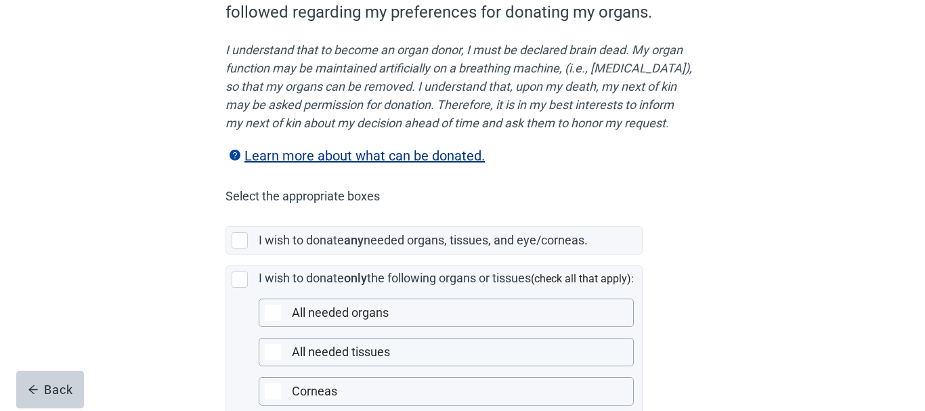
scroll to position [207, 0]
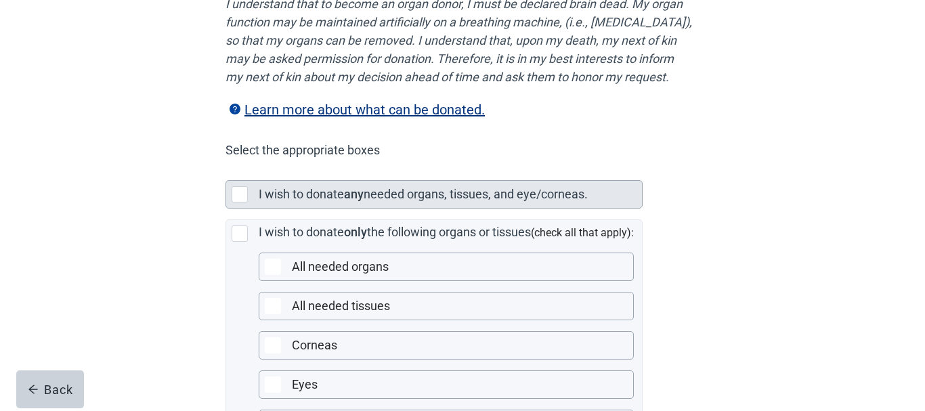
click at [236, 202] on div "Main content" at bounding box center [240, 194] width 16 height 16
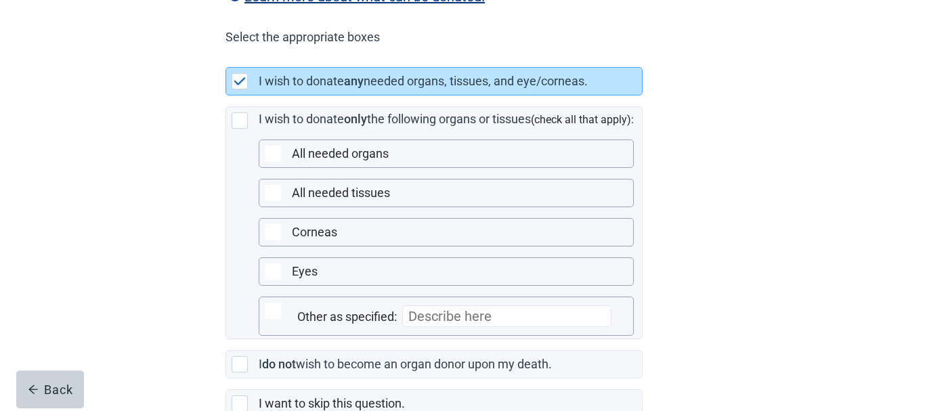
scroll to position [345, 0]
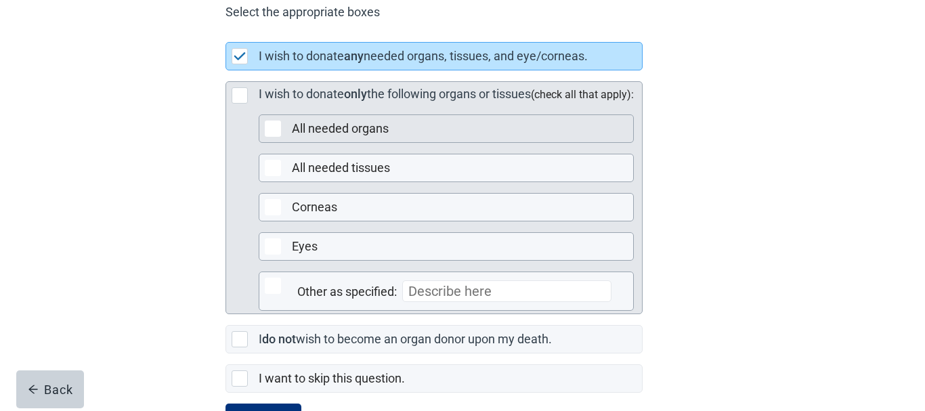
click at [272, 137] on div "Main content" at bounding box center [273, 128] width 16 height 16
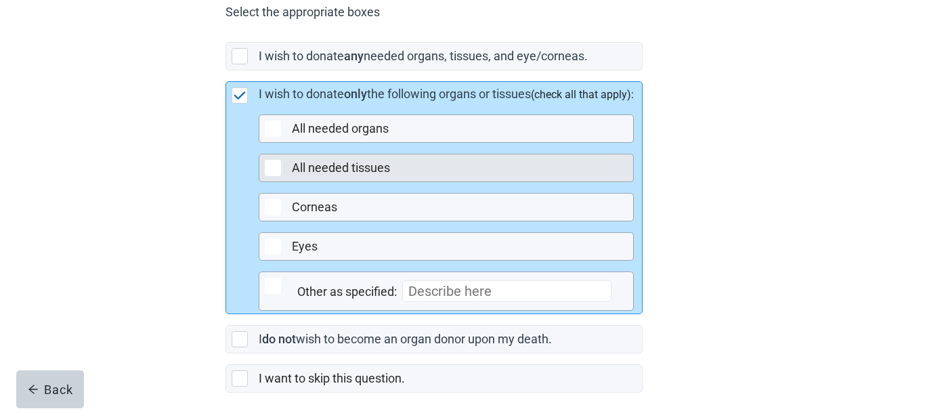
click at [278, 176] on div "Main content" at bounding box center [273, 168] width 16 height 16
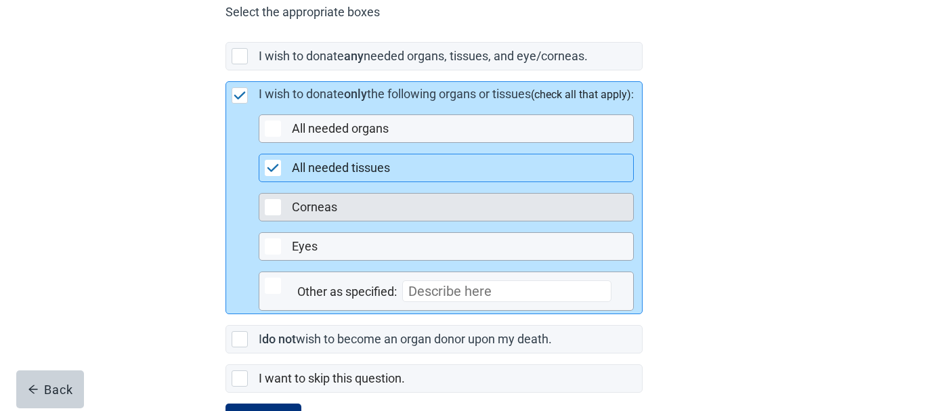
click at [275, 215] on div "Main content" at bounding box center [273, 207] width 16 height 16
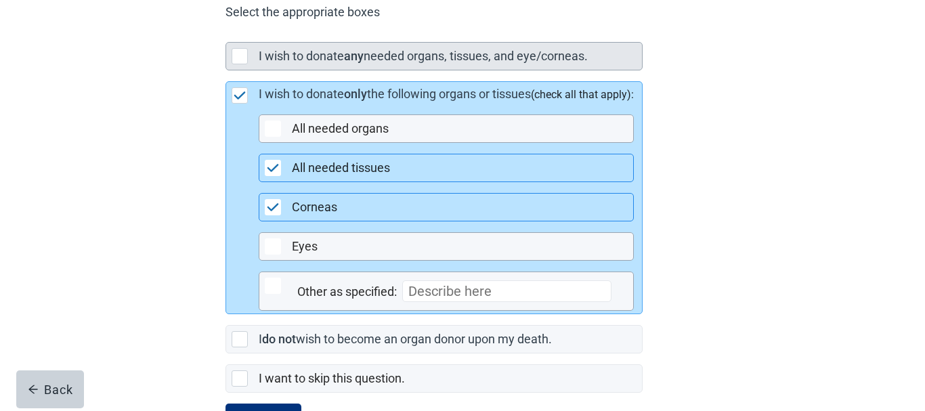
click at [240, 64] on div "Main content" at bounding box center [240, 56] width 16 height 16
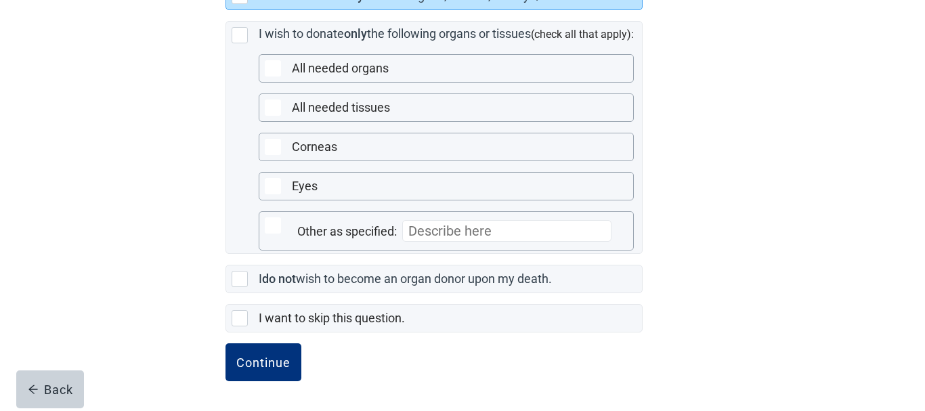
scroll to position [424, 0]
click at [271, 360] on div "Continue" at bounding box center [263, 362] width 54 height 14
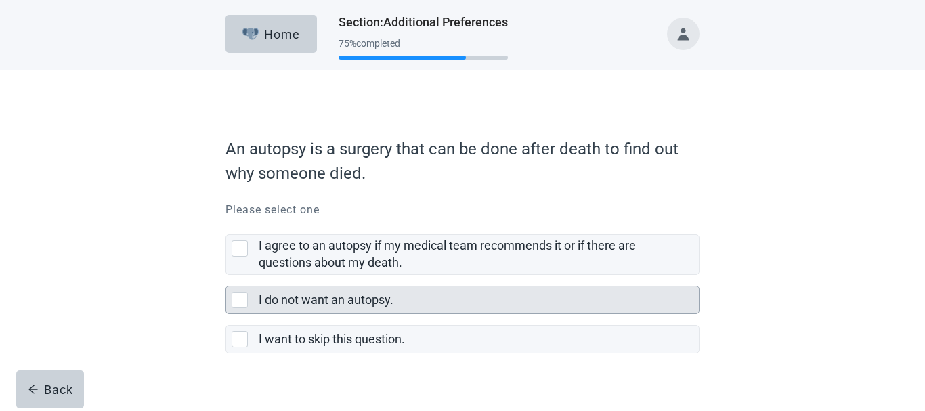
click at [236, 301] on div "I do not want an autopsy., checkbox, not selected" at bounding box center [240, 300] width 16 height 16
click at [226, 276] on input "I do not want an autopsy." at bounding box center [225, 275] width 1 height 1
checkbox input "true"
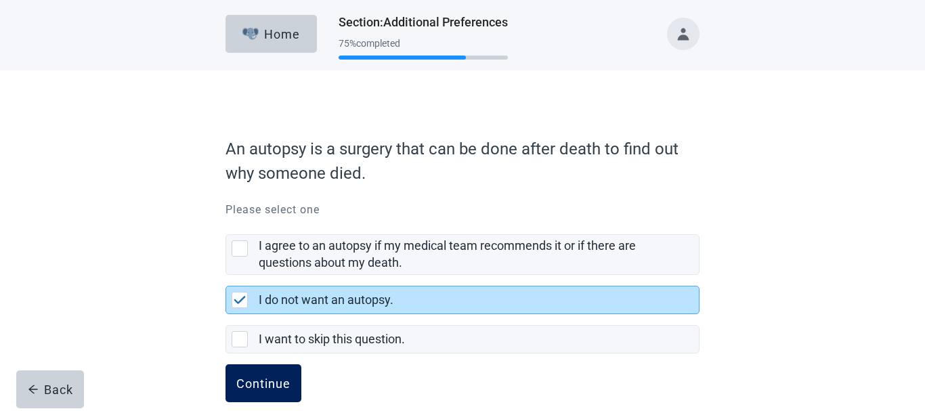
click at [272, 384] on div "Continue" at bounding box center [263, 383] width 54 height 14
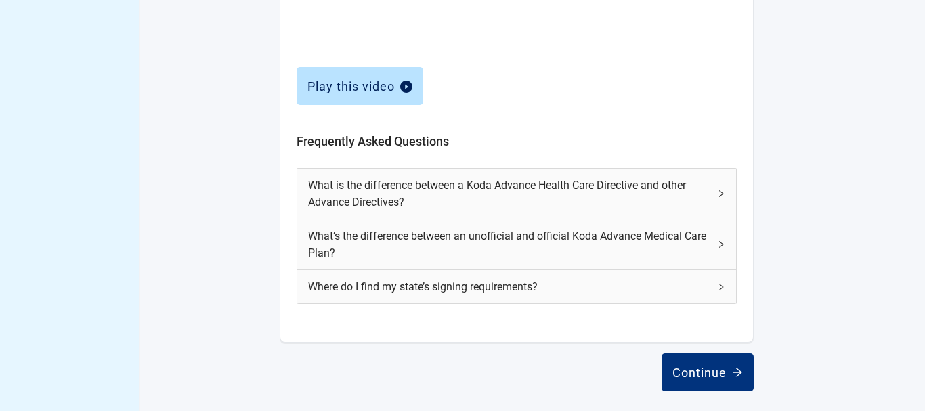
scroll to position [640, 0]
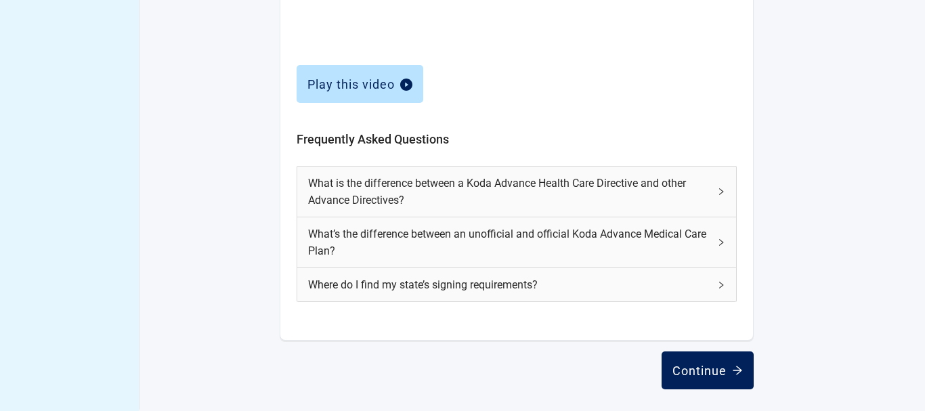
click at [695, 372] on div "Continue" at bounding box center [707, 371] width 70 height 14
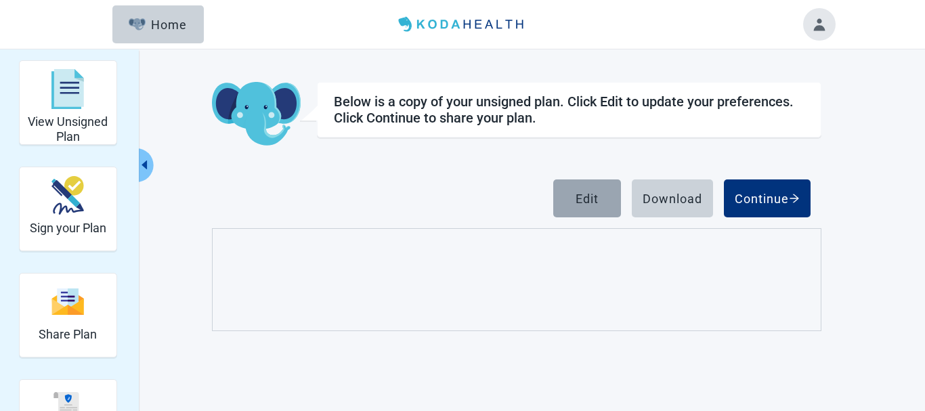
click at [589, 188] on button "Edit" at bounding box center [587, 198] width 68 height 38
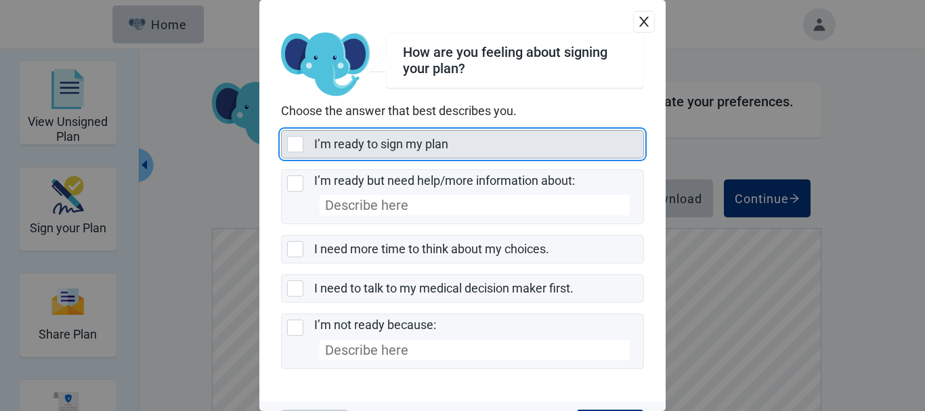
click at [291, 141] on div "I’m ready to sign my plan, checkbox, not selected" at bounding box center [295, 144] width 16 height 16
click at [282, 131] on input "I’m ready to sign my plan" at bounding box center [281, 130] width 1 height 1
checkbox input "true"
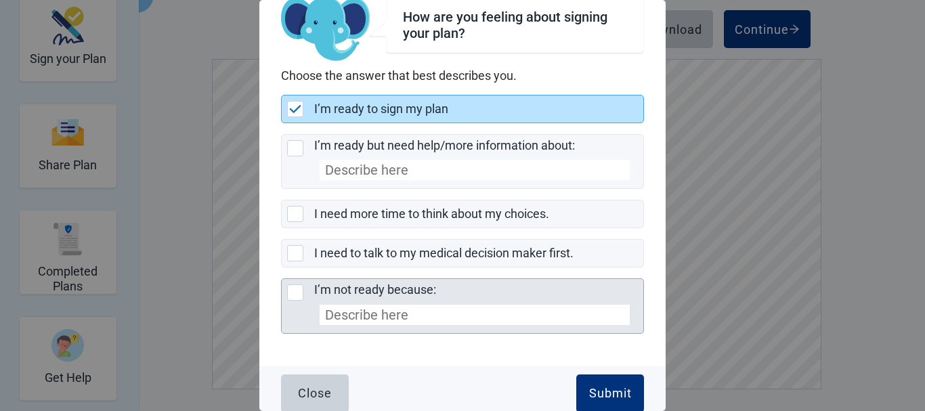
scroll to position [45, 0]
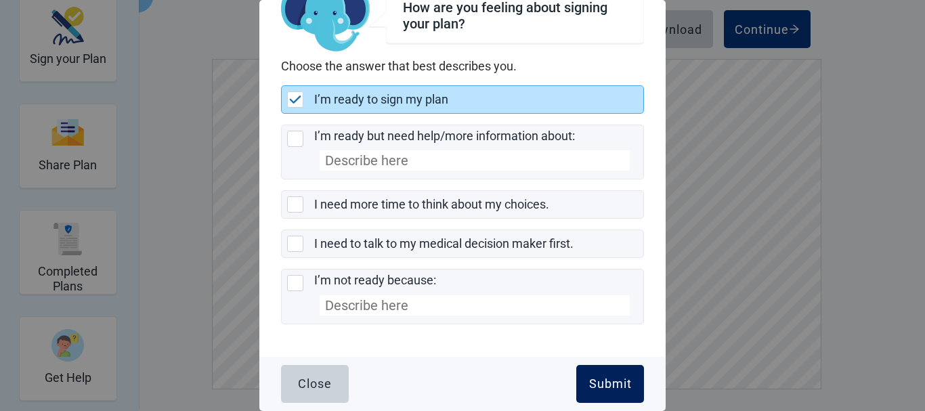
click at [611, 380] on div "Submit" at bounding box center [610, 384] width 43 height 14
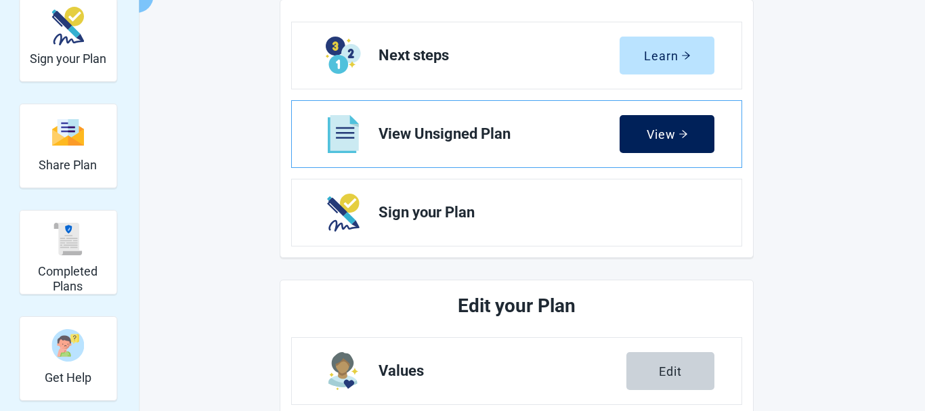
click at [656, 132] on div "View" at bounding box center [666, 134] width 41 height 14
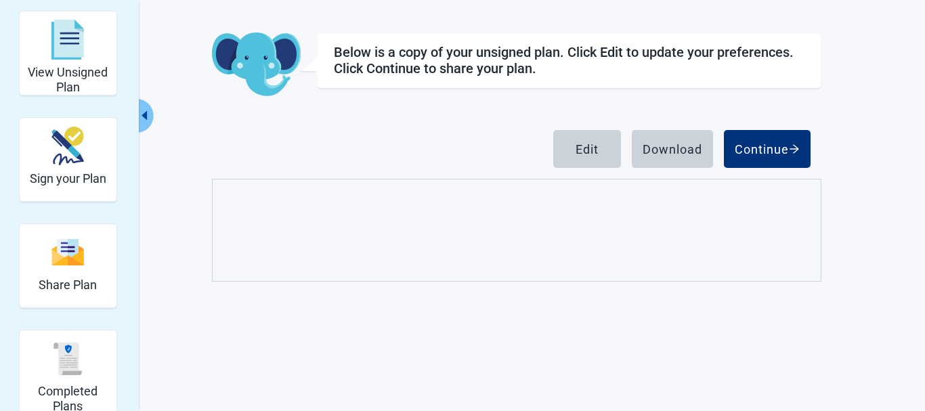
scroll to position [49, 0]
click at [583, 146] on div "Edit" at bounding box center [586, 149] width 23 height 14
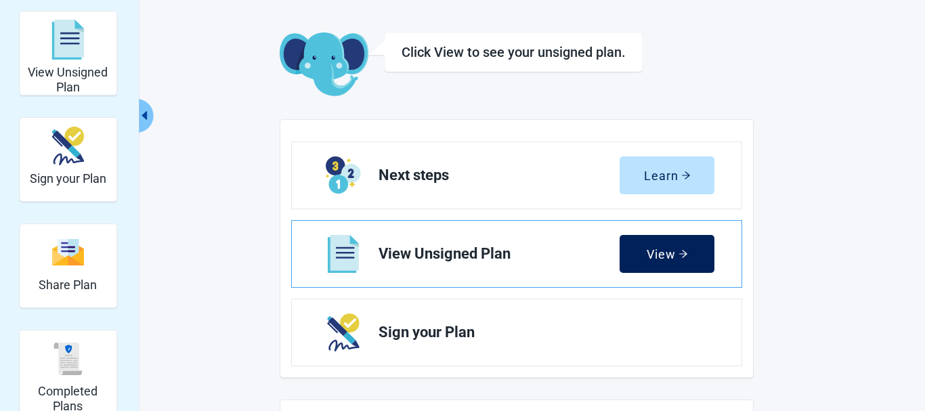
click at [670, 251] on div "View" at bounding box center [666, 254] width 41 height 14
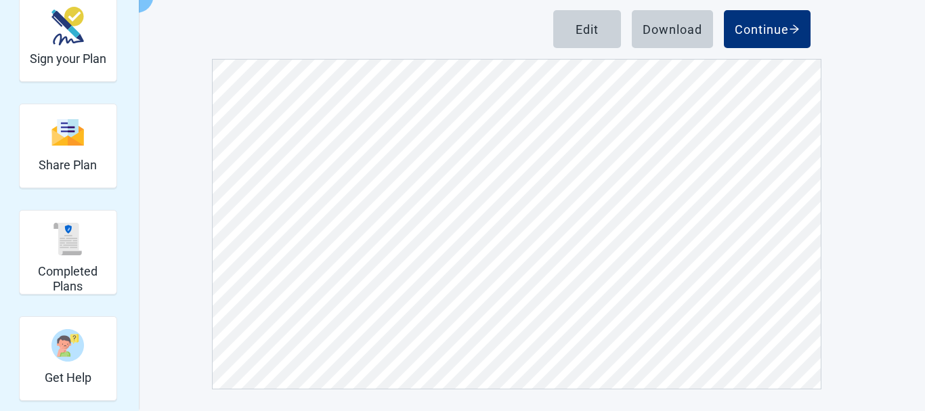
scroll to position [4399, 0]
click at [581, 32] on div "Edit" at bounding box center [586, 29] width 23 height 14
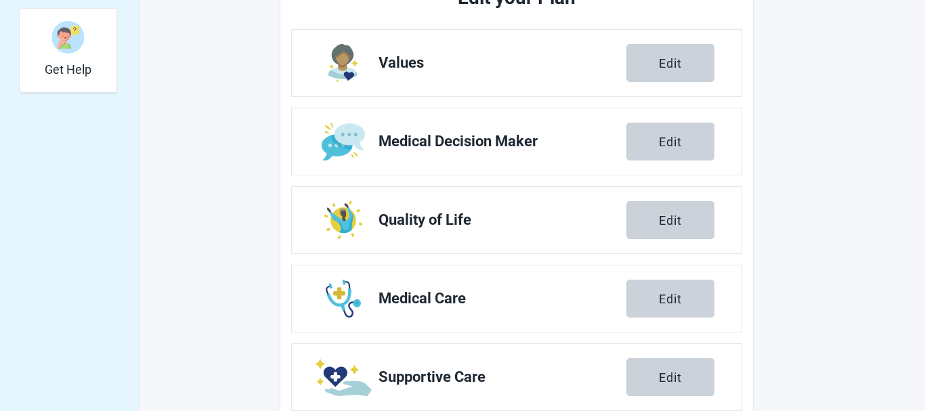
scroll to position [514, 0]
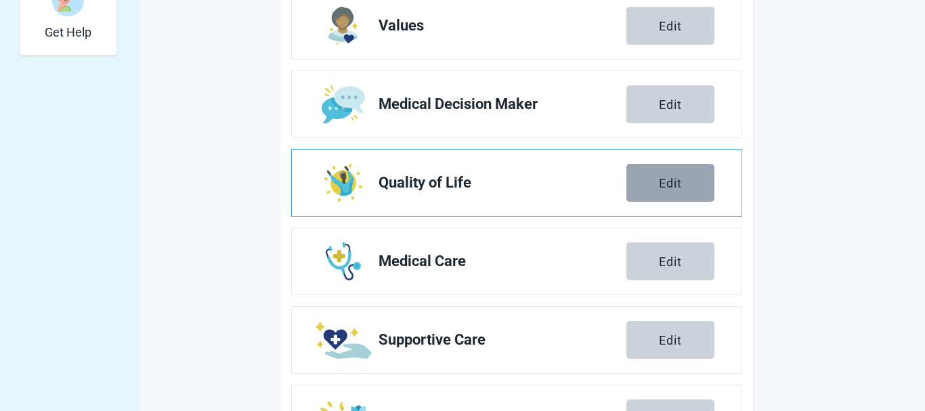
click at [684, 187] on button "Edit" at bounding box center [670, 183] width 88 height 38
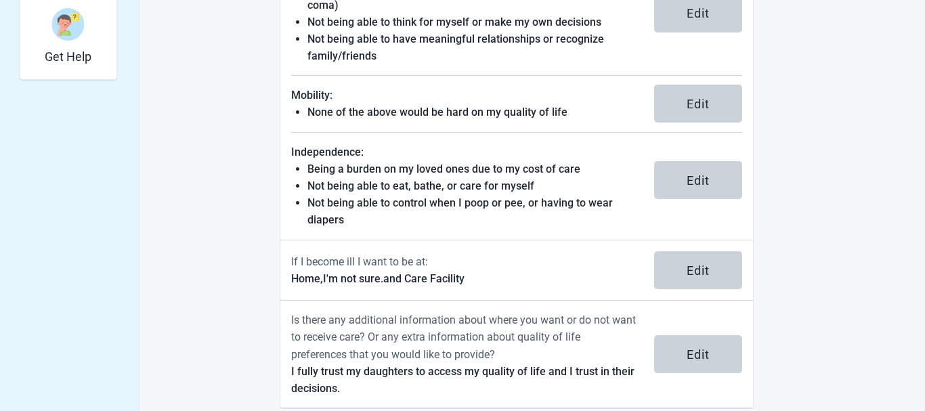
scroll to position [512, 0]
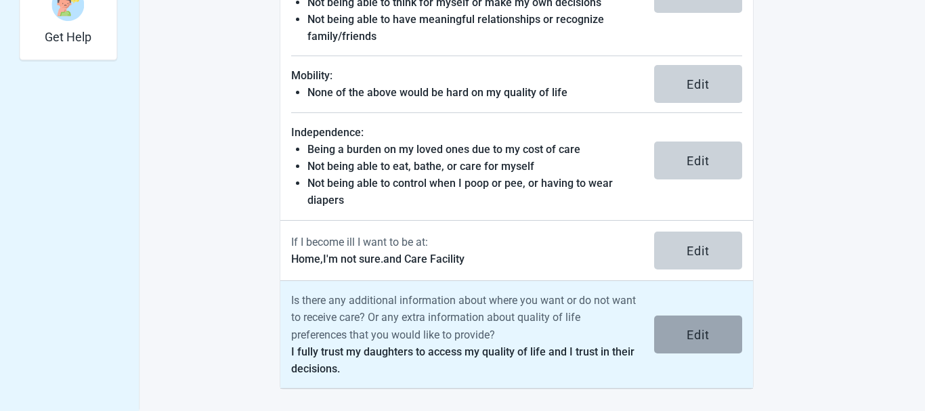
click at [705, 335] on div "Edit" at bounding box center [697, 335] width 23 height 14
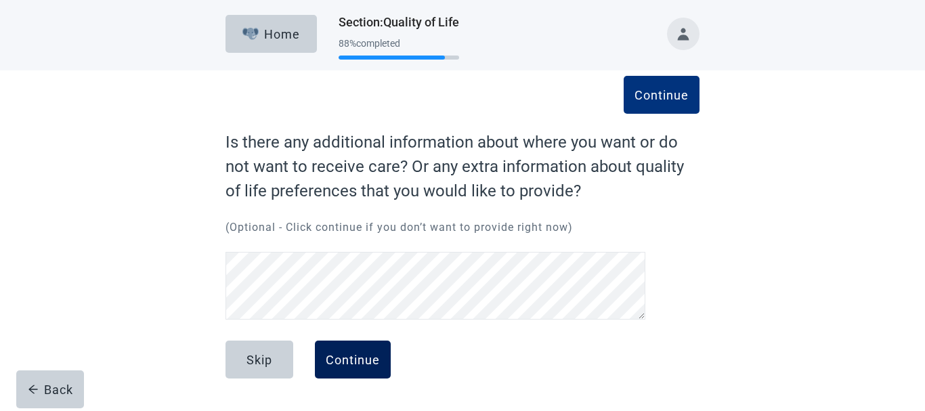
click at [343, 353] on div "Continue" at bounding box center [353, 360] width 54 height 14
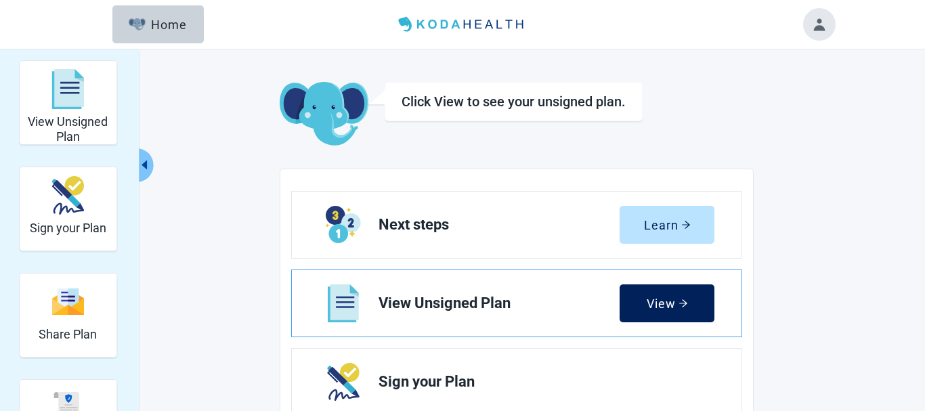
click at [659, 305] on div "View" at bounding box center [666, 303] width 41 height 14
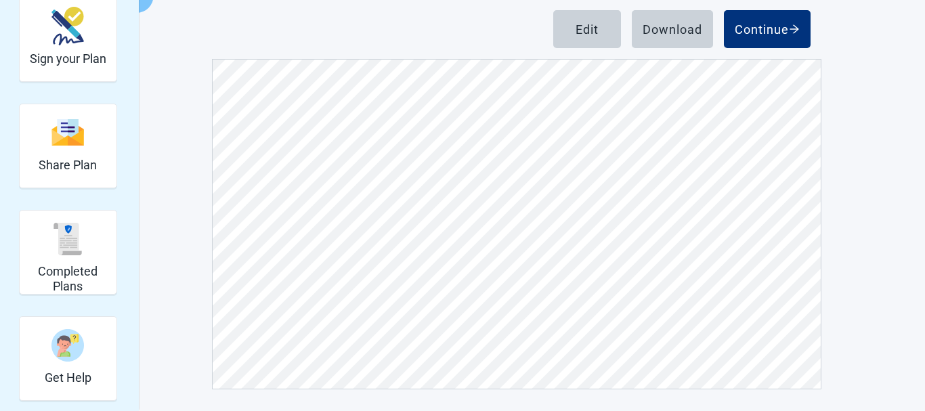
scroll to position [7717, 0]
click at [682, 25] on div "Download" at bounding box center [672, 29] width 60 height 14
click at [760, 20] on button "Continue" at bounding box center [767, 29] width 87 height 38
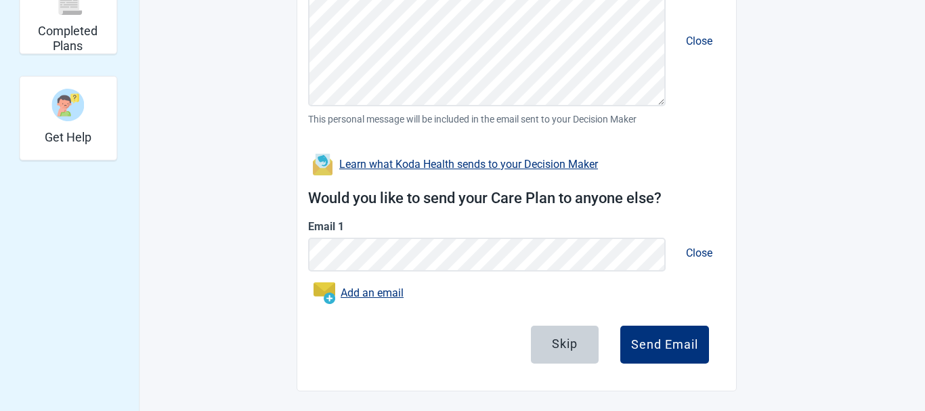
scroll to position [412, 0]
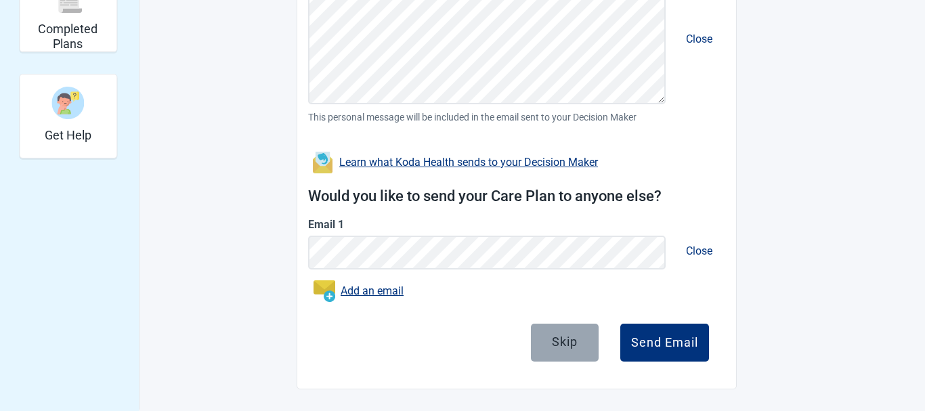
click at [563, 340] on div "Skip" at bounding box center [565, 341] width 26 height 14
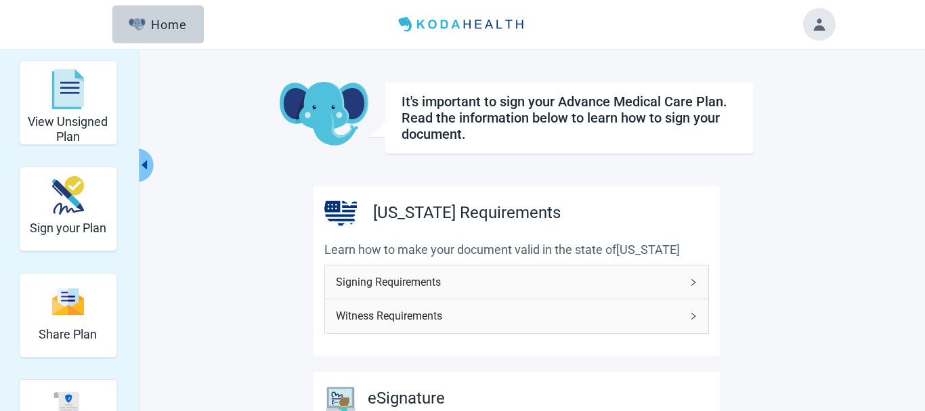
click at [692, 315] on icon "right" at bounding box center [693, 316] width 8 height 8
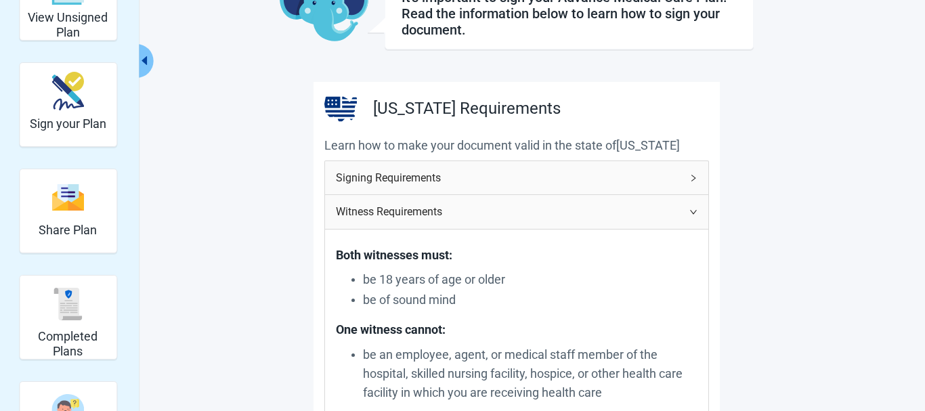
scroll to position [69, 0]
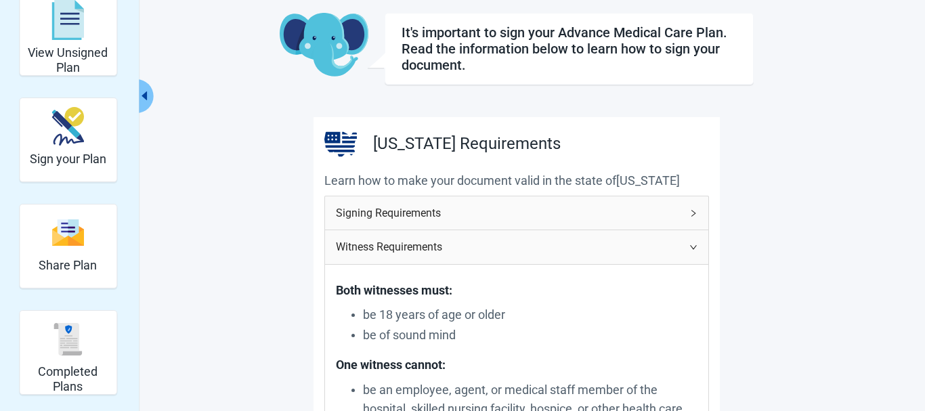
click at [693, 248] on icon "right" at bounding box center [693, 247] width 8 height 8
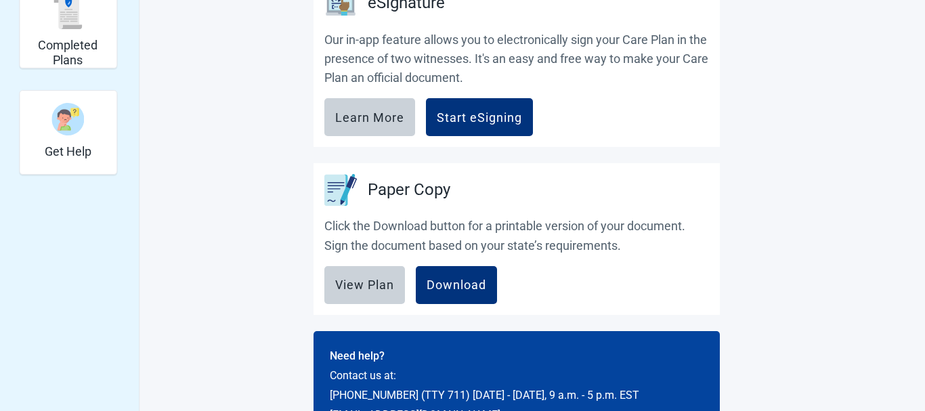
scroll to position [414, 0]
